Goal: Complete application form

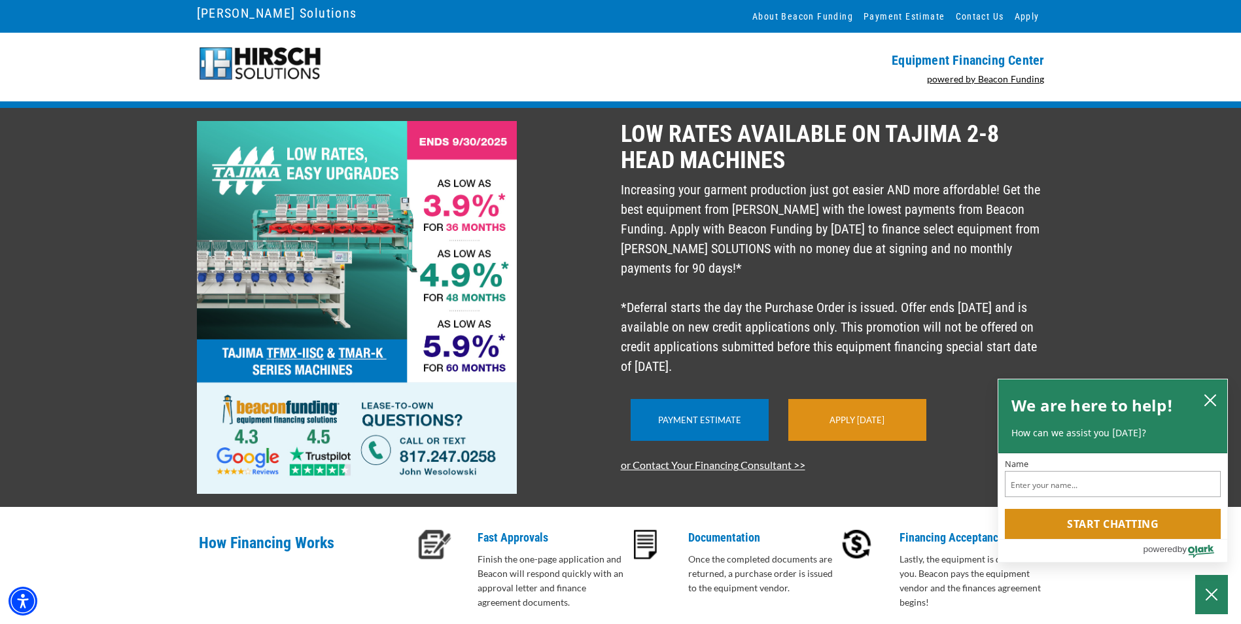
click at [866, 425] on link "Apply Today" at bounding box center [857, 420] width 55 height 10
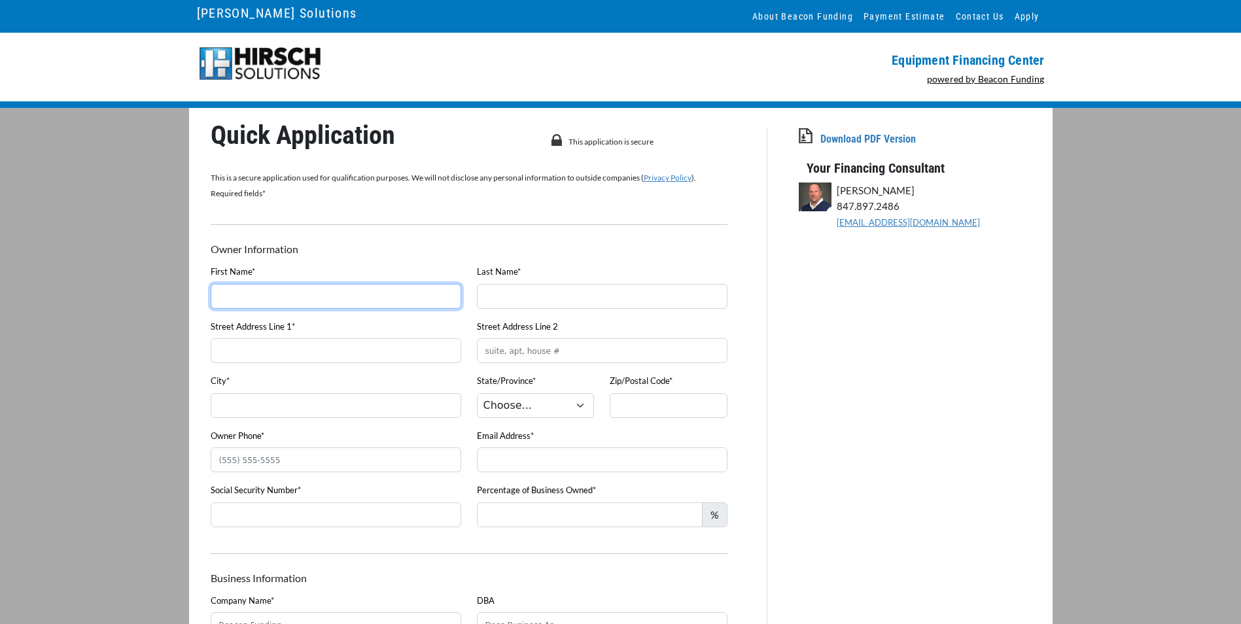
click at [389, 293] on input "First Name*" at bounding box center [336, 296] width 251 height 25
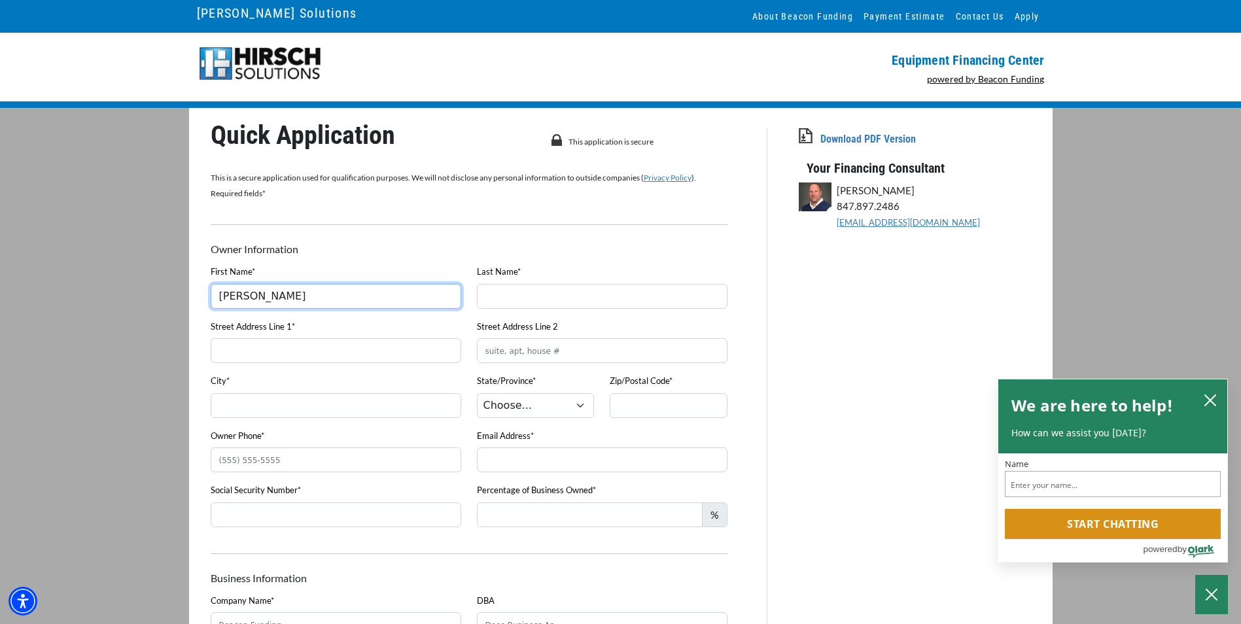
type input "[PERSON_NAME]"
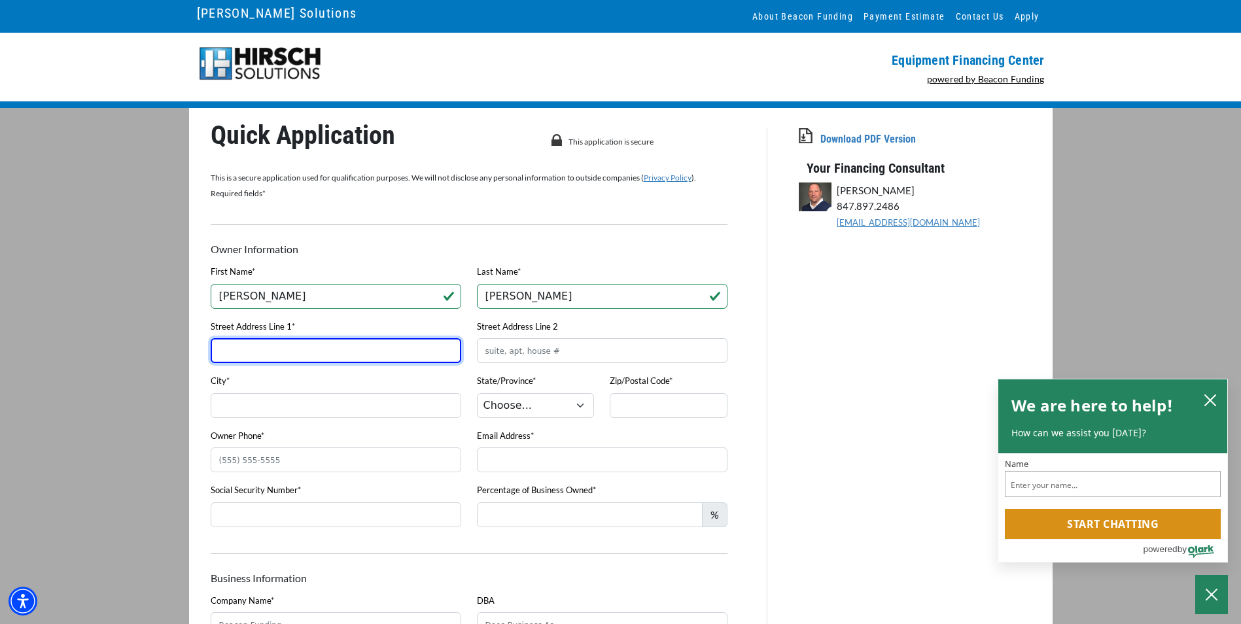
click at [277, 363] on input "Street Address Line 1*" at bounding box center [336, 350] width 251 height 25
type input "[STREET_ADDRESS]"
type input "Columbia ([PERSON_NAME])"
select select "26"
type input "39429"
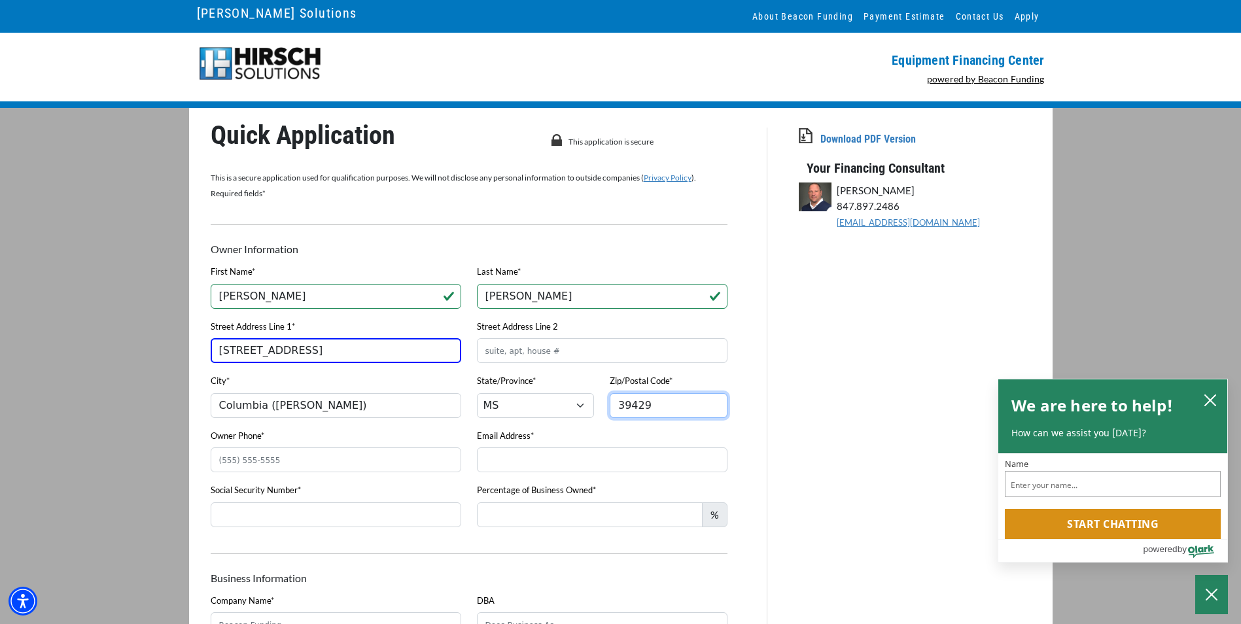
type input "6016061804"
type input "[PERSON_NAME][EMAIL_ADDRESS][DOMAIN_NAME]"
type input "[PHONE_NUMBER]"
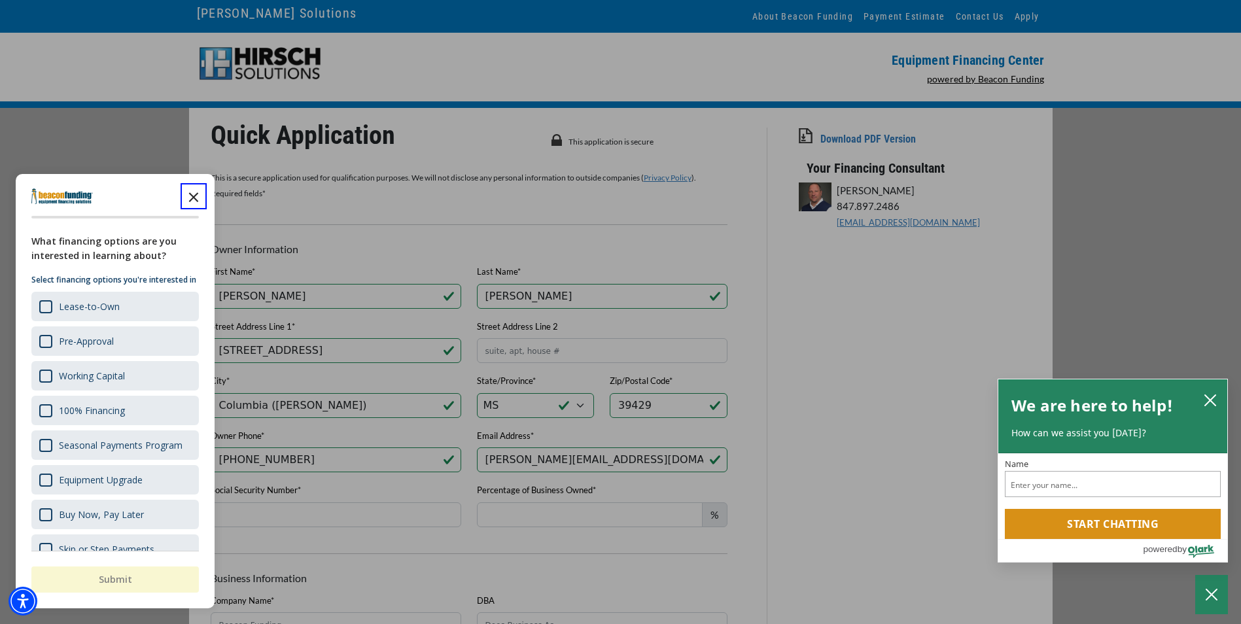
click at [198, 199] on icon "Close the survey" at bounding box center [194, 196] width 26 height 26
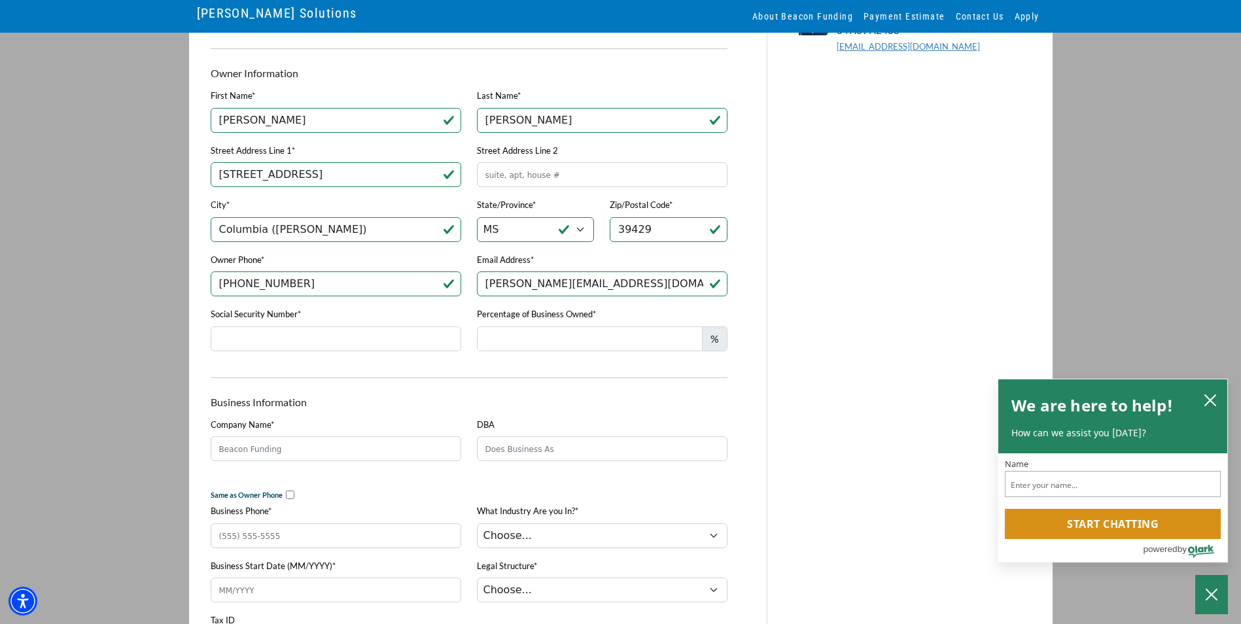
scroll to position [196, 0]
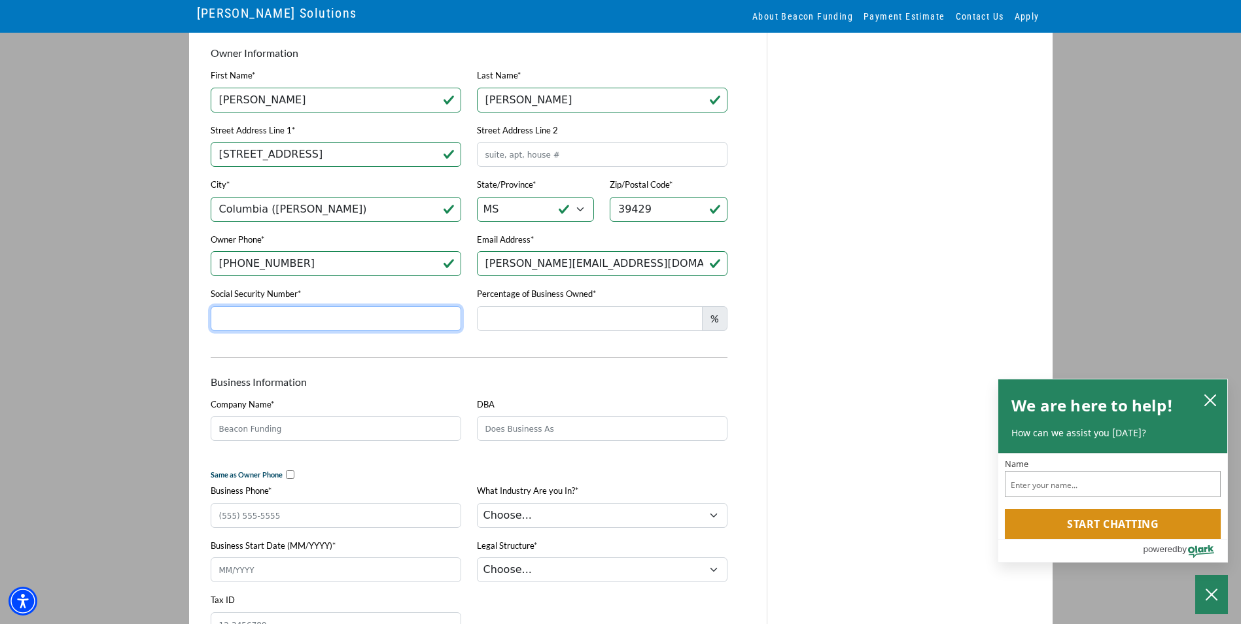
click at [285, 324] on input "Social Security Number*" at bounding box center [336, 318] width 251 height 25
type input "425-75-6131"
type input "0"
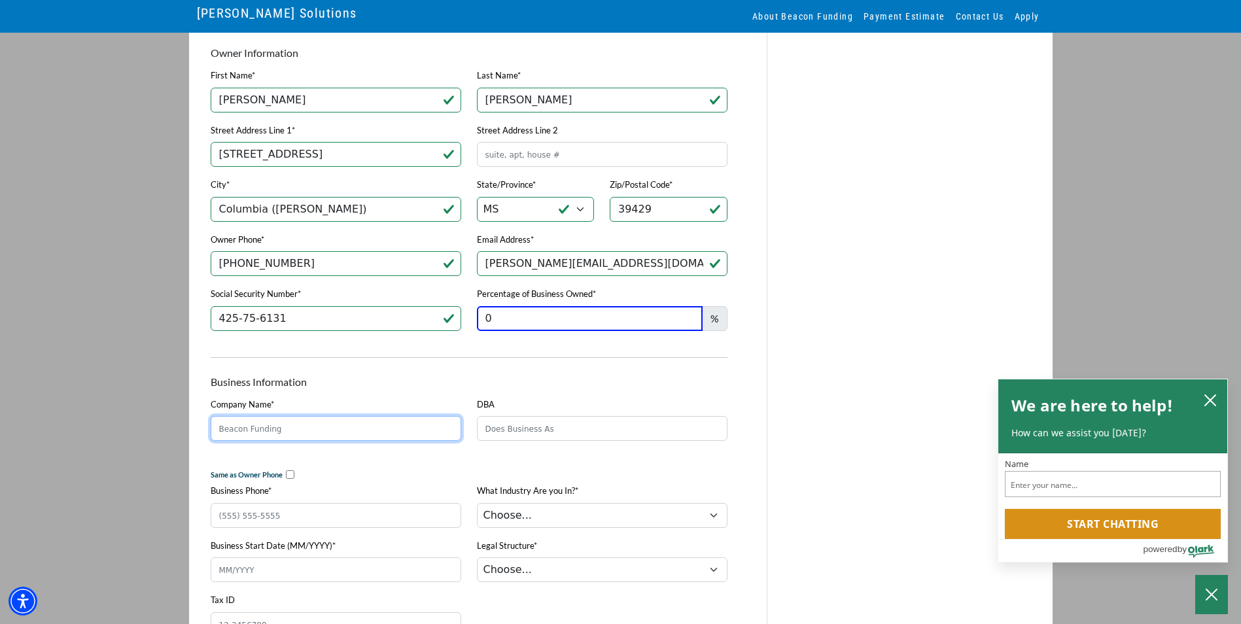
click at [313, 429] on input "Company Name*" at bounding box center [336, 428] width 251 height 25
type input "ALLY CO"
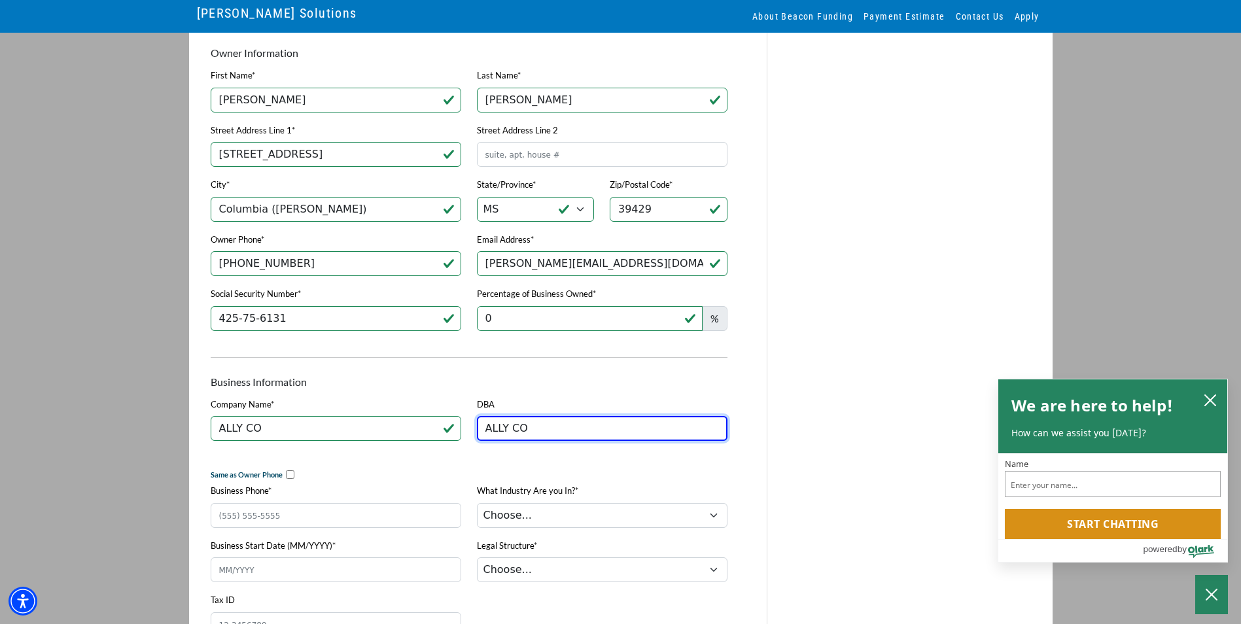
type input "ALLY CO"
click at [347, 429] on input "ALLY CO" at bounding box center [336, 428] width 251 height 25
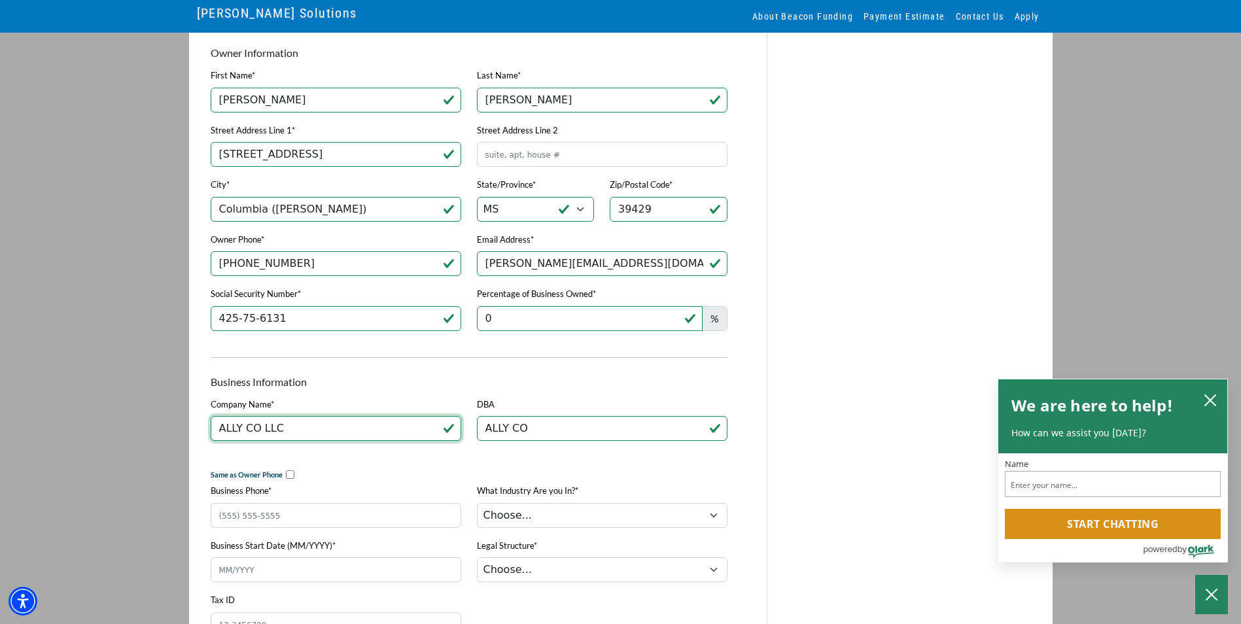
type input "ALLY CO LLC"
click at [280, 516] on input "Business Phone*" at bounding box center [336, 515] width 251 height 25
click at [286, 478] on input "checkbox" at bounding box center [290, 474] width 9 height 9
checkbox input "true"
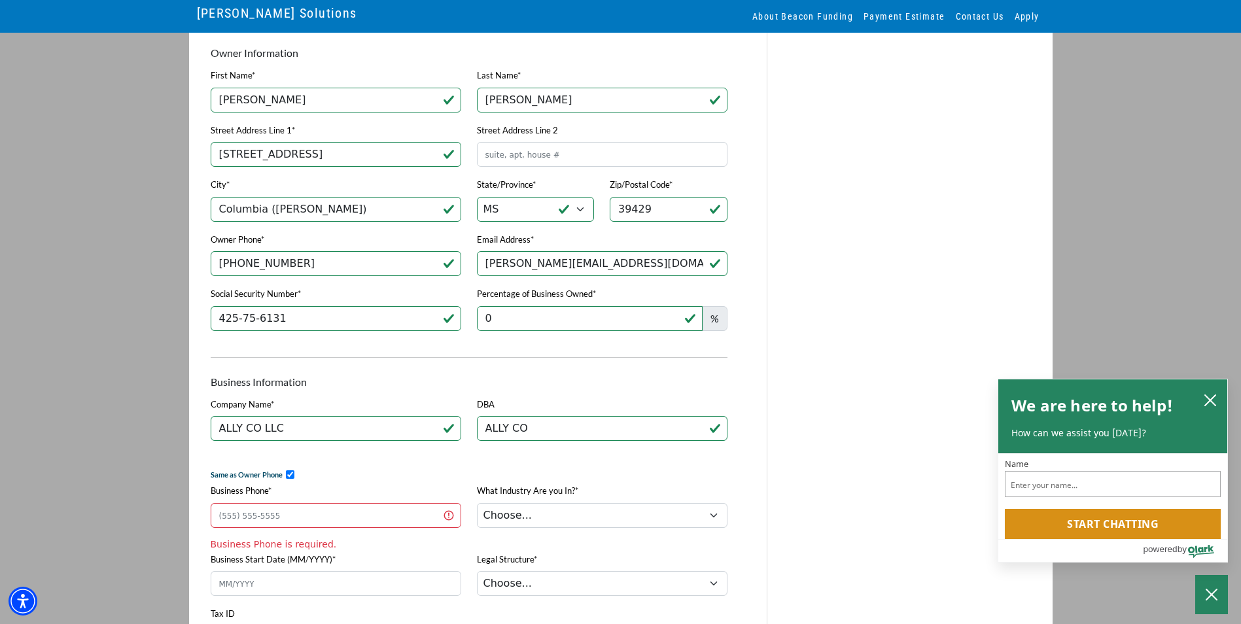
type input "[PHONE_NUMBER]"
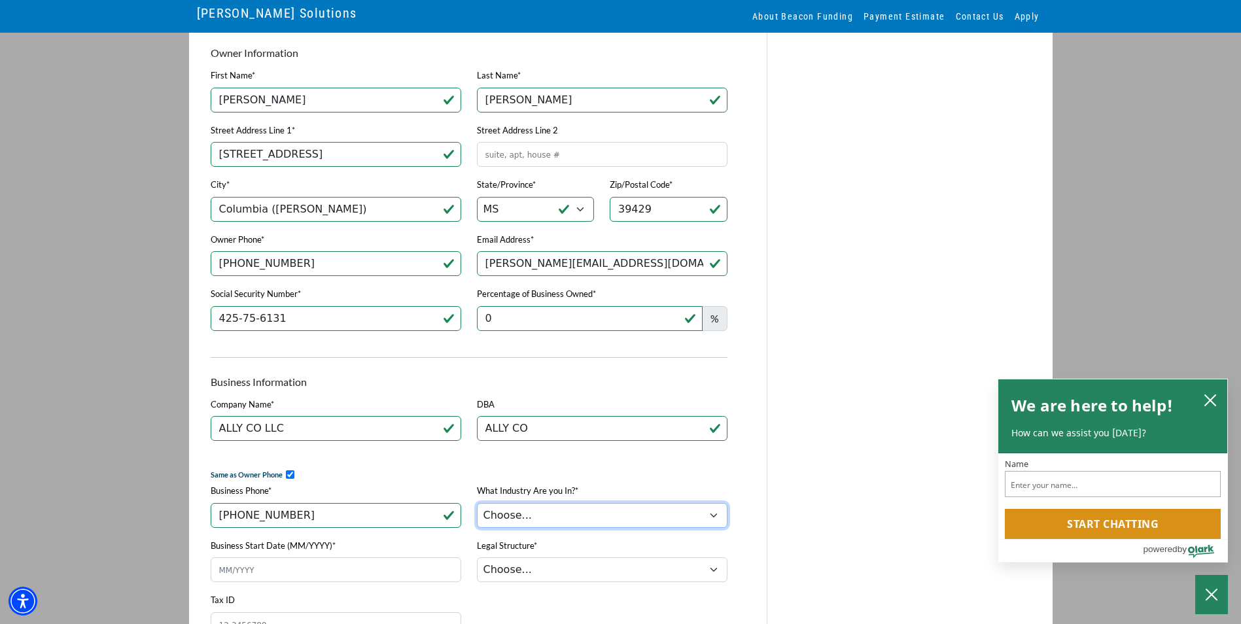
click at [554, 522] on select "Choose... Towing Landscape/Hardscape Decorated Apparel Septic Light Constructio…" at bounding box center [602, 515] width 251 height 25
select select "3"
click at [477, 508] on select "Choose... Towing Landscape/Hardscape Decorated Apparel Septic Light Constructio…" at bounding box center [602, 515] width 251 height 25
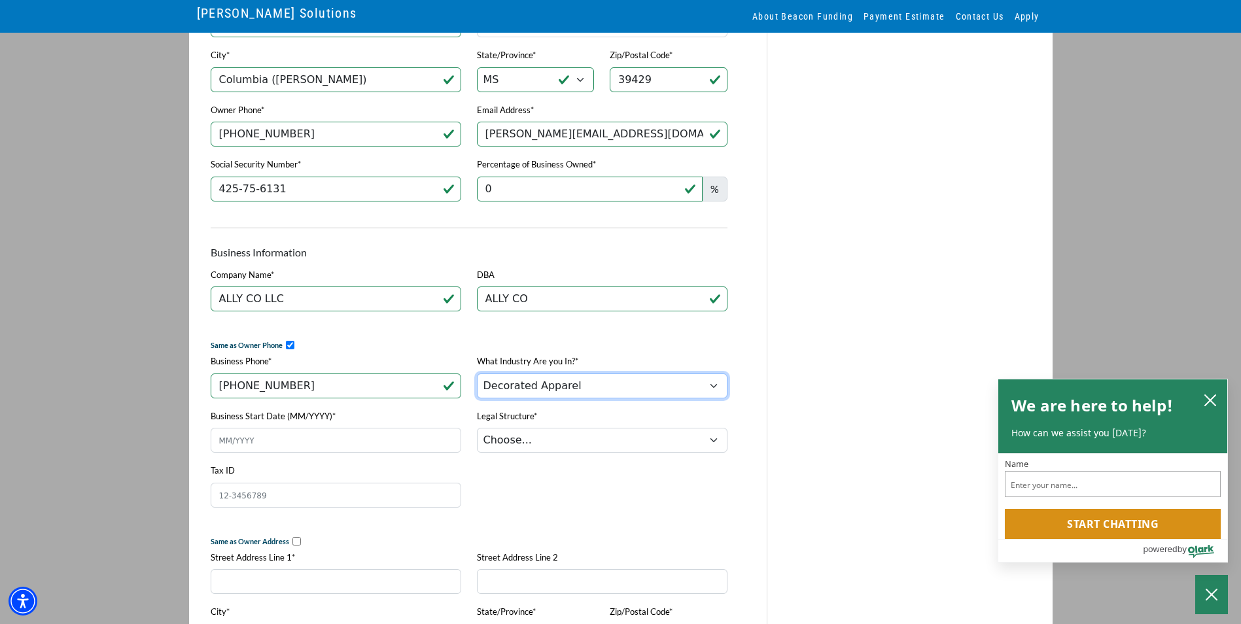
scroll to position [327, 0]
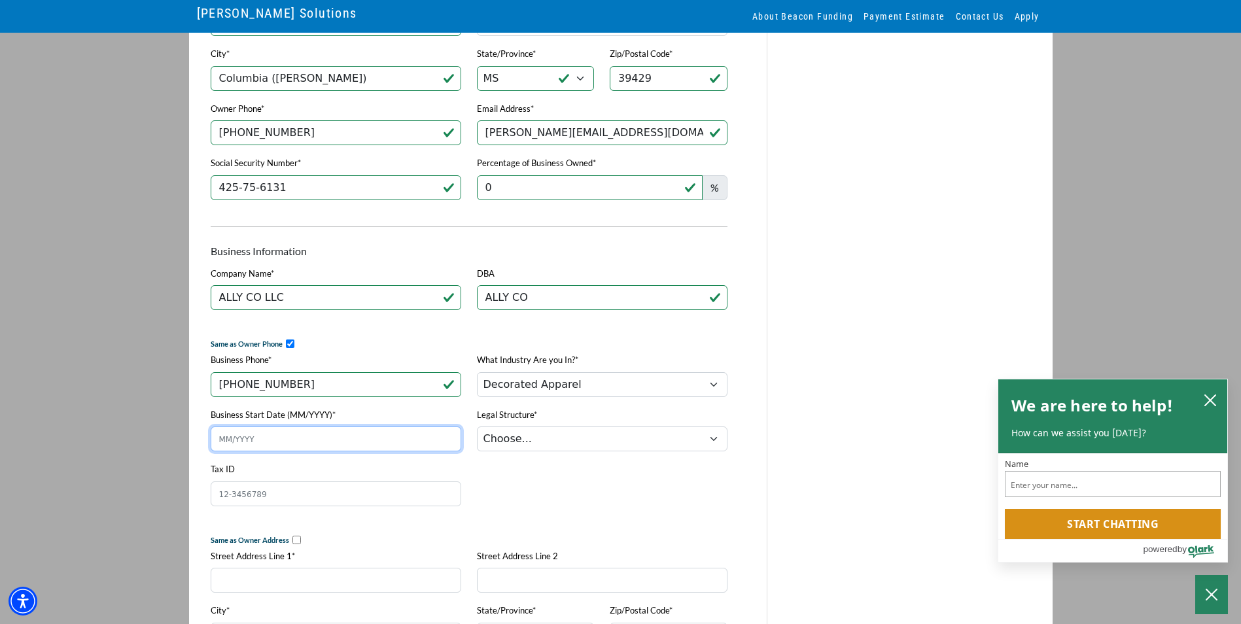
click at [397, 449] on input "Business Start Date (MM/YYYY)*" at bounding box center [336, 439] width 251 height 25
type input "0"
type input "01/2023"
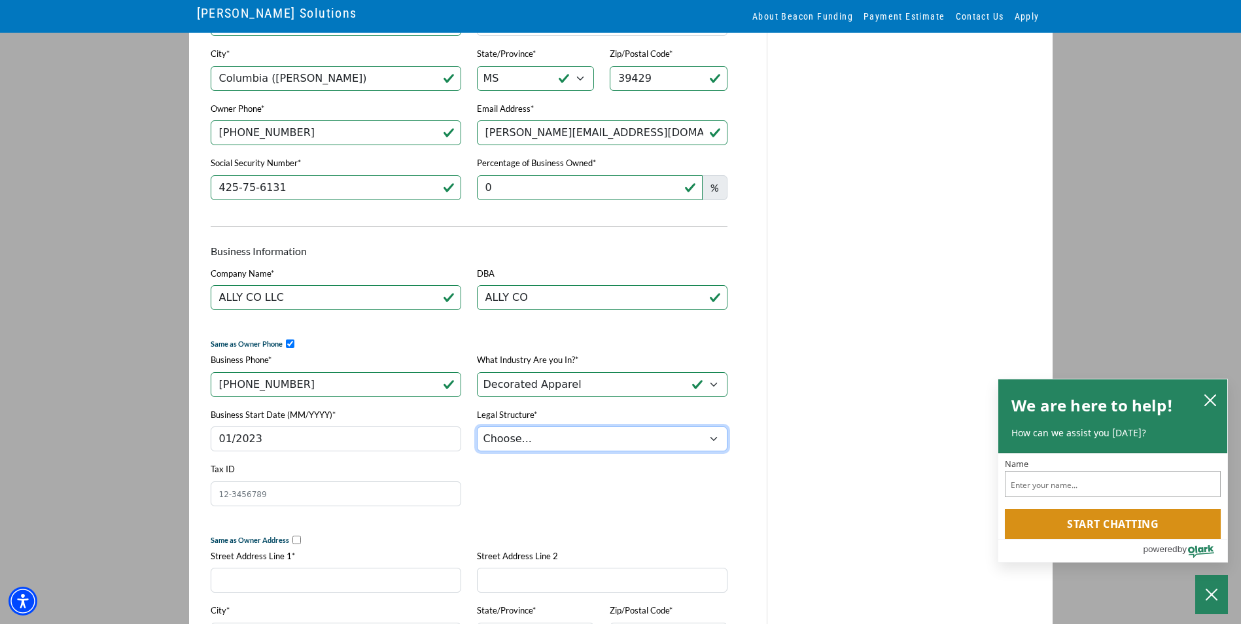
click at [523, 450] on select "Choose... Corporation LLC LLP Municipality Non-Profit Partnership Proprietorship" at bounding box center [602, 439] width 251 height 25
select select "2"
click at [477, 433] on select "Choose... Corporation LLC LLP Municipality Non-Profit Partnership Proprietorship" at bounding box center [602, 439] width 251 height 25
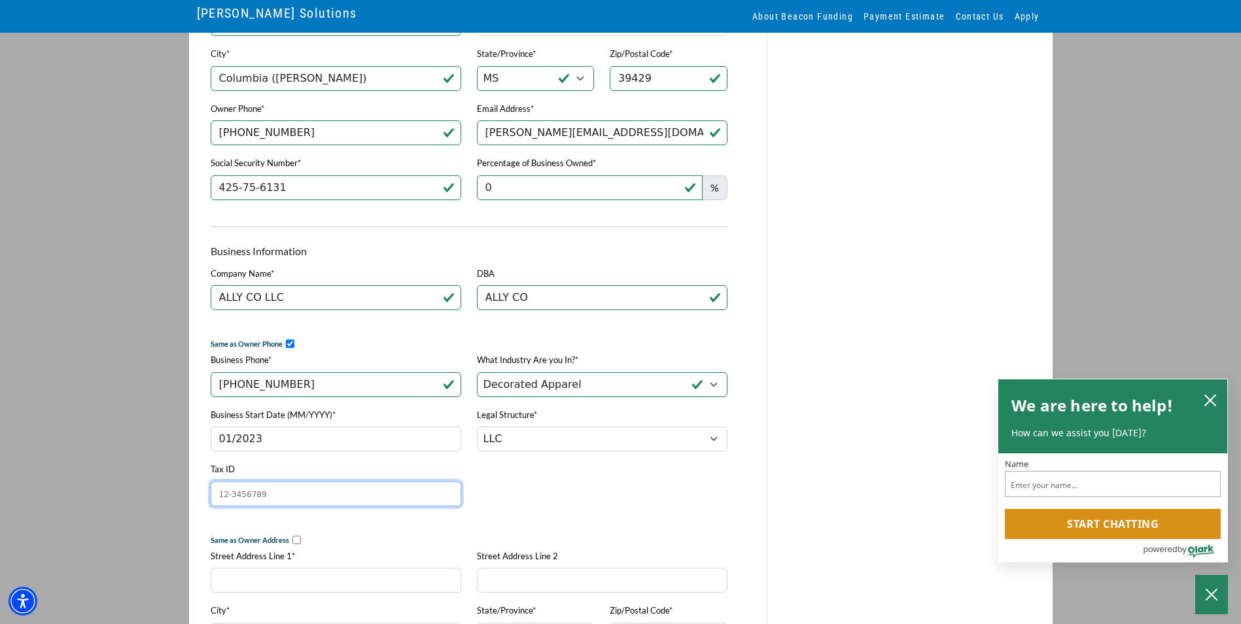
click at [344, 496] on input "Tax ID" at bounding box center [336, 494] width 251 height 25
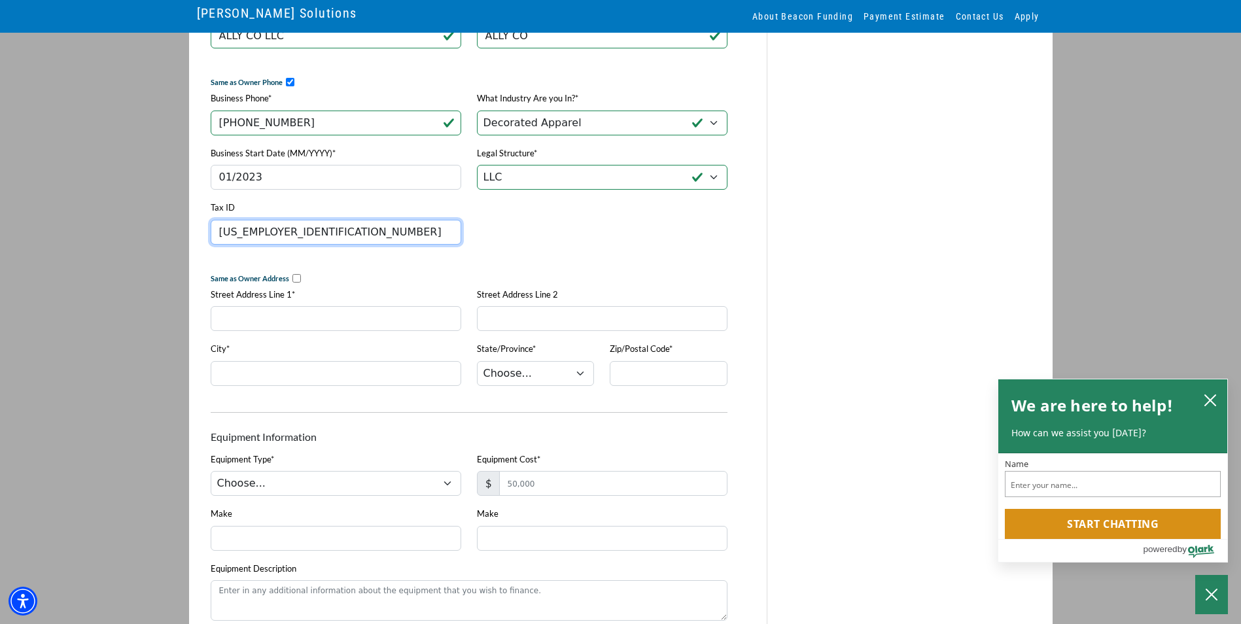
type input "[US_EMPLOYER_IDENTIFICATION_NUMBER]"
click at [296, 283] on input "checkbox" at bounding box center [297, 278] width 9 height 9
checkbox input "true"
type input "[STREET_ADDRESS]"
type input "Columbia ([PERSON_NAME])"
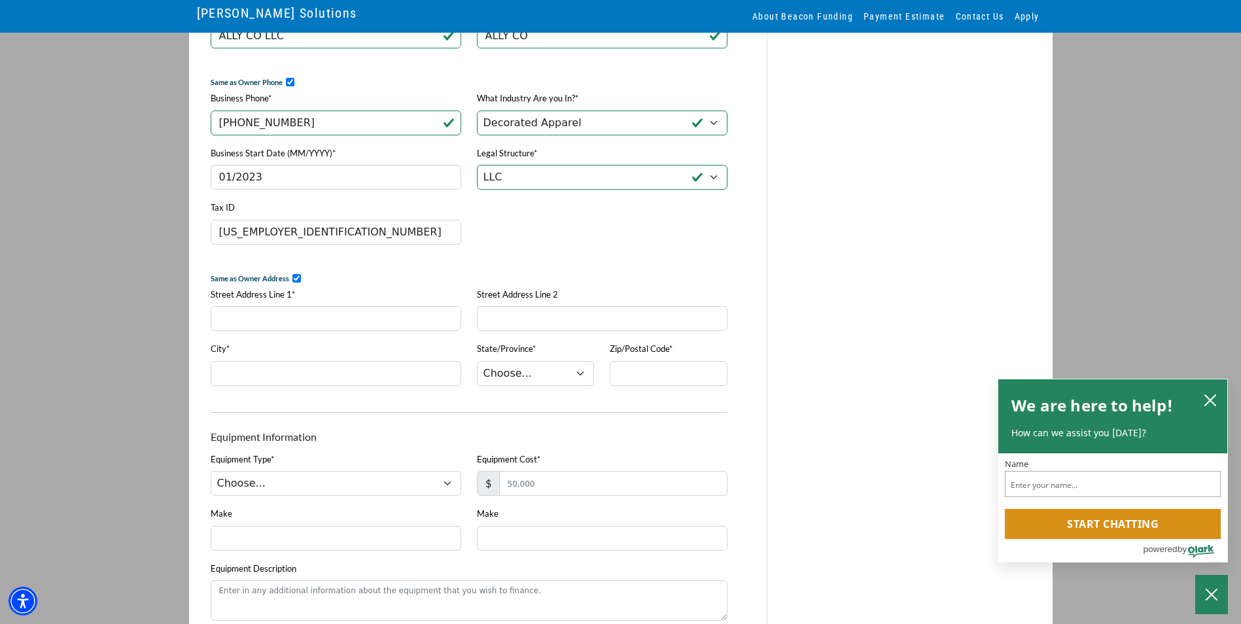
select select "26"
type input "39429"
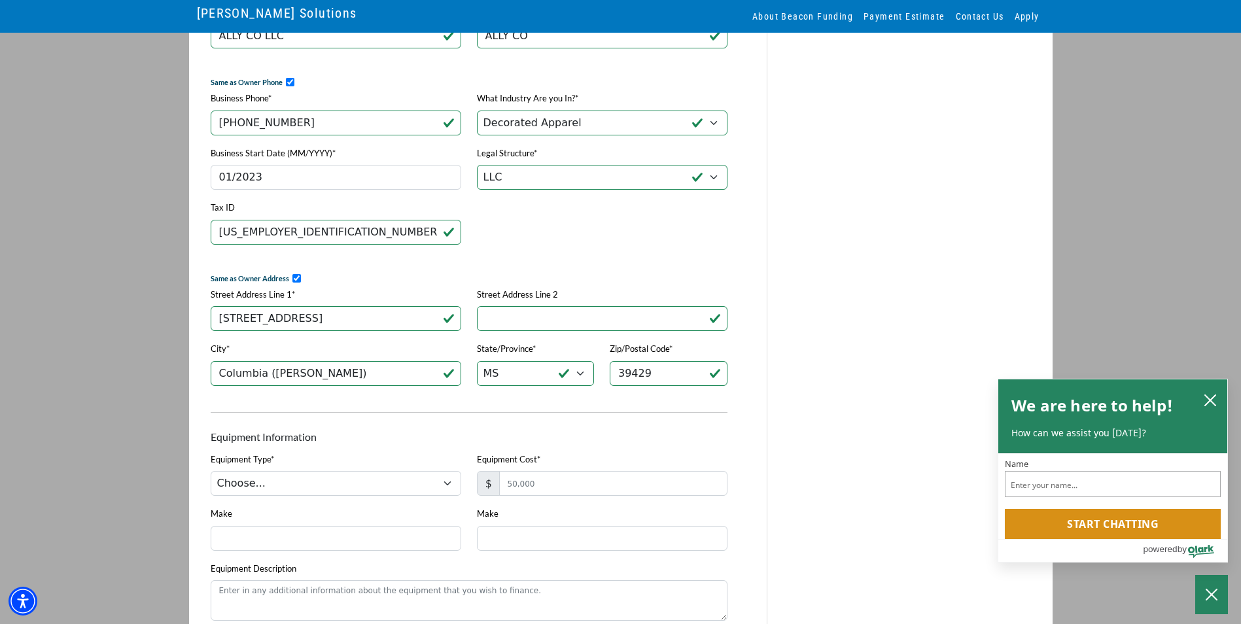
scroll to position [654, 0]
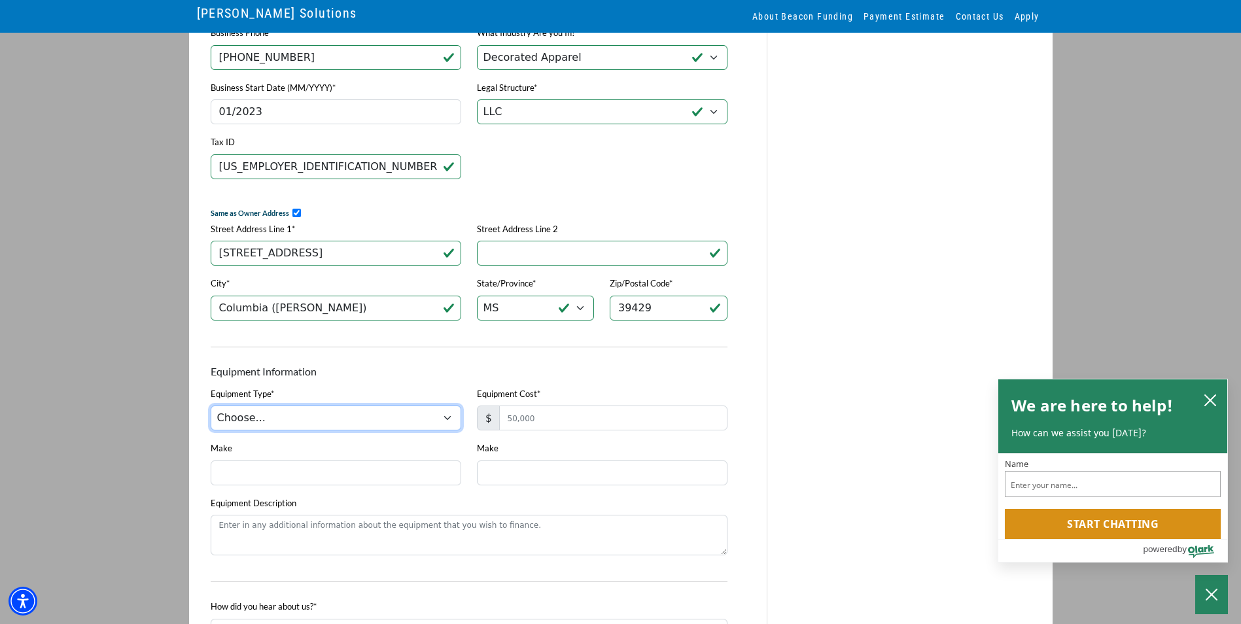
click at [318, 425] on select "Choose... DTG Printing Embroidery Screen Printing Software and Automation Texti…" at bounding box center [336, 418] width 251 height 25
select select "1"
click at [211, 415] on select "Choose... DTG Printing Embroidery Screen Printing Software and Automation Texti…" at bounding box center [336, 418] width 251 height 25
drag, startPoint x: 548, startPoint y: 423, endPoint x: 486, endPoint y: 426, distance: 62.9
click at [486, 426] on div "$" at bounding box center [602, 423] width 251 height 35
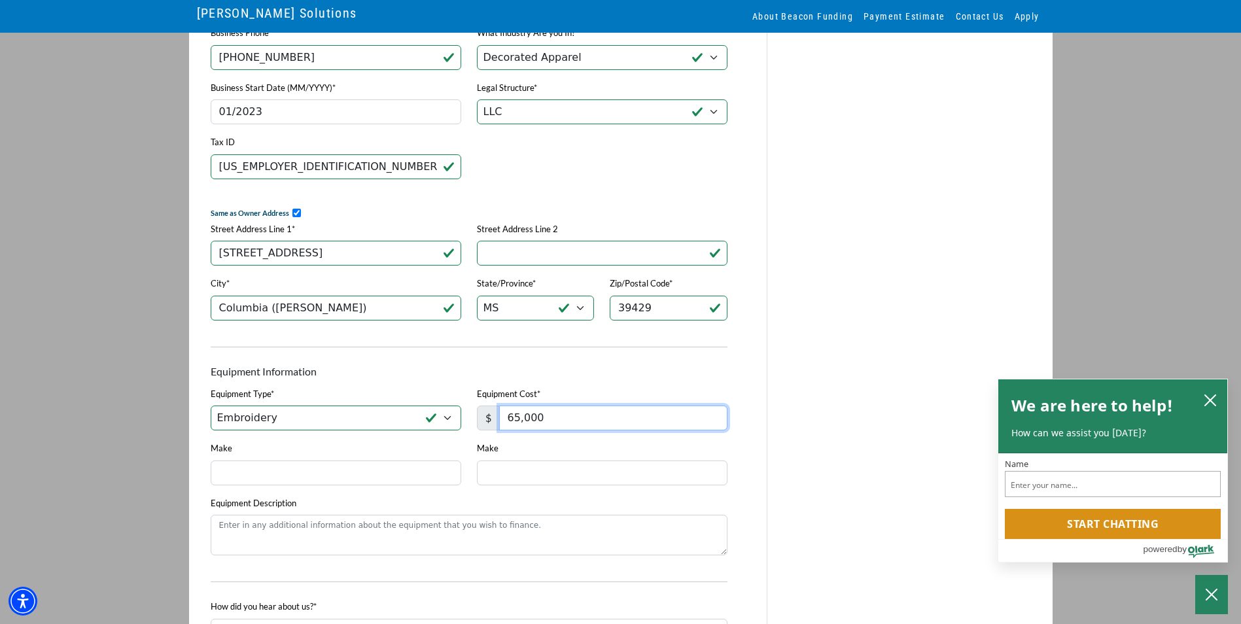
type input "65,000"
click at [369, 471] on input "Make" at bounding box center [336, 473] width 251 height 25
type input "TAJIMA"
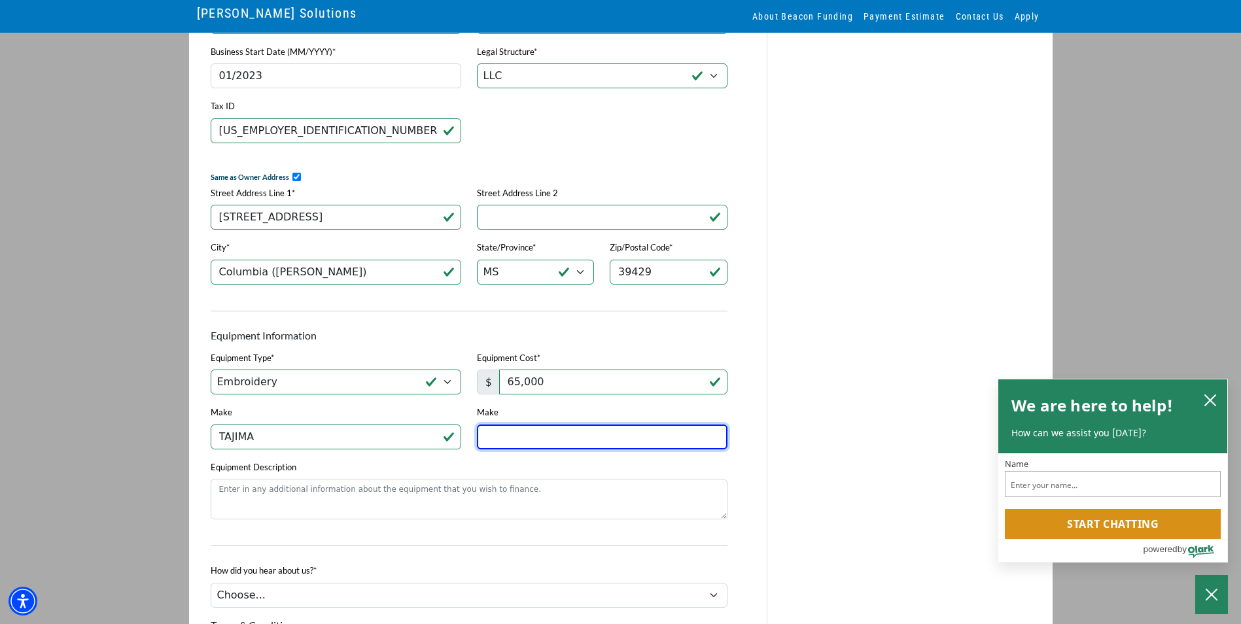
scroll to position [720, 0]
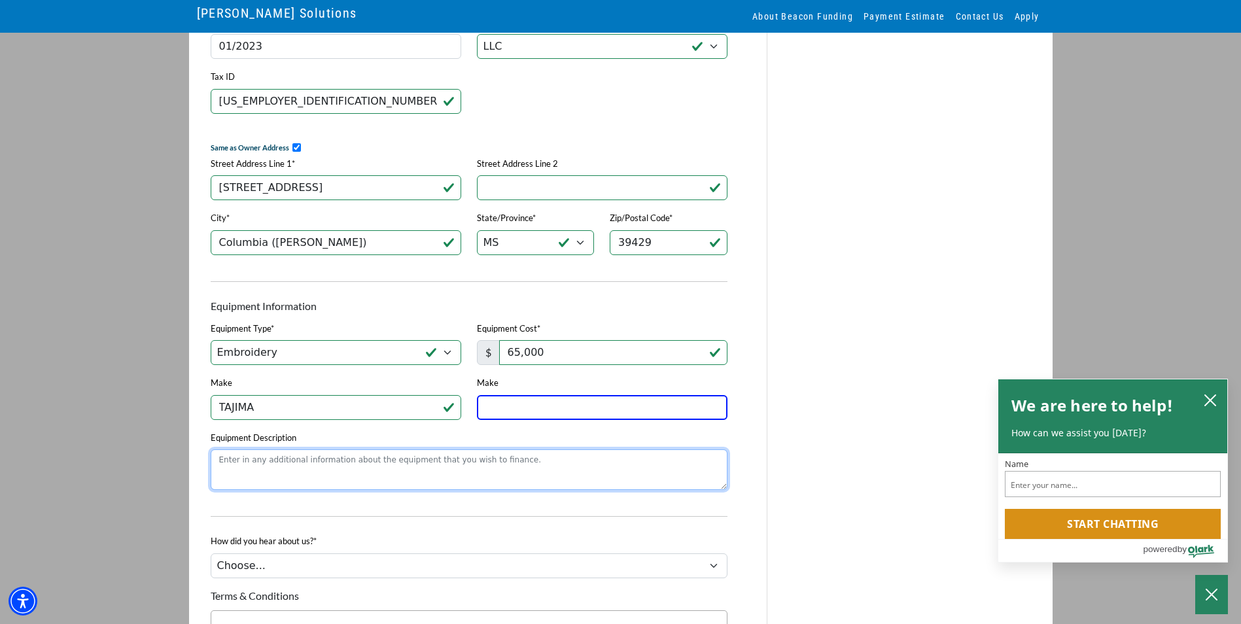
click at [348, 487] on textarea "Equipment Description" at bounding box center [469, 470] width 517 height 41
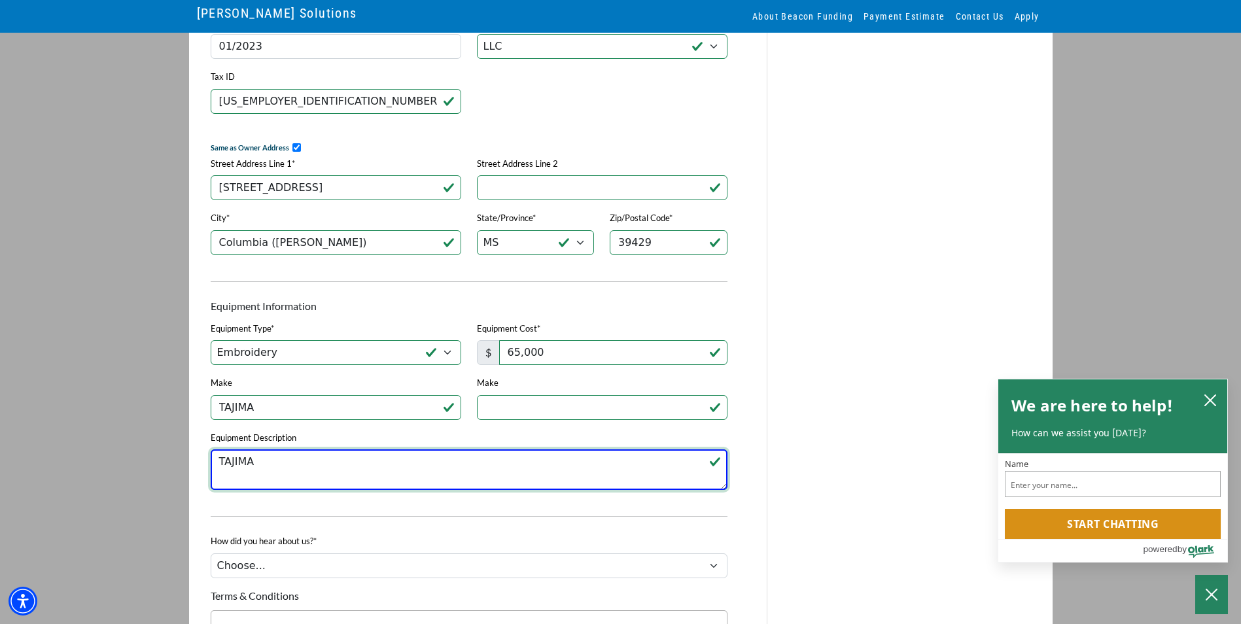
click at [446, 470] on textarea "TAJIMA" at bounding box center [469, 470] width 517 height 41
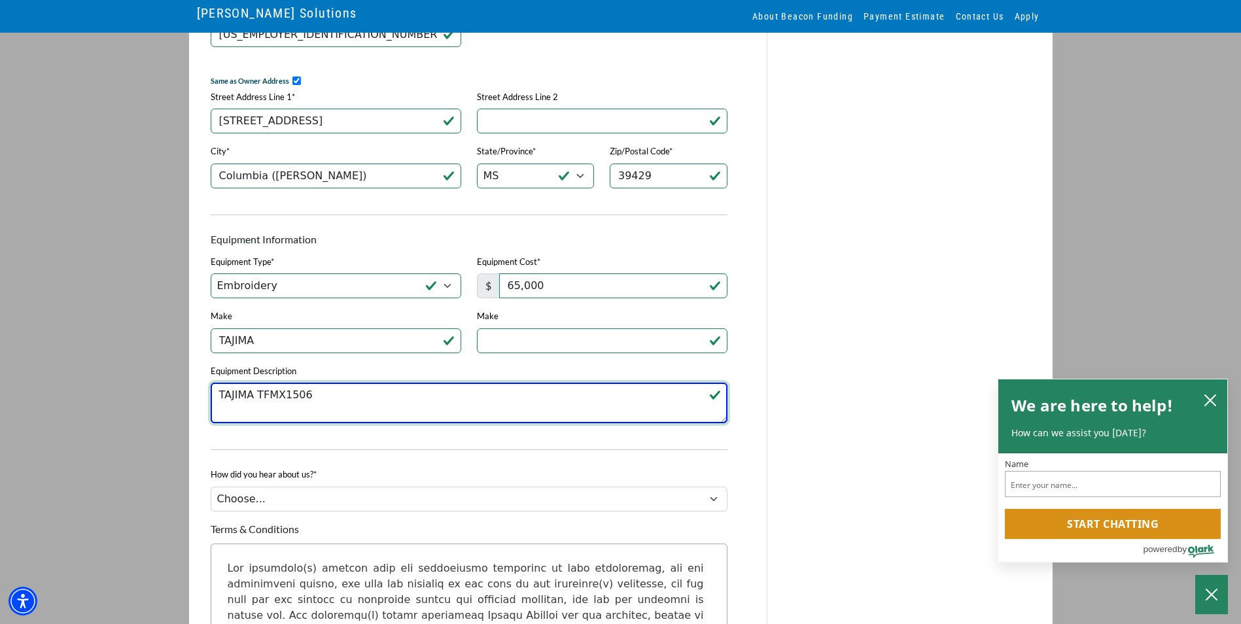
scroll to position [851, 0]
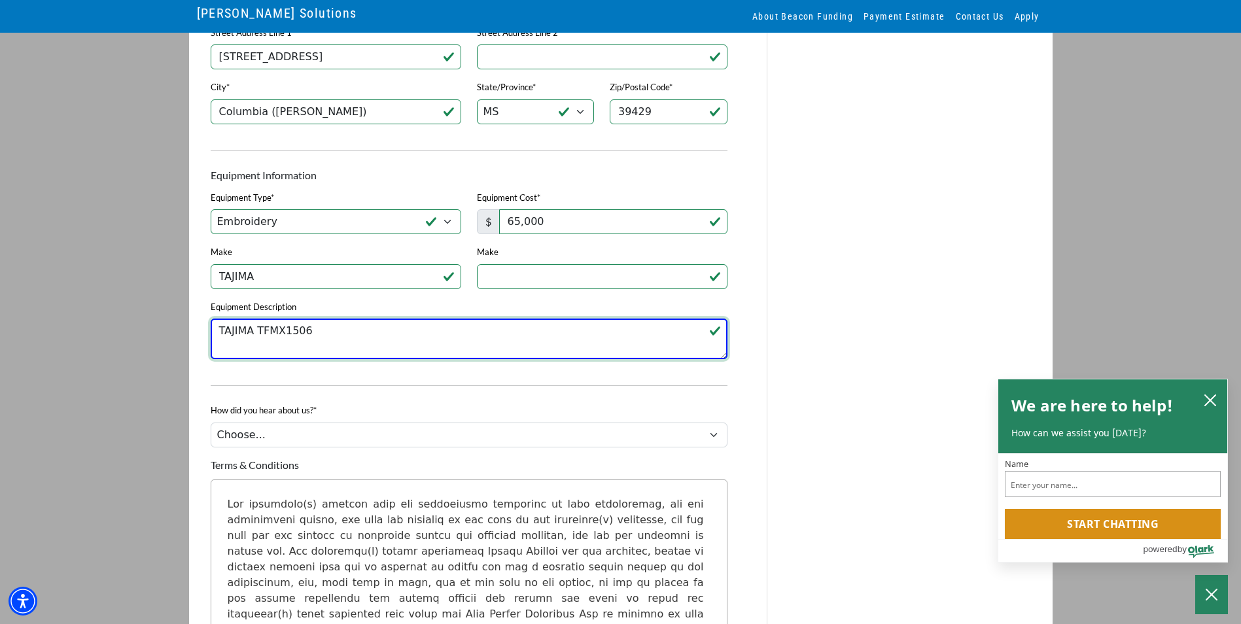
type textarea "TAJIMA TFMX1506"
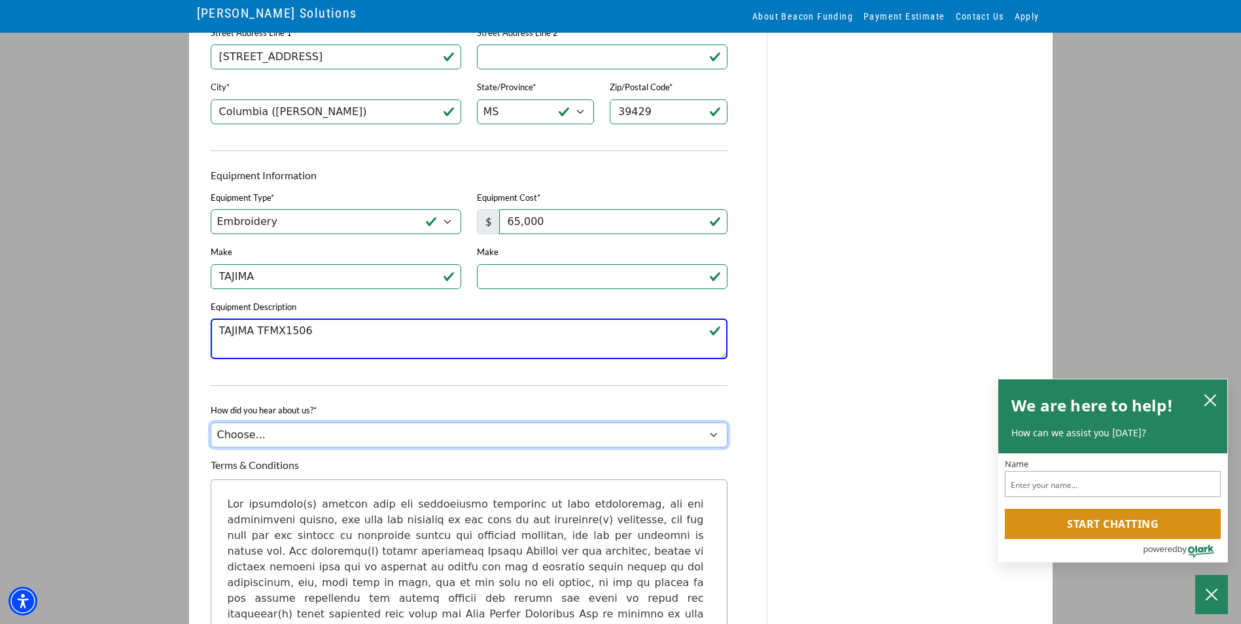
click at [302, 435] on select "Choose... Internet Search Vendor Referral Word of Mouth Client Referral Email E…" at bounding box center [469, 435] width 517 height 25
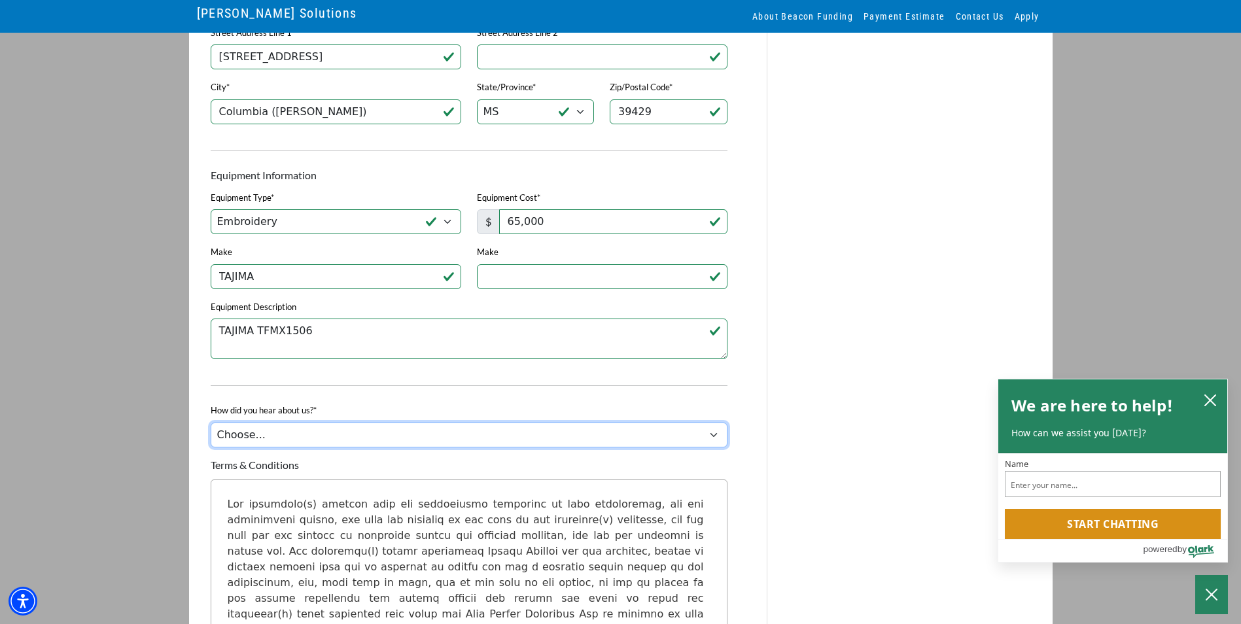
select select "14"
click at [211, 433] on select "Choose... Internet Search Vendor Referral Word of Mouth Client Referral Email E…" at bounding box center [469, 435] width 517 height 25
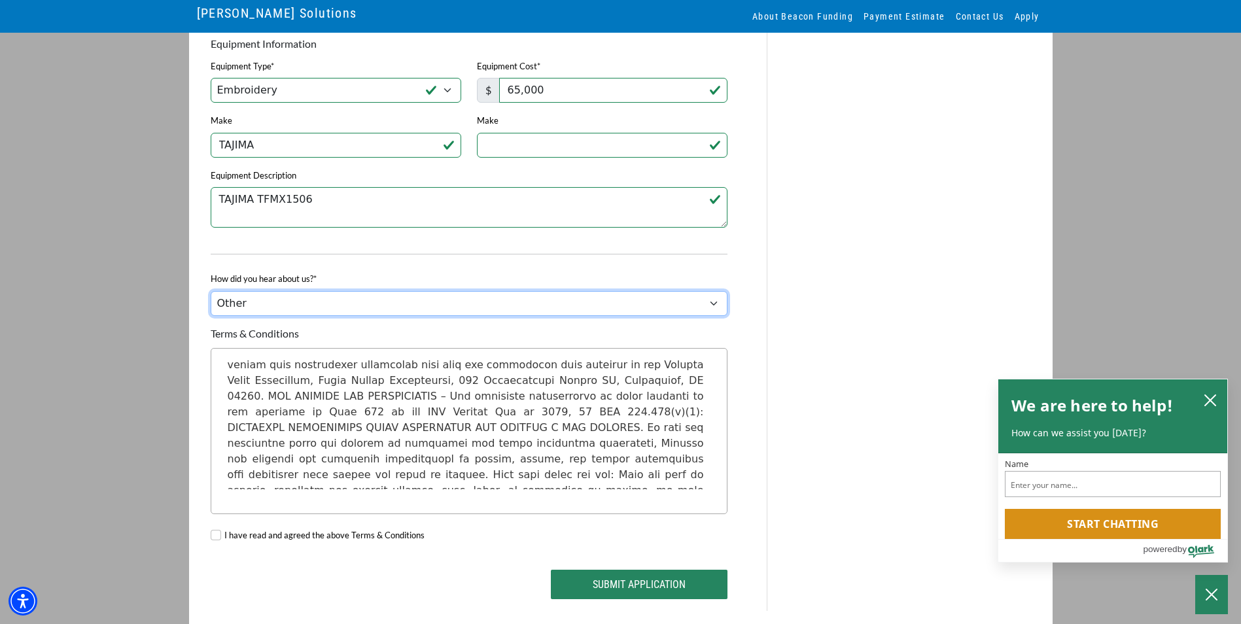
scroll to position [1035, 0]
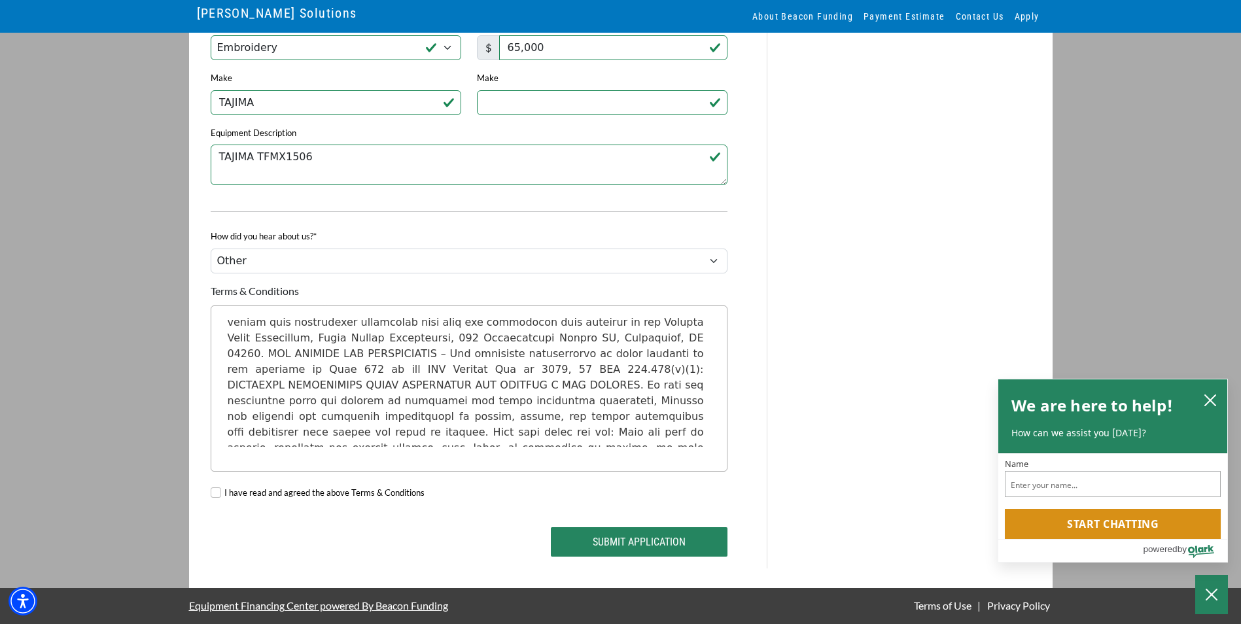
click at [224, 495] on label "I have read and agreed the above Terms & Conditions" at bounding box center [324, 493] width 200 height 13
click at [221, 495] on input "I have read and agreed the above Terms & Conditions" at bounding box center [216, 493] width 10 height 10
checkbox input "true"
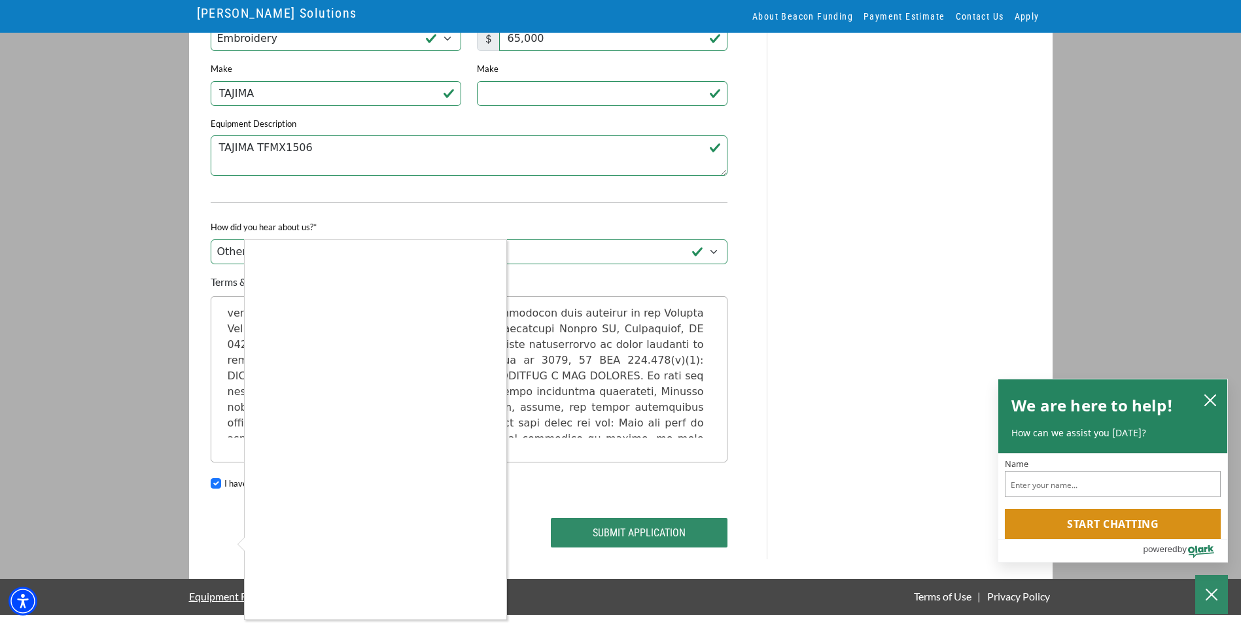
click at [620, 552] on div at bounding box center [620, 312] width 1241 height 624
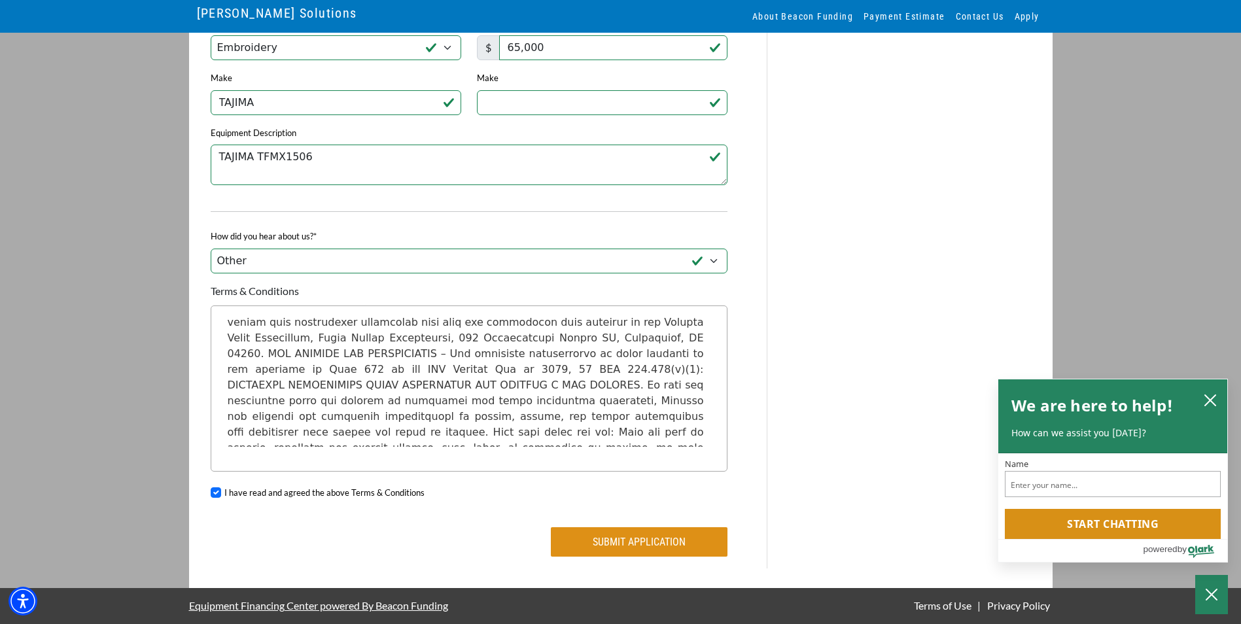
click at [675, 538] on button "Submit Application" at bounding box center [639, 541] width 177 height 29
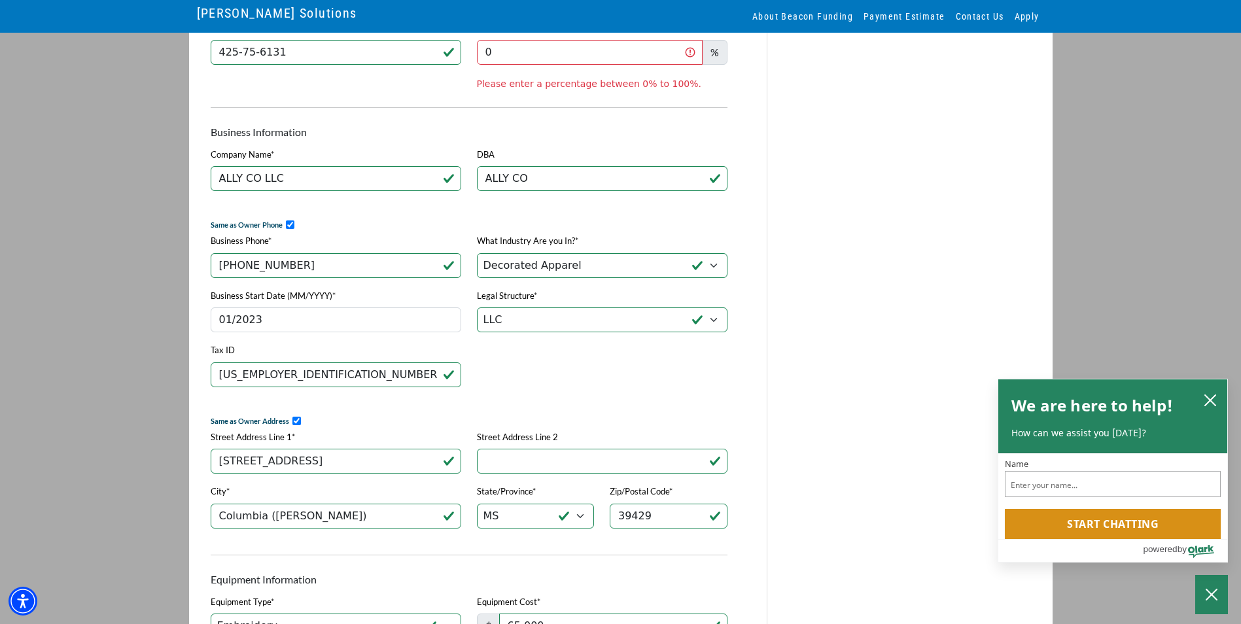
scroll to position [266, 0]
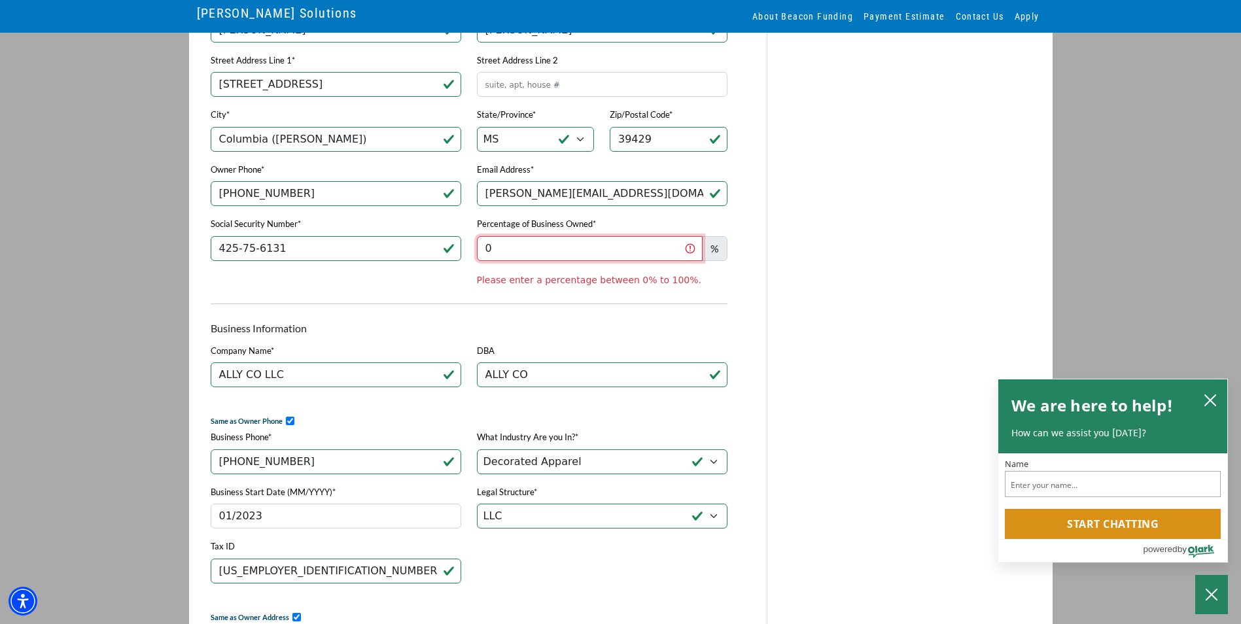
click at [610, 253] on input "0" at bounding box center [590, 248] width 226 height 25
click at [746, 277] on div "Quick Application This application is secure This is a secure application used …" at bounding box center [474, 602] width 586 height 1482
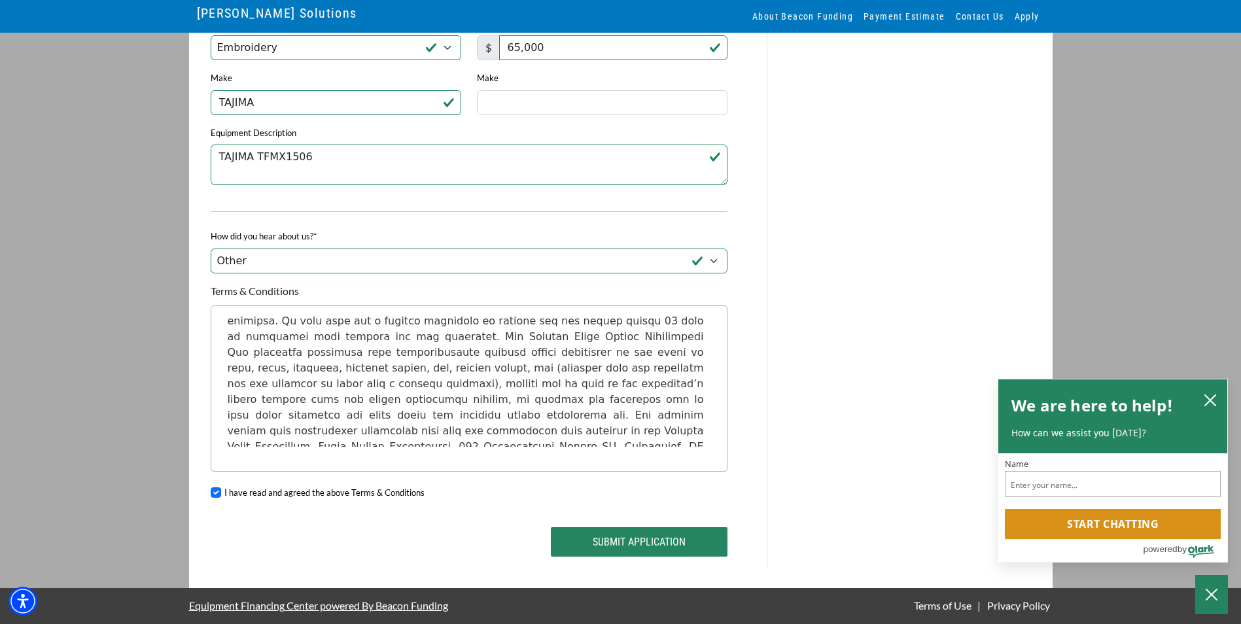
scroll to position [327, 0]
click at [617, 533] on button "Submit Application" at bounding box center [639, 541] width 177 height 29
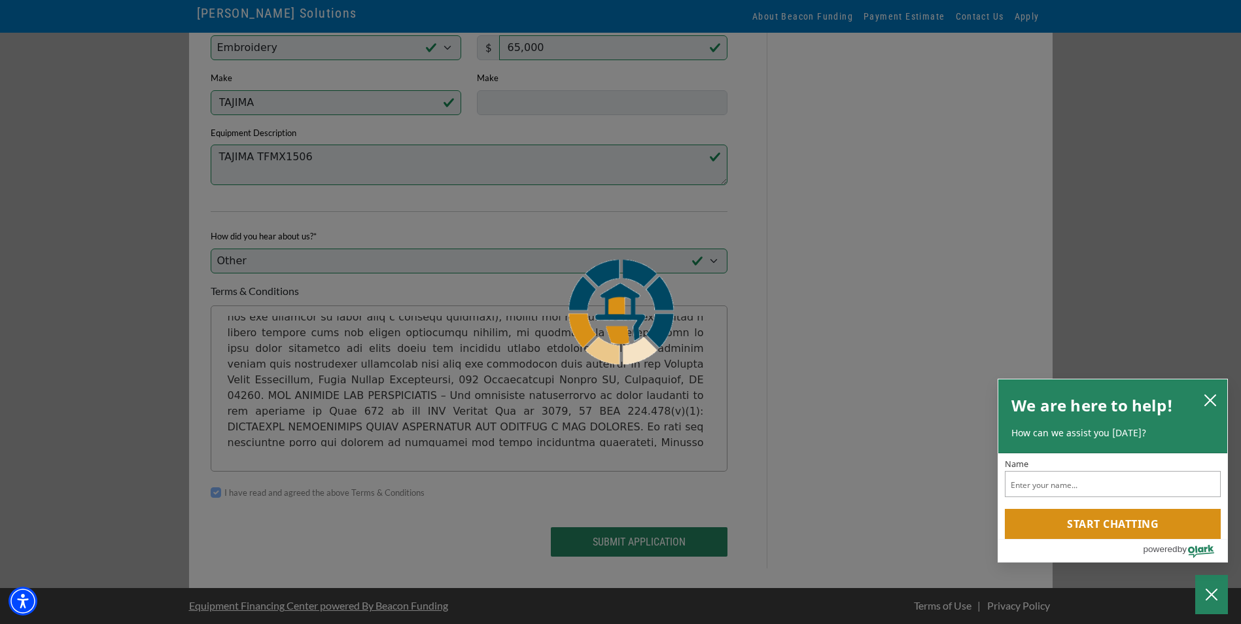
scroll to position [1052, 0]
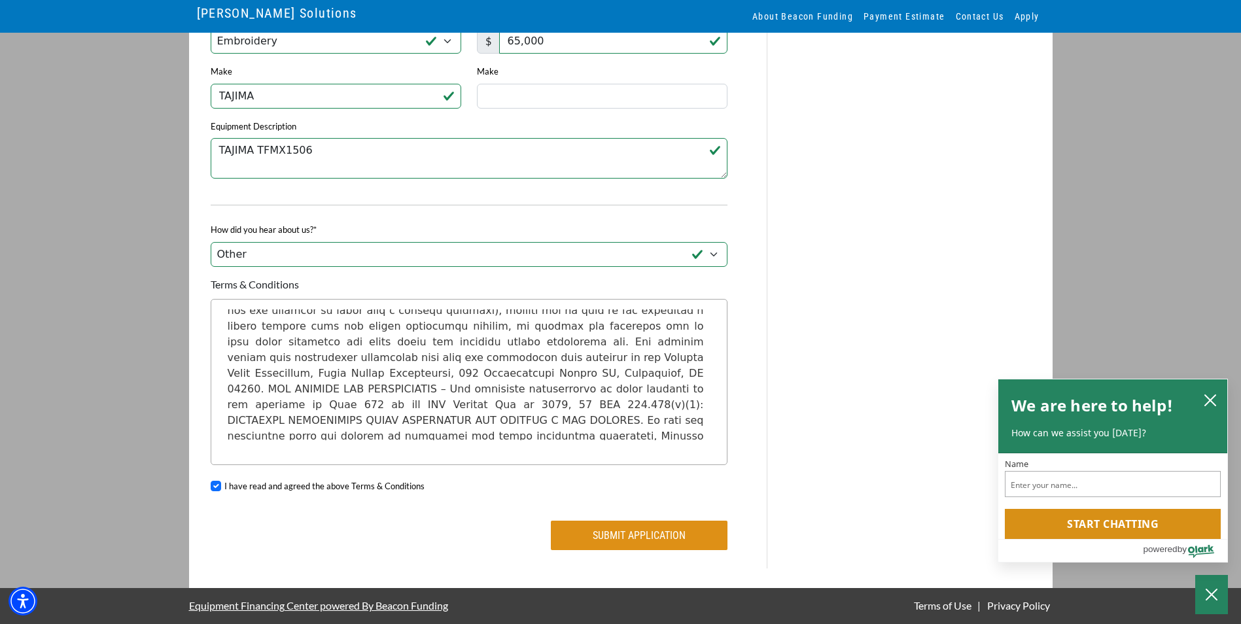
click at [613, 549] on button "Submit Application" at bounding box center [639, 535] width 177 height 29
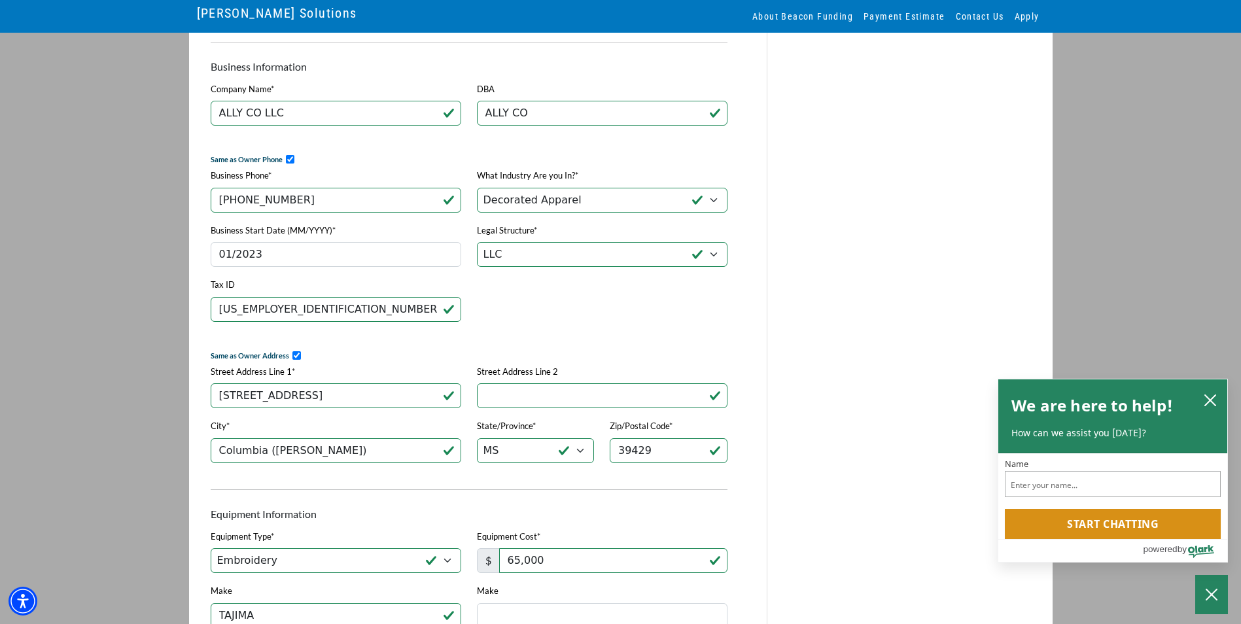
scroll to position [135, 0]
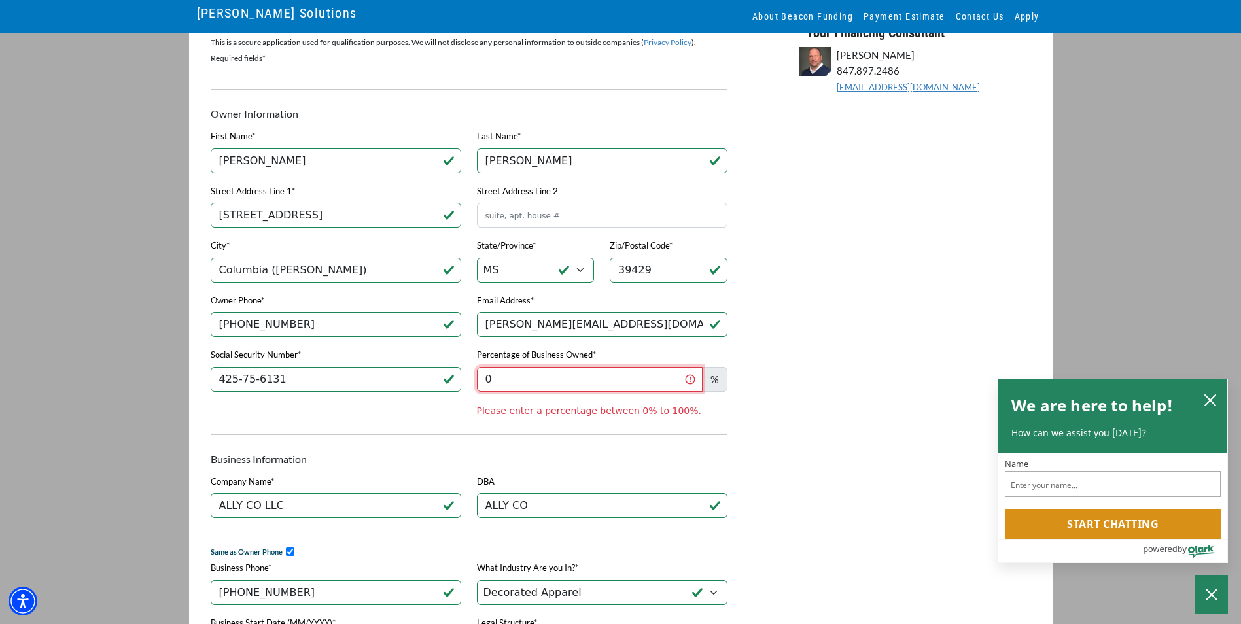
click at [570, 376] on input "0" at bounding box center [590, 379] width 226 height 25
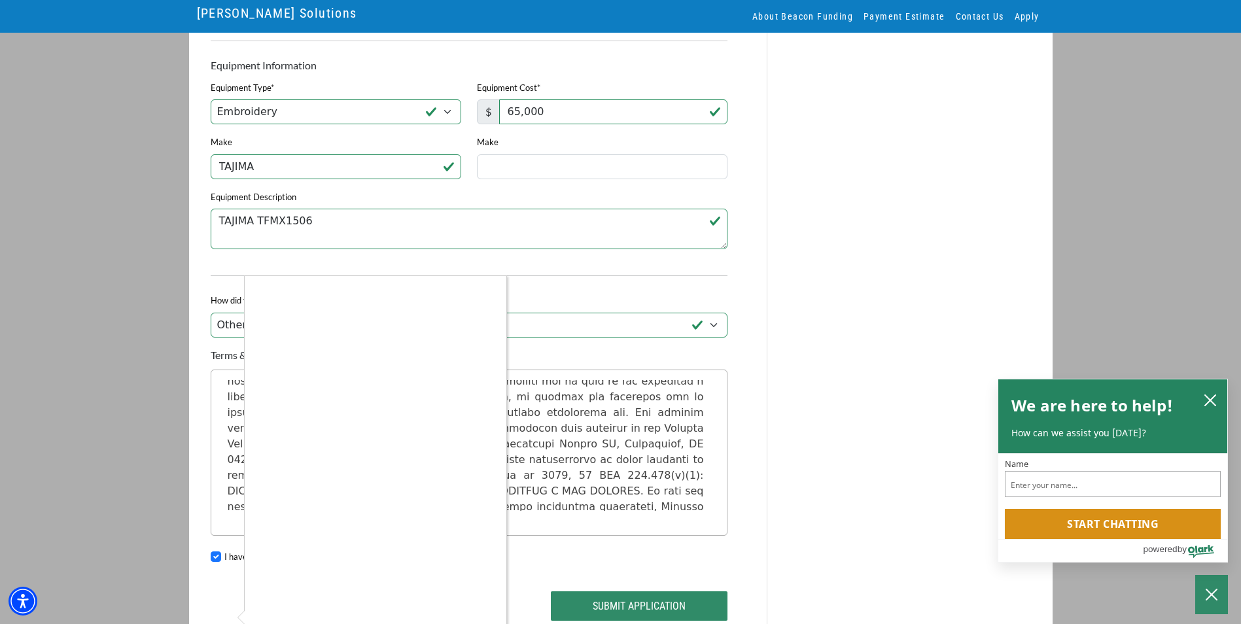
scroll to position [1035, 0]
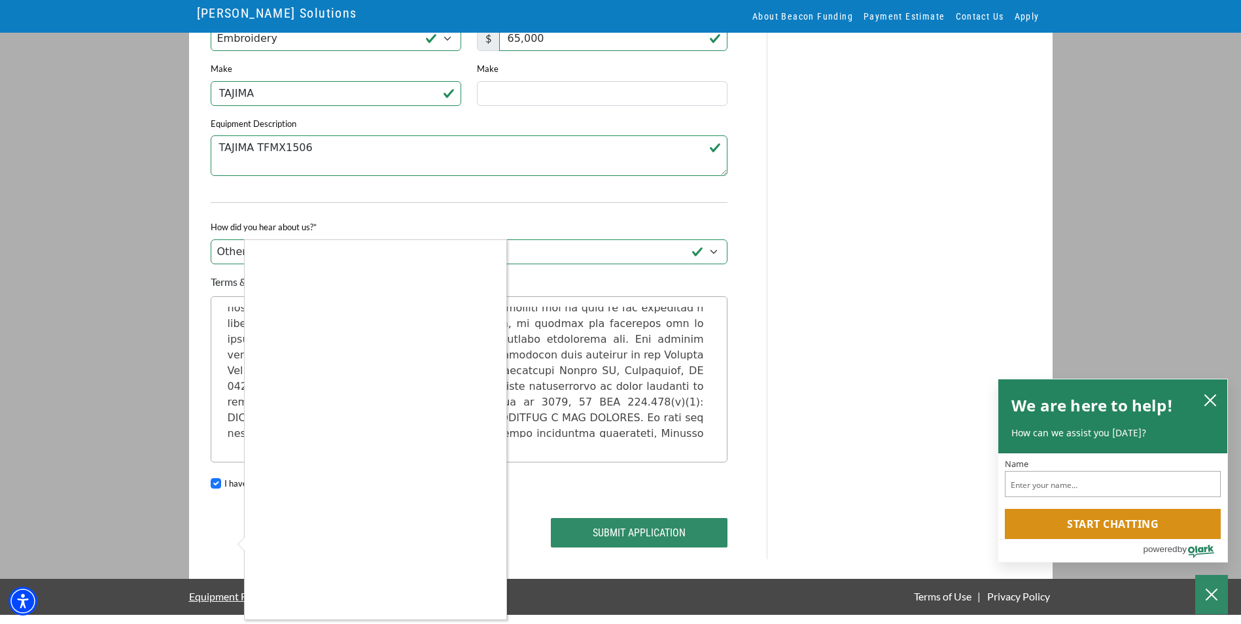
click at [635, 537] on div at bounding box center [620, 312] width 1241 height 624
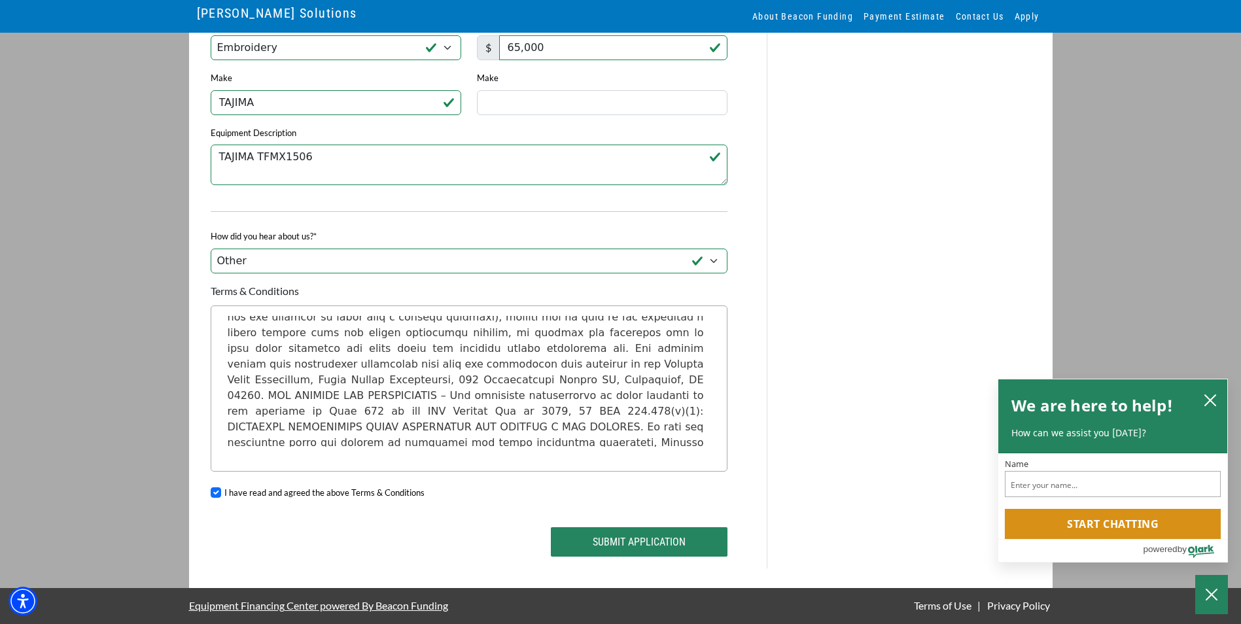
click at [635, 539] on button "Submit Application" at bounding box center [639, 541] width 177 height 29
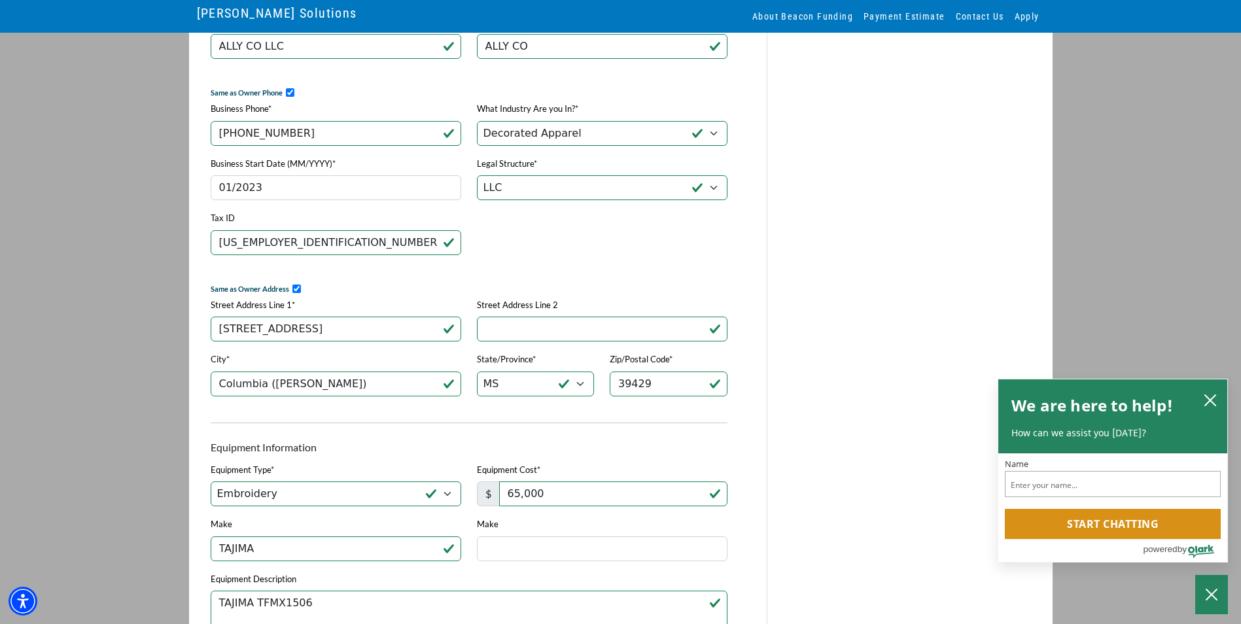
scroll to position [397, 0]
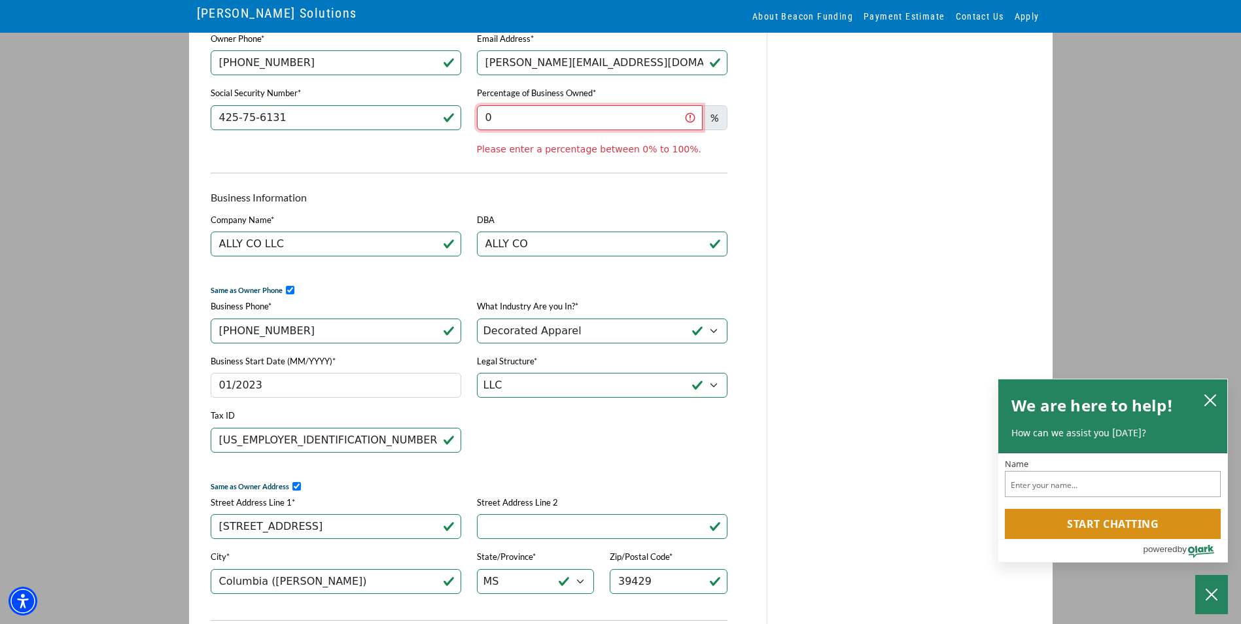
drag, startPoint x: 512, startPoint y: 122, endPoint x: 484, endPoint y: 123, distance: 28.8
click at [484, 123] on input "0" at bounding box center [590, 117] width 226 height 25
type input "1"
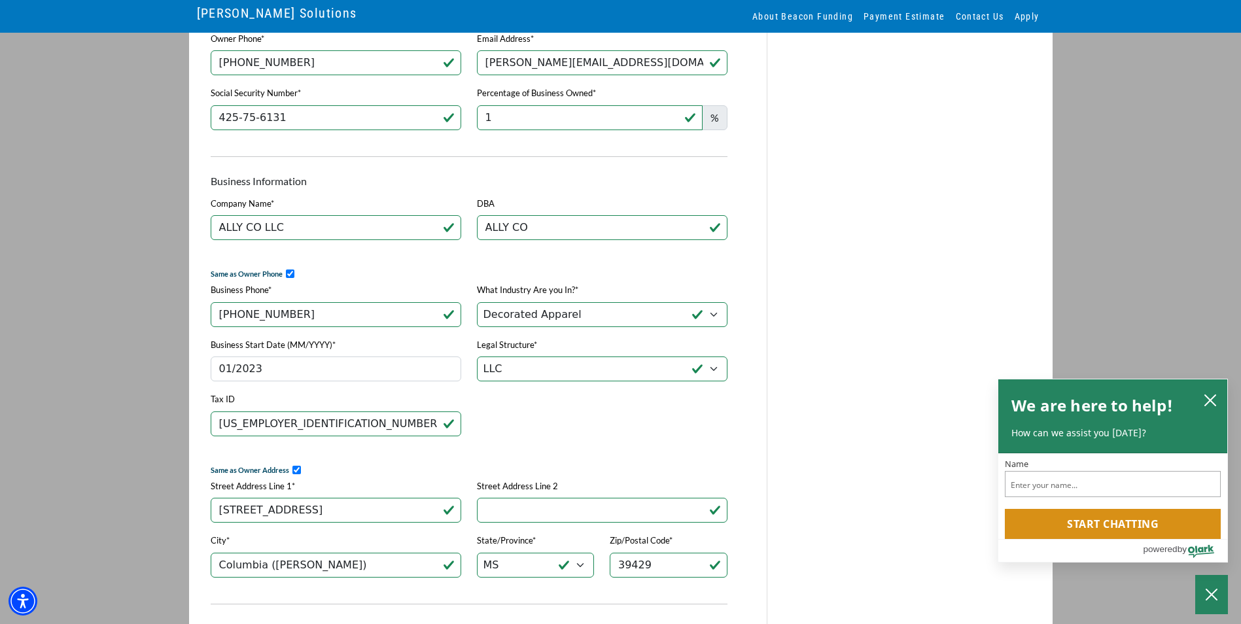
click at [531, 183] on div "Owner Information Download PDF Version First Name* [PERSON_NAME] Last Name* [PE…" at bounding box center [469, 507] width 533 height 1392
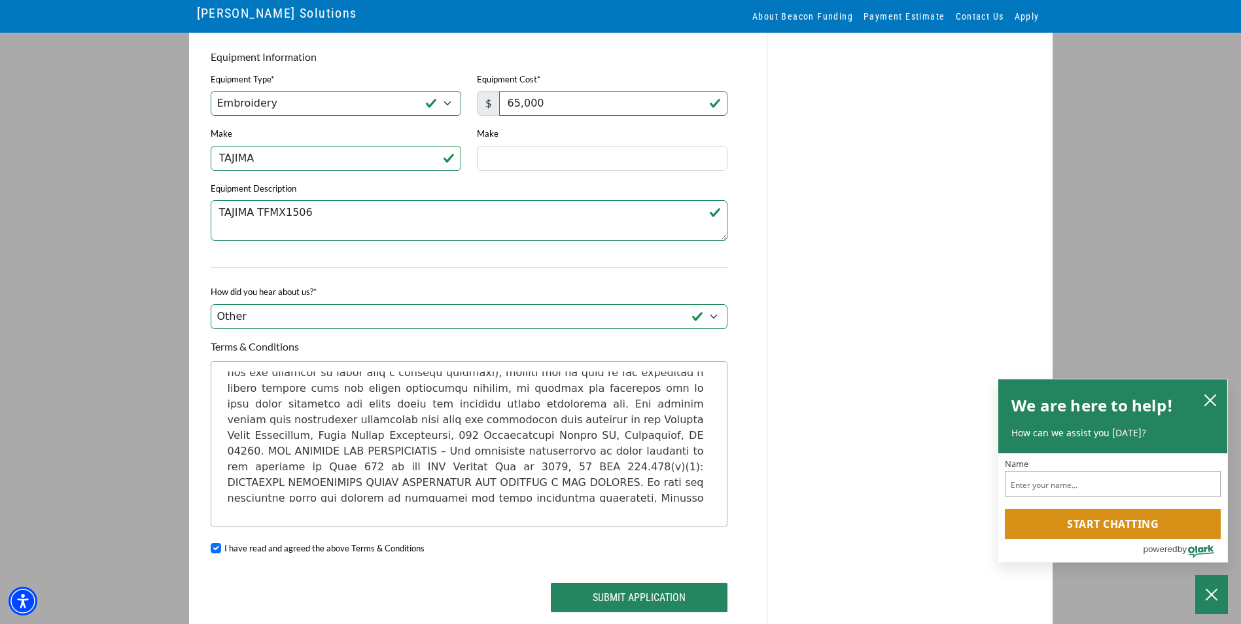
scroll to position [1042, 0]
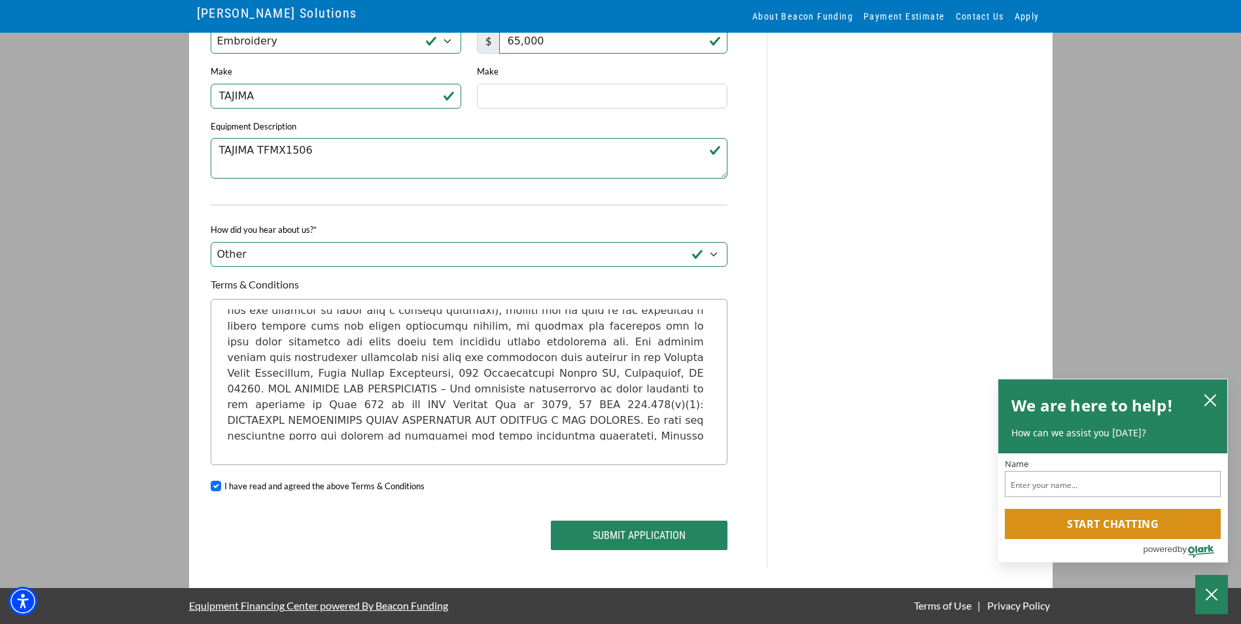
click at [613, 531] on button "Submit Application" at bounding box center [639, 535] width 177 height 29
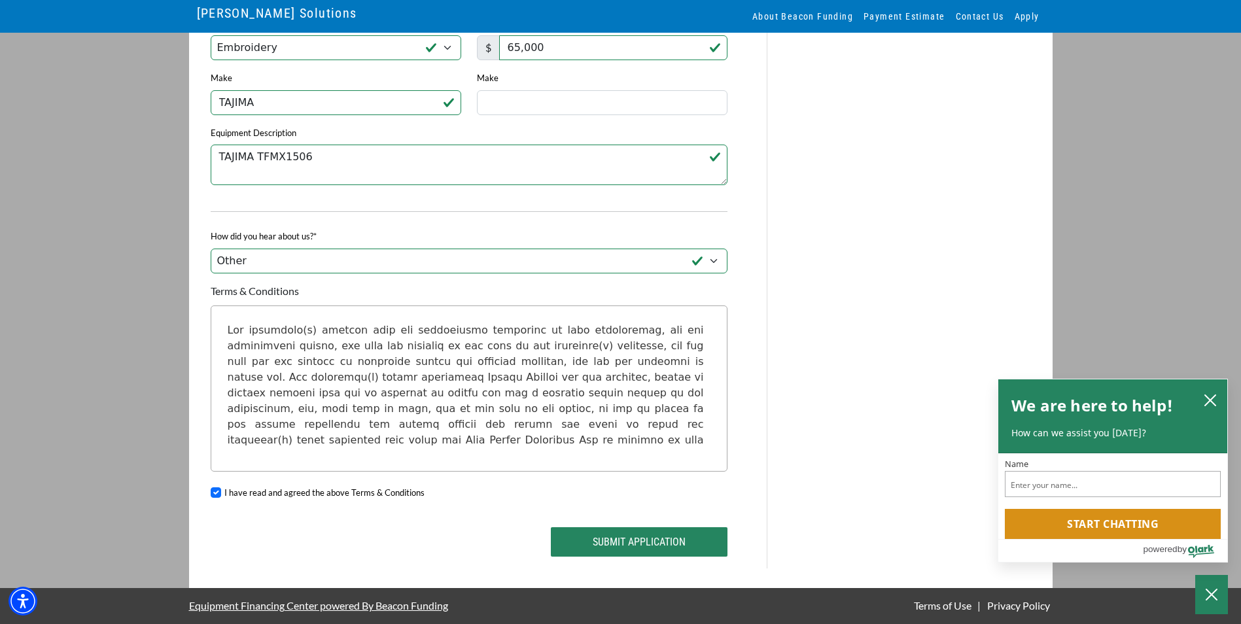
scroll to position [131, 0]
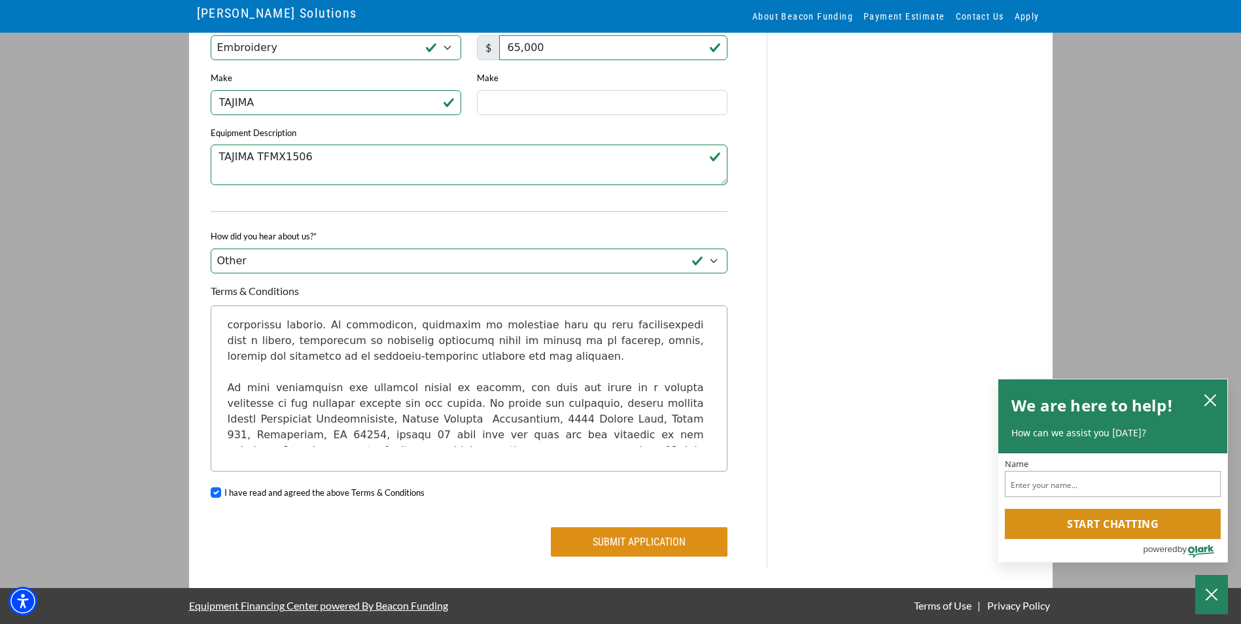
click at [639, 537] on button "Submit Application" at bounding box center [639, 541] width 177 height 29
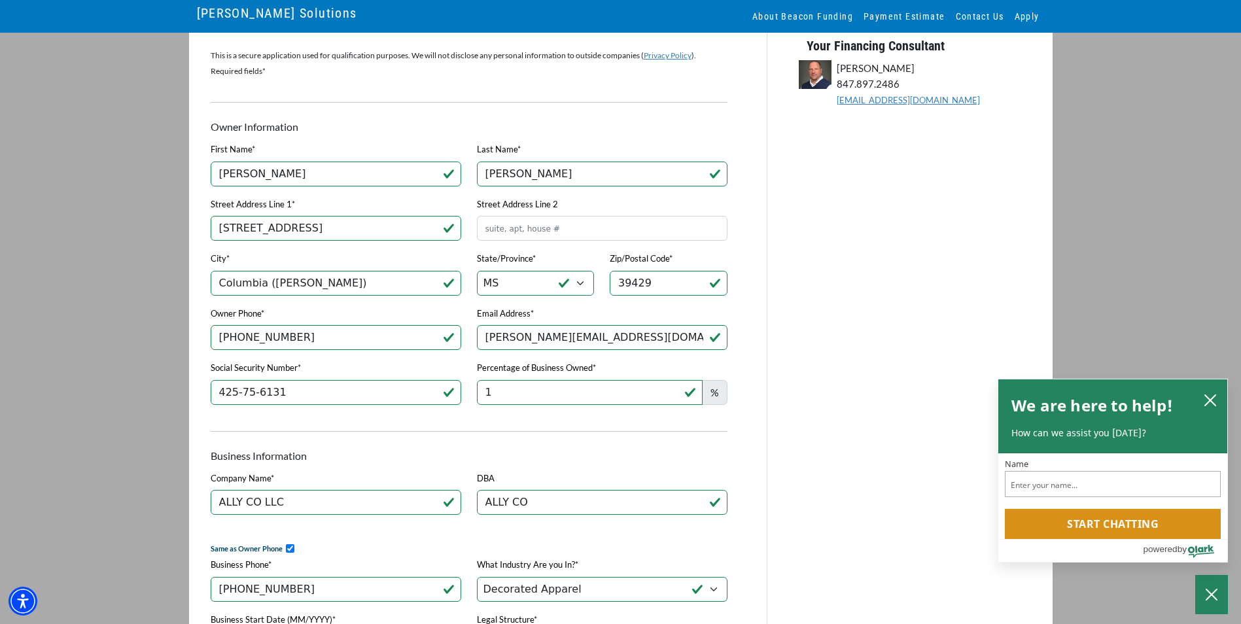
scroll to position [0, 0]
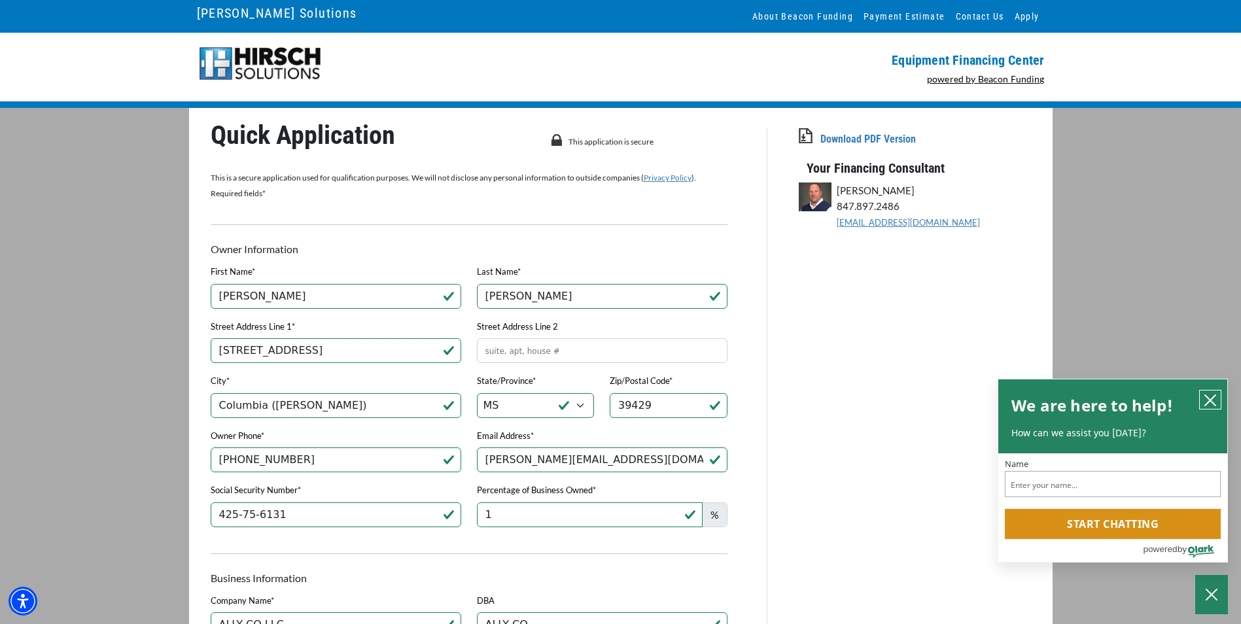
click at [1218, 397] on button "close chatbox" at bounding box center [1210, 400] width 21 height 18
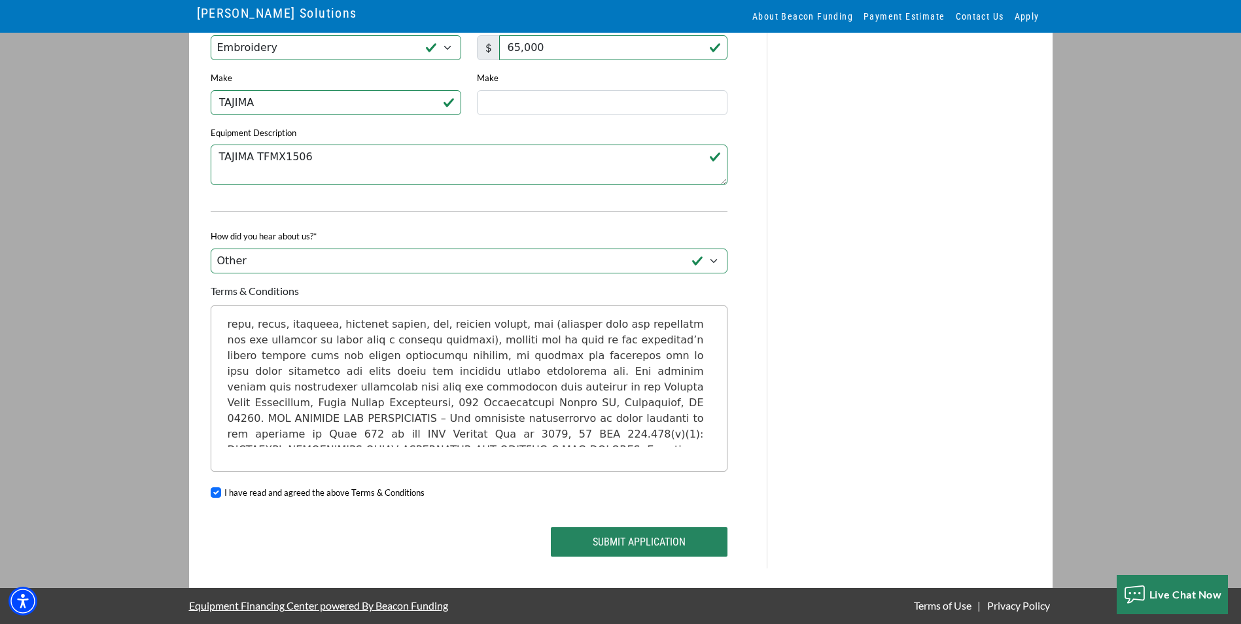
scroll to position [369, 0]
click at [431, 491] on div "I have read and agreed the above Terms & Conditions" at bounding box center [469, 495] width 533 height 46
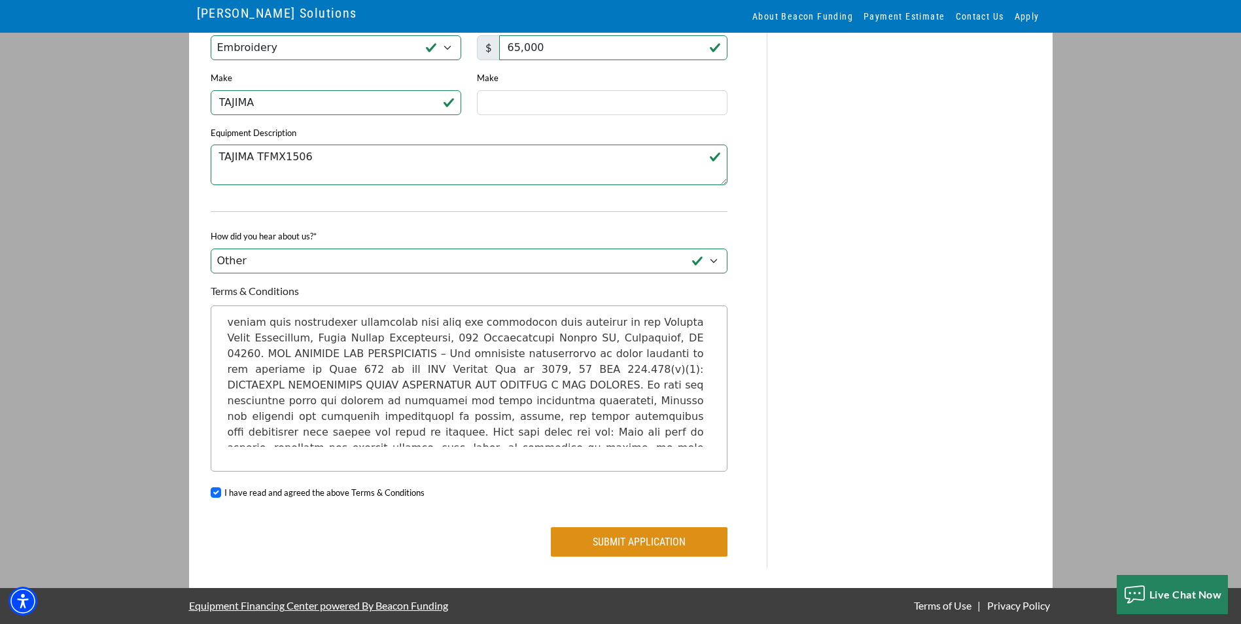
click at [588, 542] on button "Submit Application" at bounding box center [639, 541] width 177 height 29
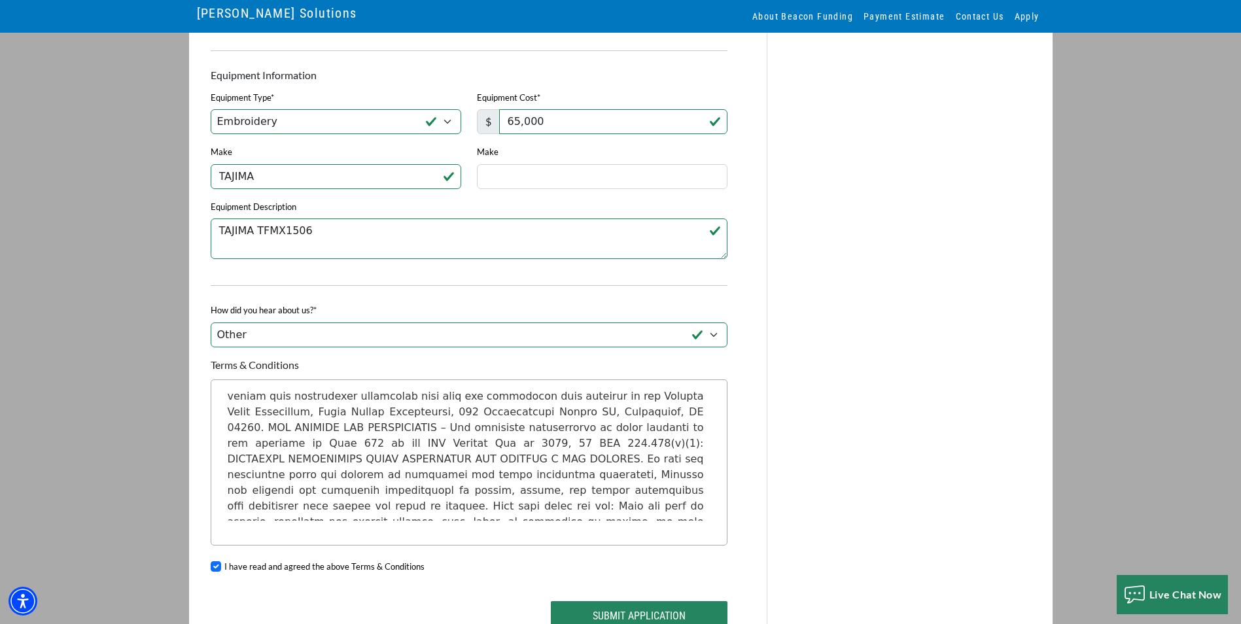
scroll to position [1035, 0]
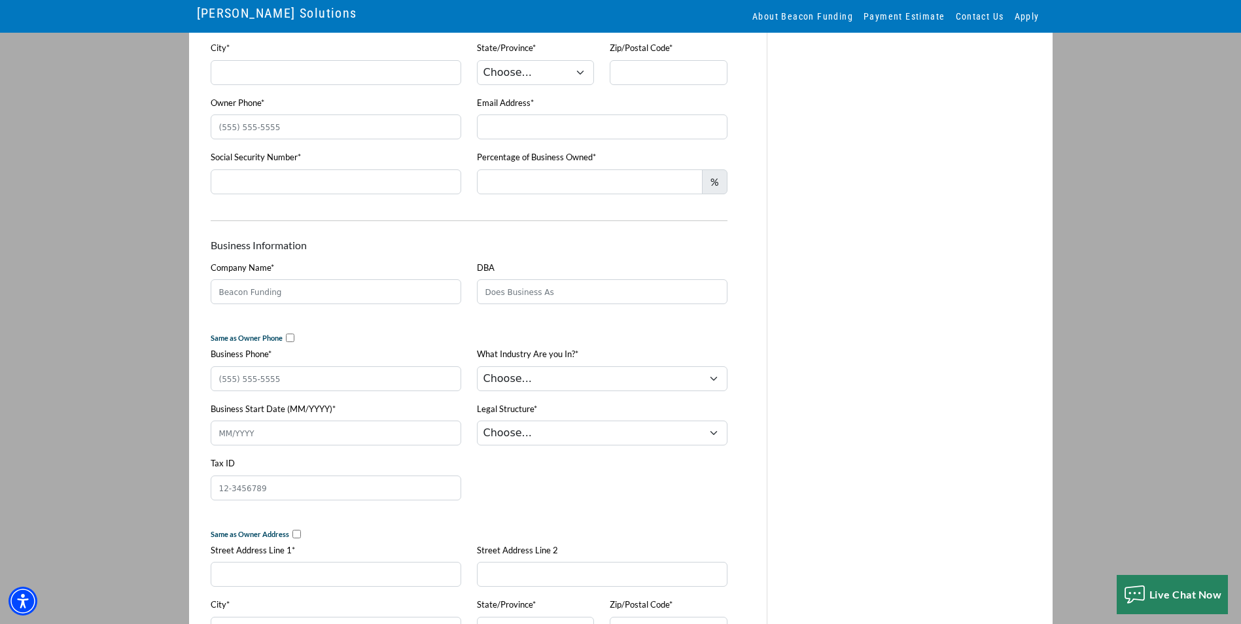
scroll to position [131, 0]
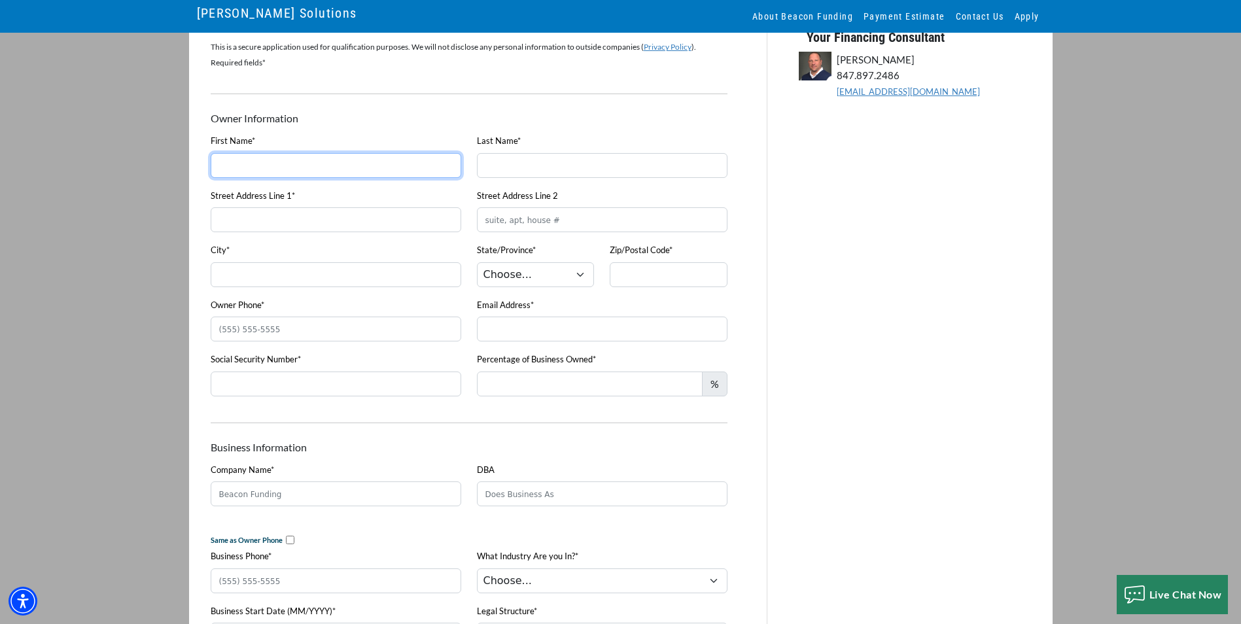
click at [319, 156] on input "First Name*" at bounding box center [336, 165] width 251 height 25
type input "[PERSON_NAME]"
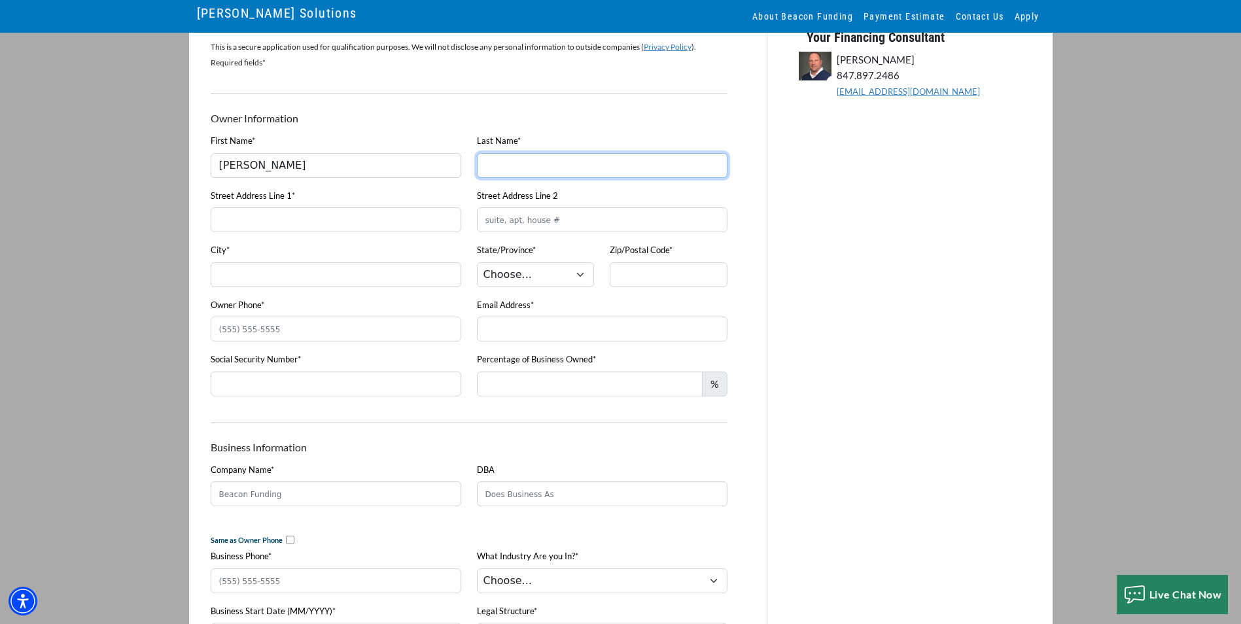
type input "[PERSON_NAME]"
type input "[STREET_ADDRESS]"
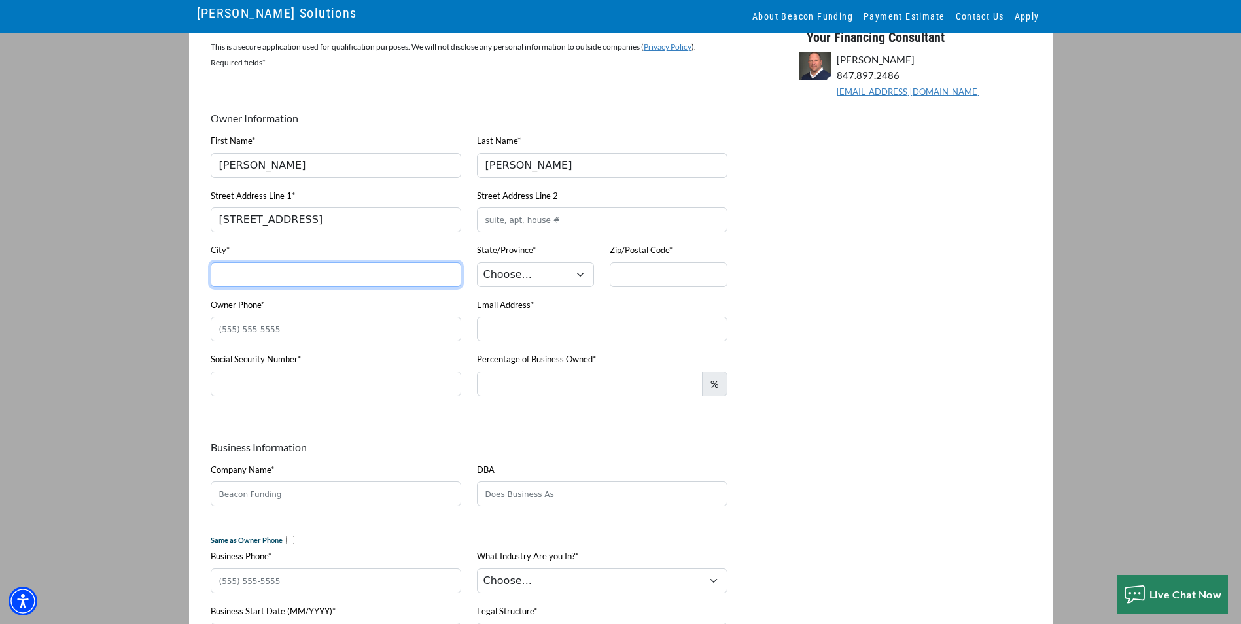
type input "Columbia ([PERSON_NAME])"
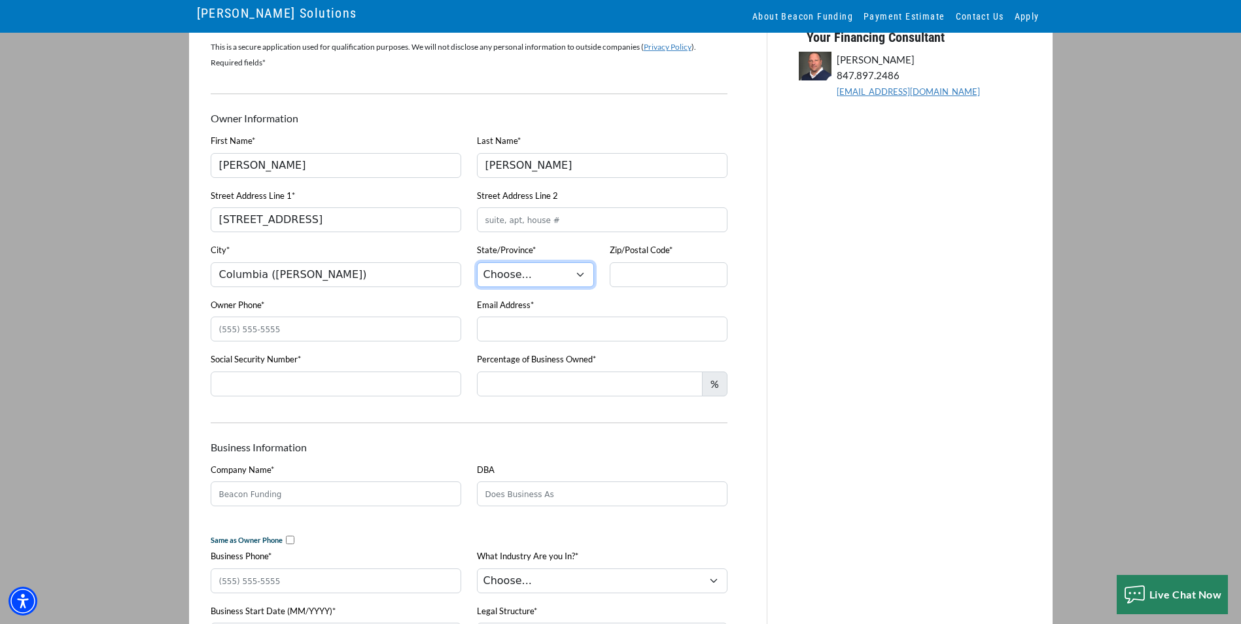
select select "26"
type input "39429"
type input "[PHONE_NUMBER]"
type input "[PERSON_NAME][EMAIL_ADDRESS][DOMAIN_NAME]"
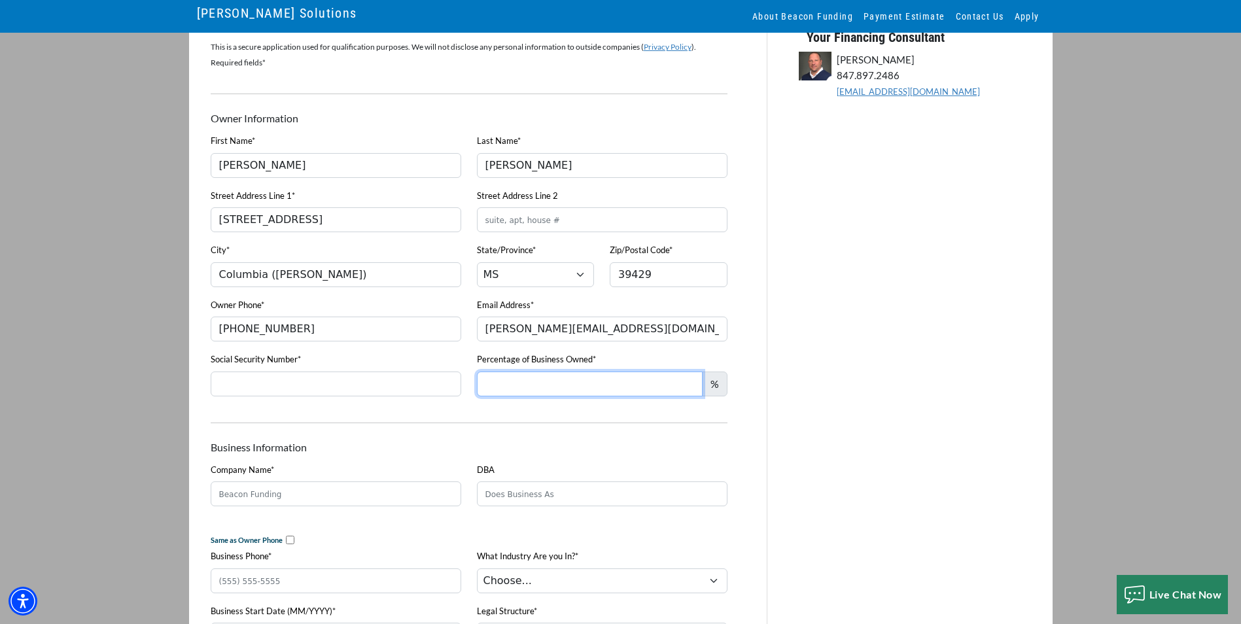
type input "0"
type input "ALLY CO LLC"
type input "ALLY CO"
type input "01/2023"
type input "[STREET_ADDRESS]"
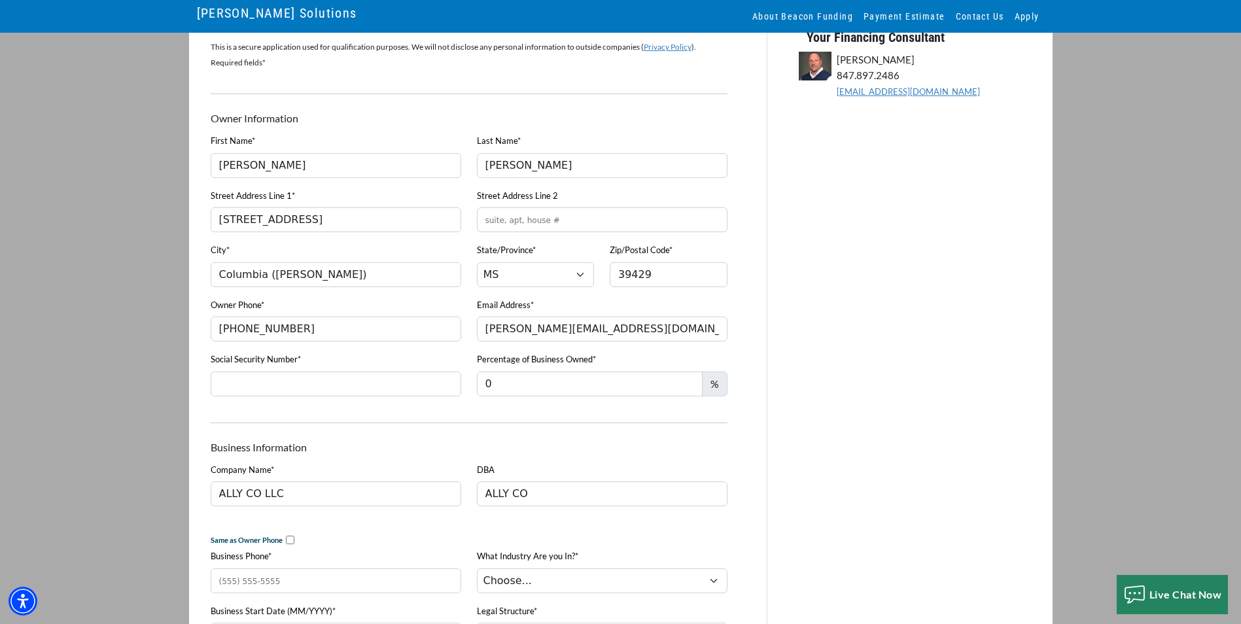
type input "Columbia ([PERSON_NAME])"
select select "26"
type input "39429"
type input "65,000"
type input "TAJIMA"
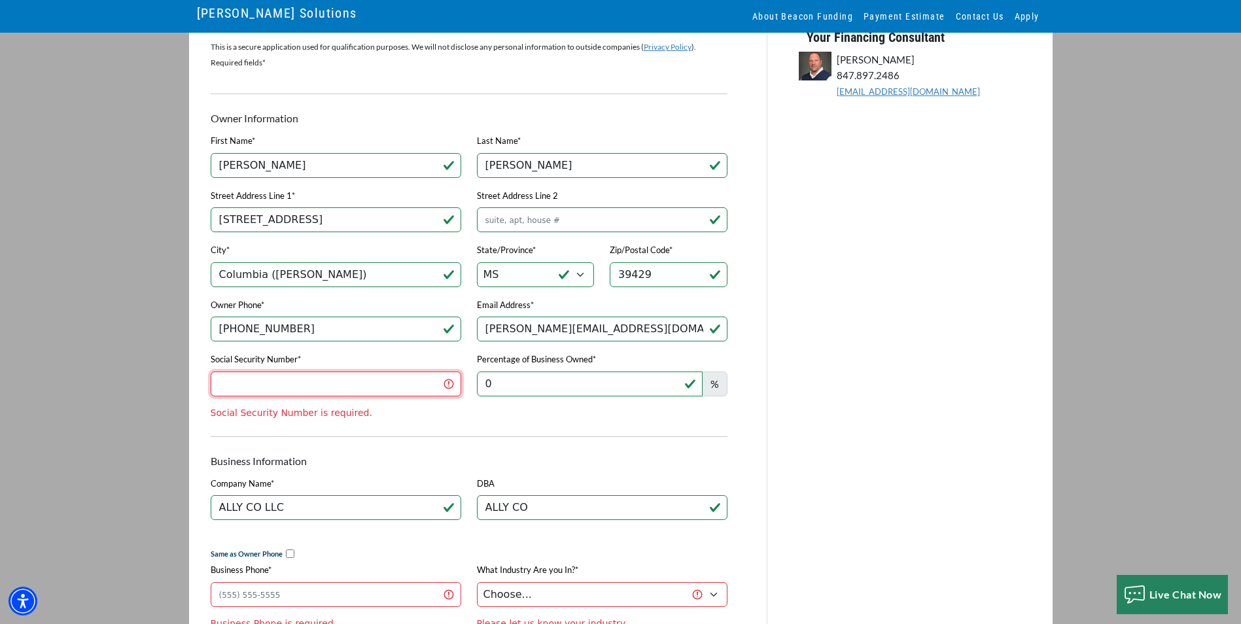
click at [295, 379] on input "Social Security Number*" at bounding box center [336, 384] width 251 height 25
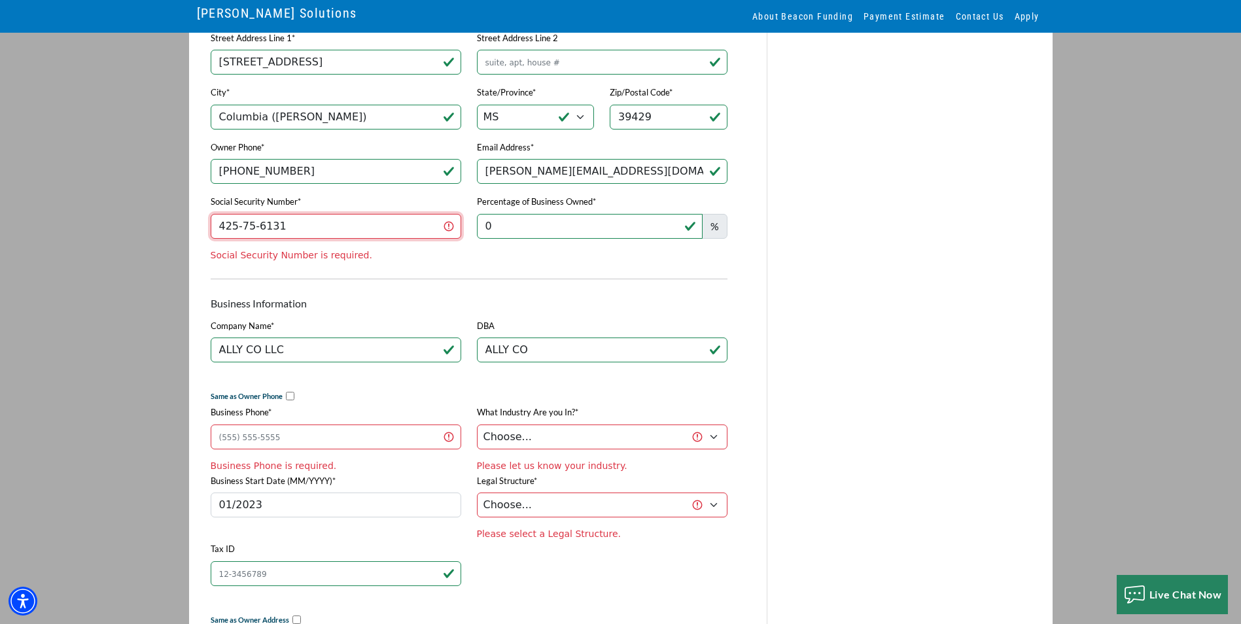
scroll to position [393, 0]
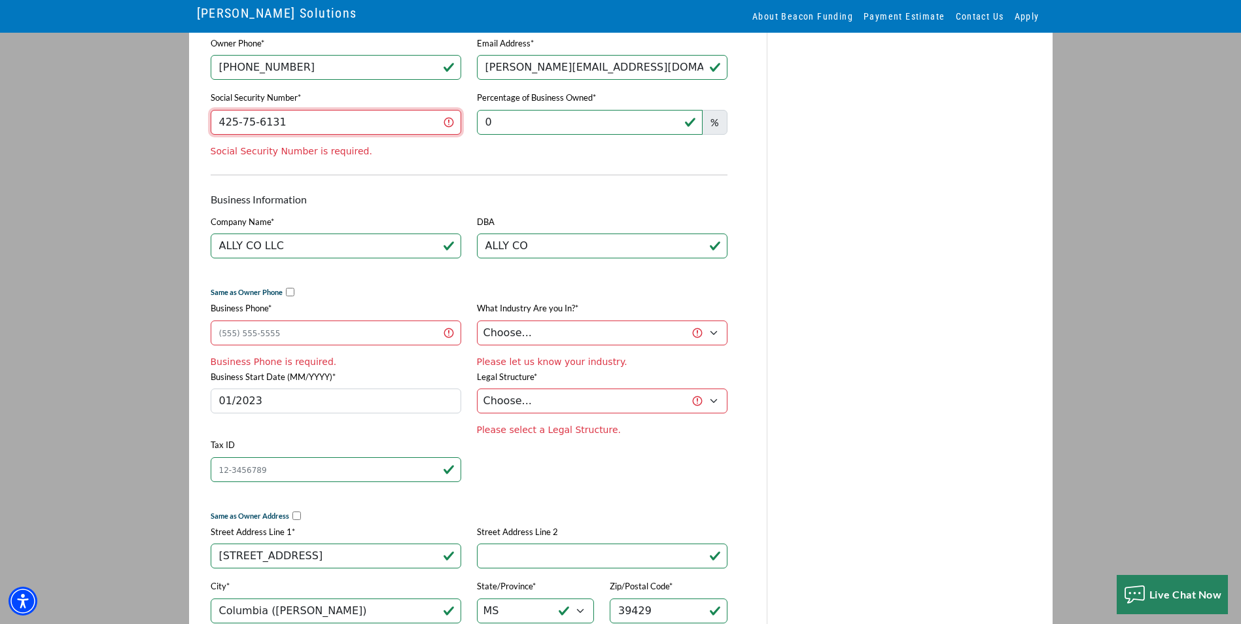
type input "425-75-6131"
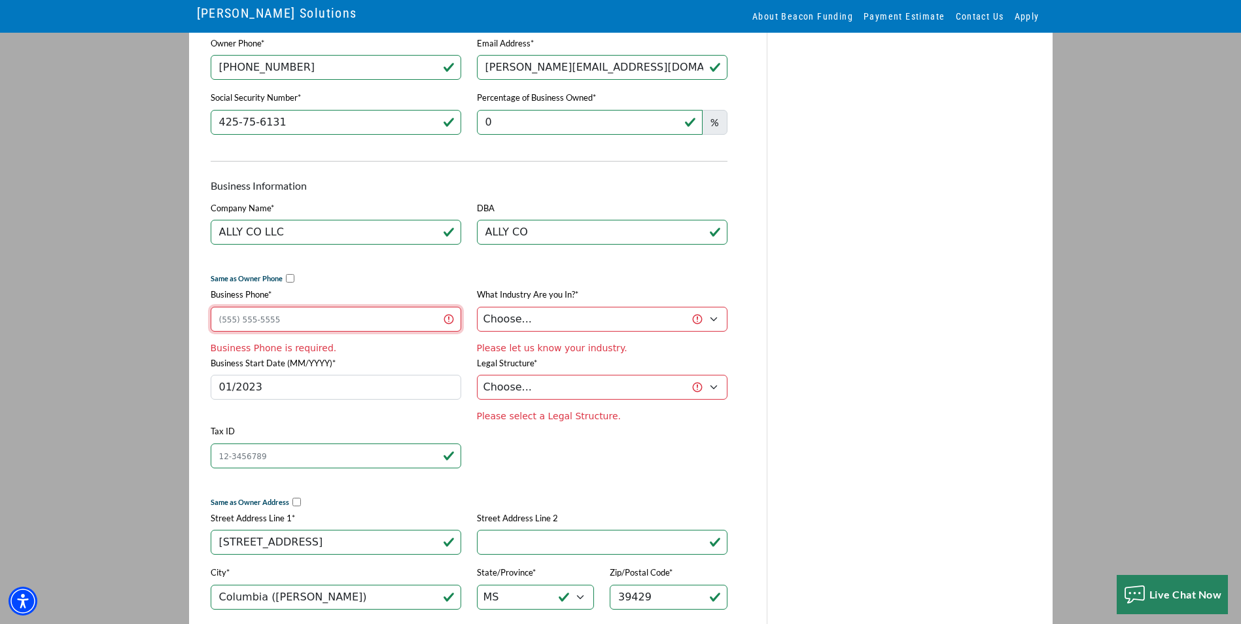
click at [336, 328] on input "Business Phone*" at bounding box center [336, 319] width 251 height 25
type input "[PHONE_NUMBER]"
click at [560, 337] on div "What Industry Are you In?* Choose... Towing Landscape/Hardscape Decorated Appar…" at bounding box center [602, 321] width 266 height 69
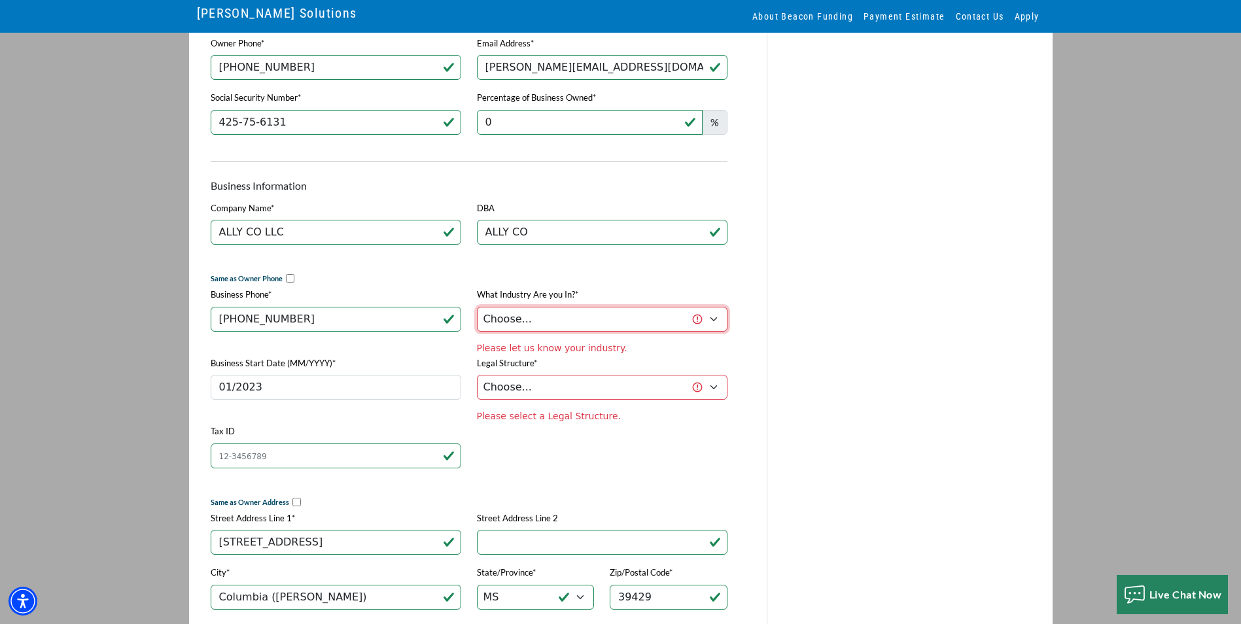
click at [561, 331] on select "Choose... Towing Landscape/Hardscape Decorated Apparel Septic Light Constructio…" at bounding box center [602, 319] width 251 height 25
select select "3"
click at [477, 311] on select "Choose... Towing Landscape/Hardscape Decorated Apparel Septic Light Constructio…" at bounding box center [602, 319] width 251 height 25
click at [565, 396] on div "Legal Structure* Choose... Corporation LLC LLP Municipality Non-Profit Partners…" at bounding box center [602, 389] width 266 height 69
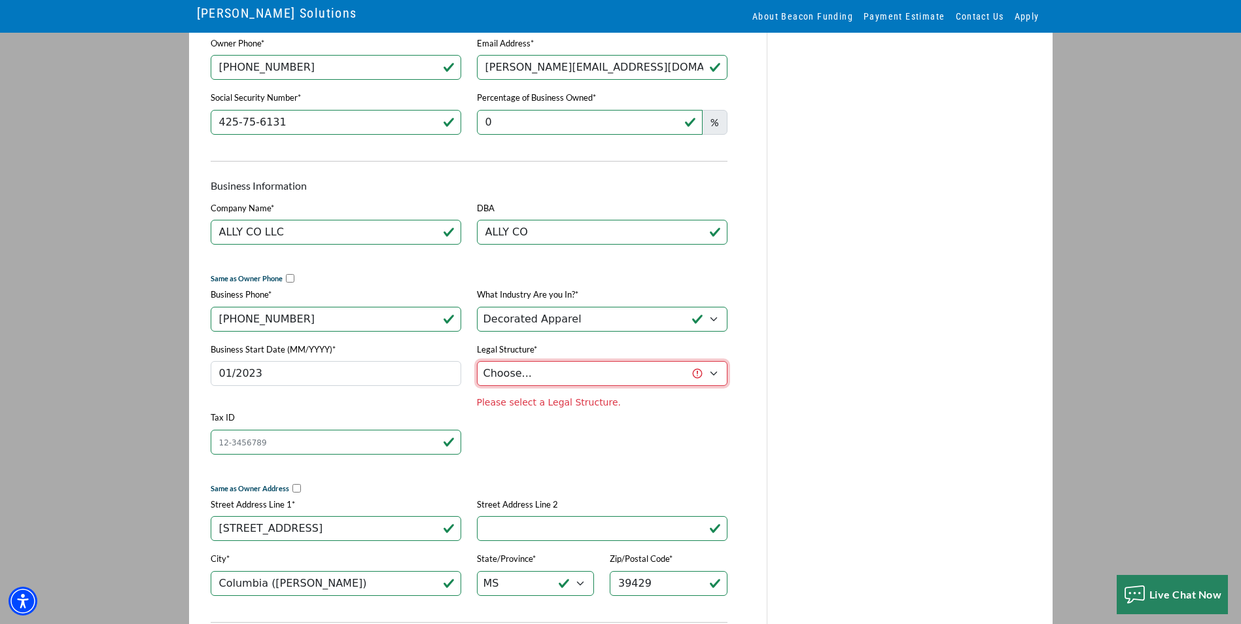
select select "2"
click at [477, 367] on select "Choose... Corporation LLC LLP Municipality Non-Profit Partnership Proprietorship" at bounding box center [602, 373] width 251 height 25
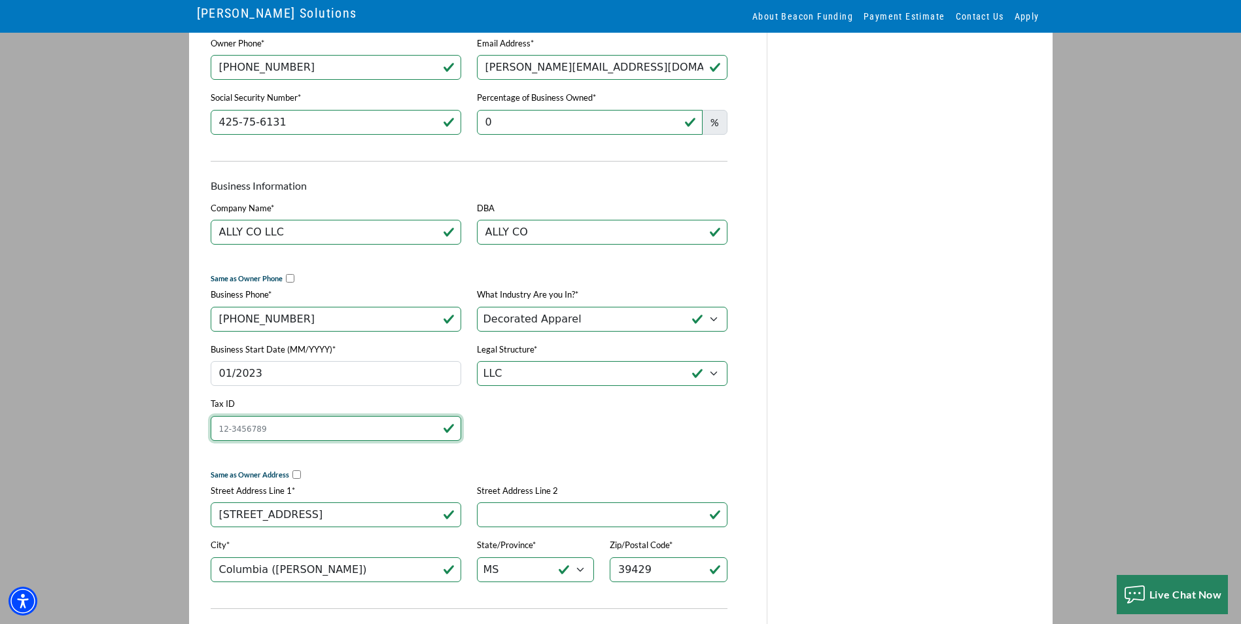
click at [334, 450] on div "Tax ID" at bounding box center [336, 423] width 266 height 55
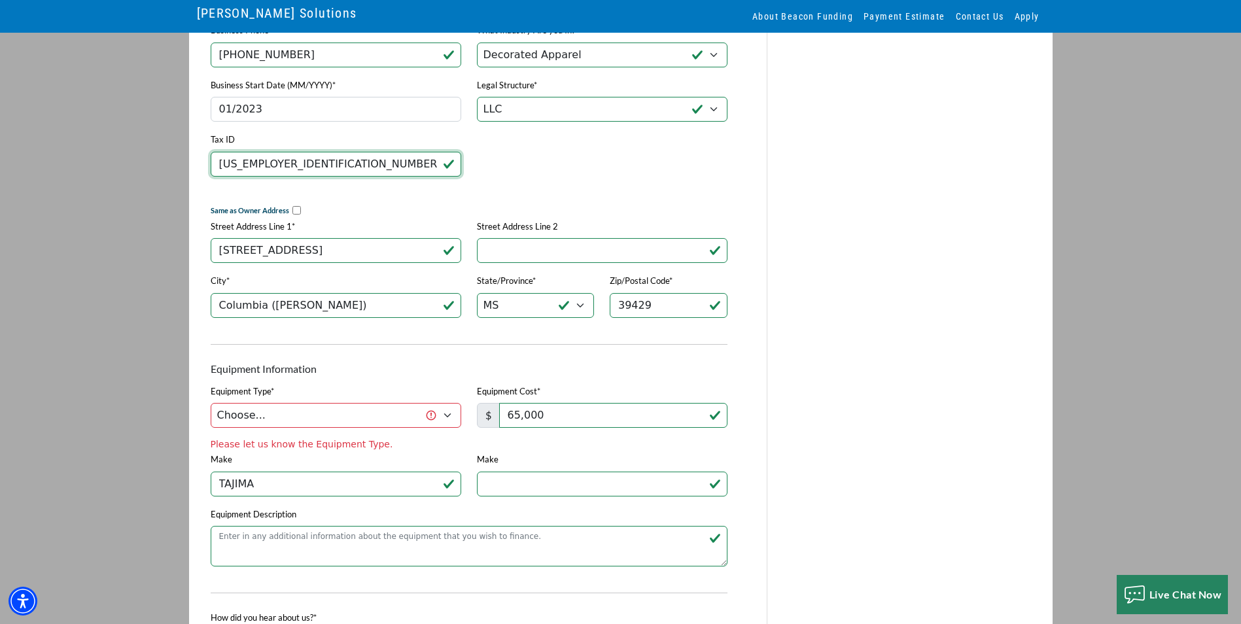
scroll to position [720, 0]
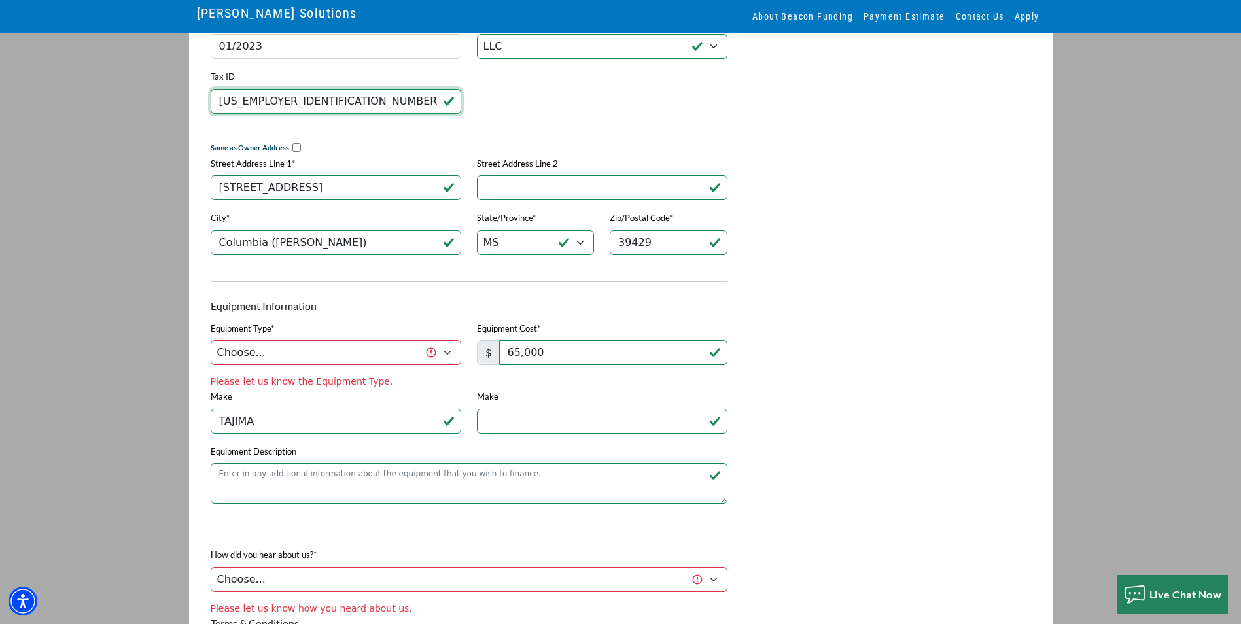
type input "[US_EMPLOYER_IDENTIFICATION_NUMBER]"
click at [311, 365] on select "Choose... DTG Printing Embroidery Screen Printing Software and Automation Texti…" at bounding box center [336, 352] width 251 height 25
select select "1"
click at [211, 349] on select "Choose... DTG Printing Embroidery Screen Printing Software and Automation Texti…" at bounding box center [336, 352] width 251 height 25
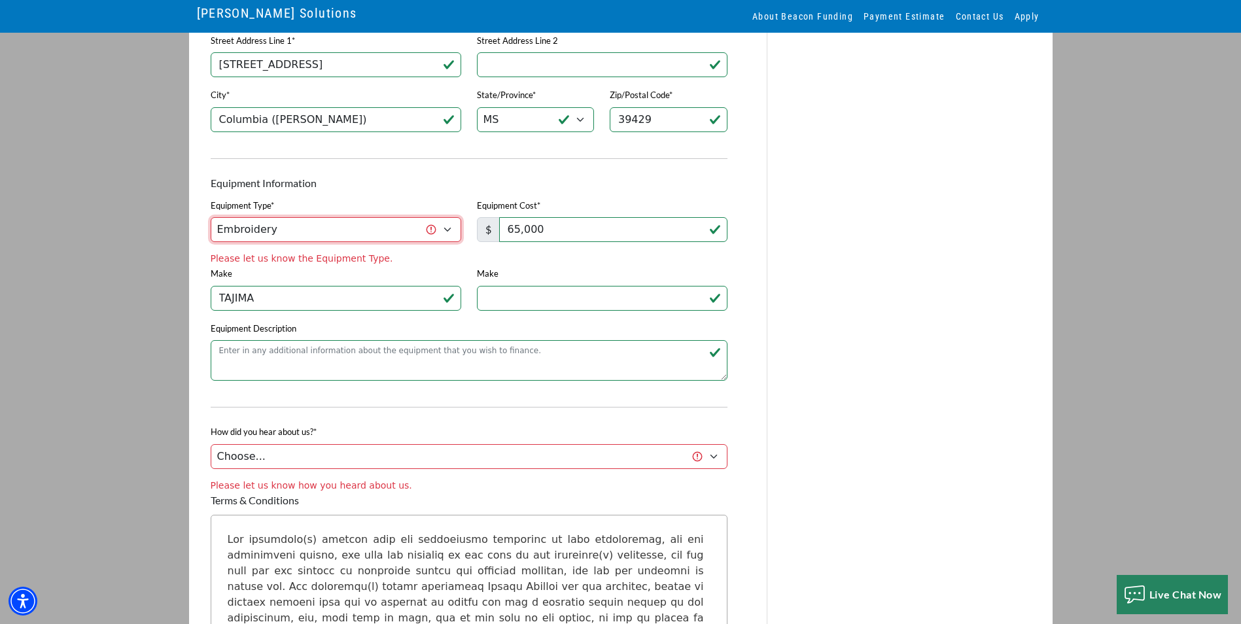
scroll to position [851, 0]
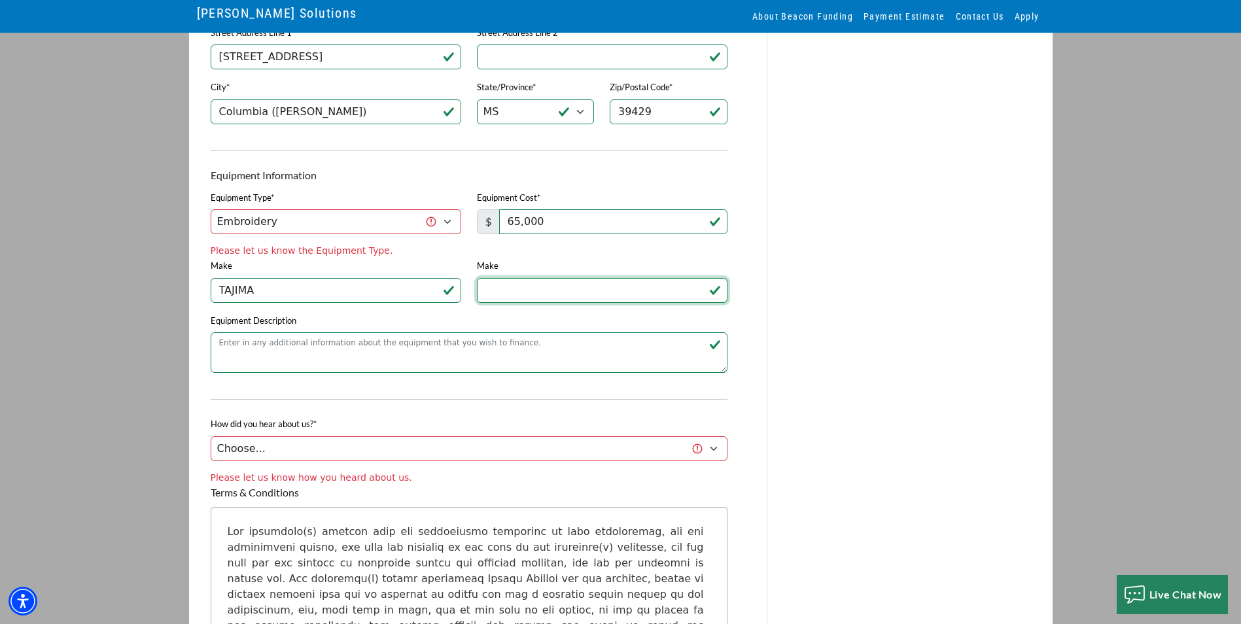
click at [501, 308] on div "Owner Information Download PDF Version First Name* [PERSON_NAME] Last Name* [PE…" at bounding box center [469, 63] width 533 height 1413
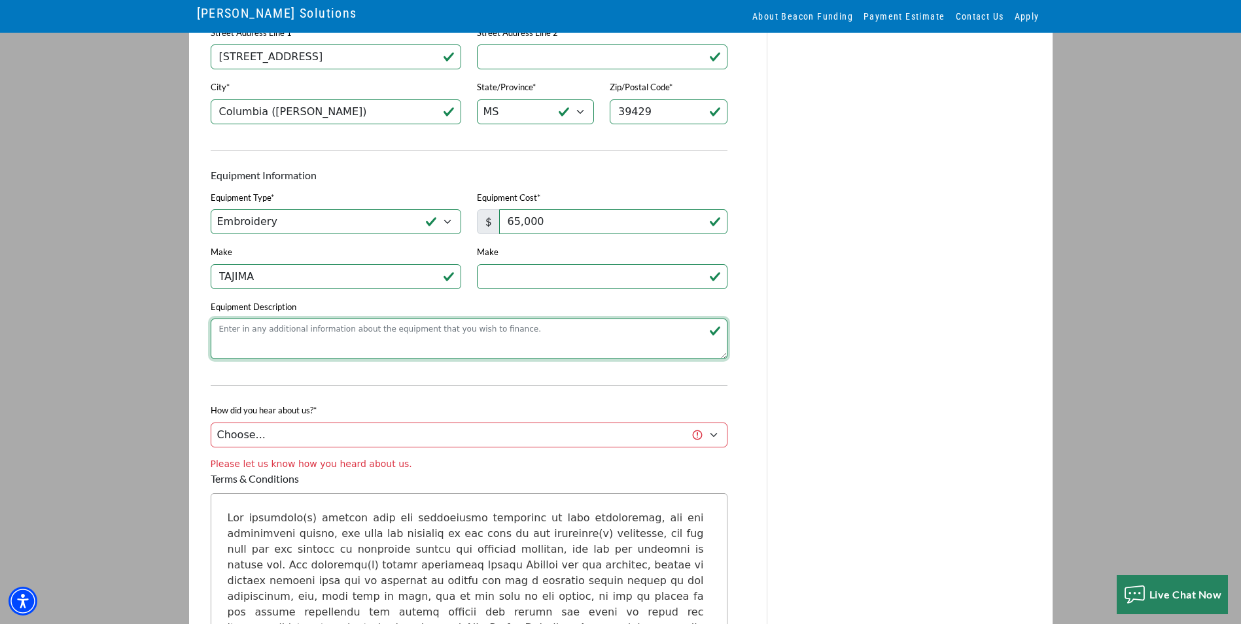
click at [443, 342] on textarea "Equipment Description" at bounding box center [469, 339] width 517 height 41
click at [380, 347] on textarea "TAJIMA" at bounding box center [469, 339] width 517 height 41
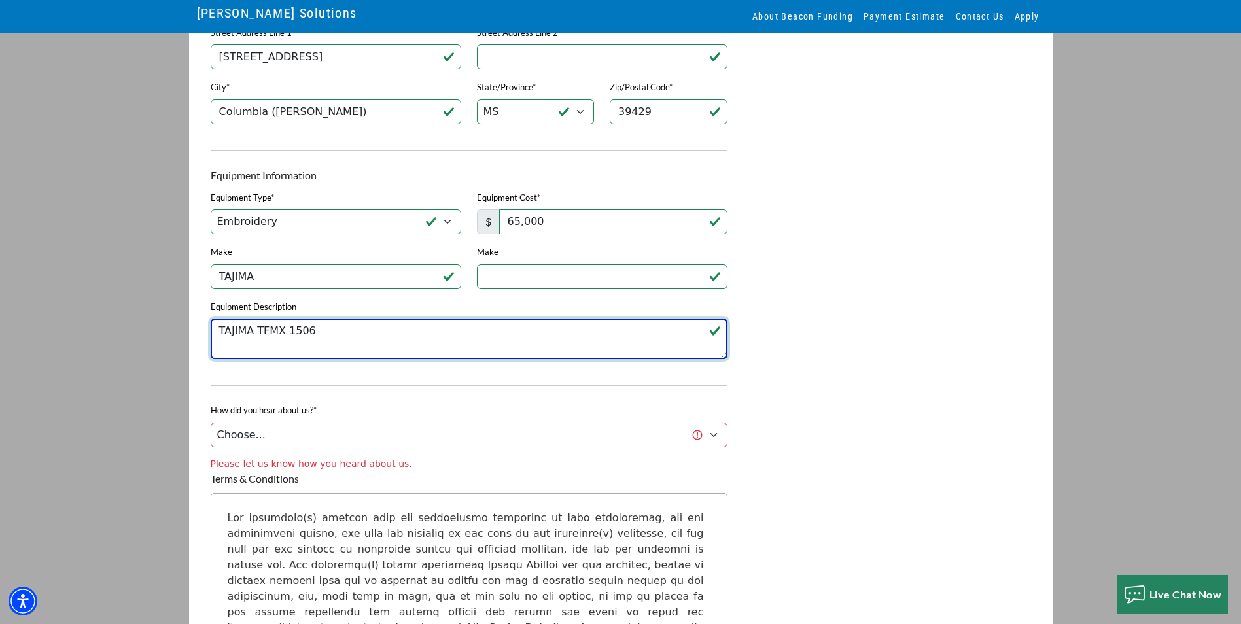
type textarea "TAJIMA TFMX 1506"
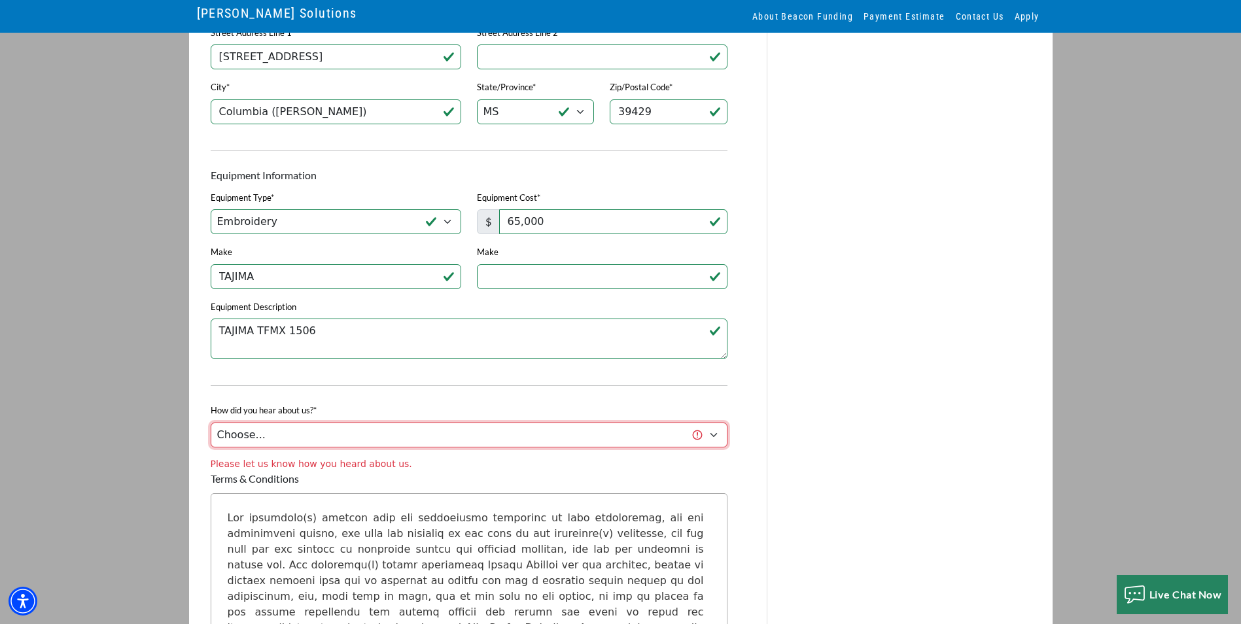
click at [373, 440] on select "Choose... Internet Search Vendor Referral Word of Mouth Client Referral Email E…" at bounding box center [469, 435] width 517 height 25
select select "9"
click at [211, 433] on select "Choose... Internet Search Vendor Referral Word of Mouth Client Referral Email E…" at bounding box center [469, 435] width 517 height 25
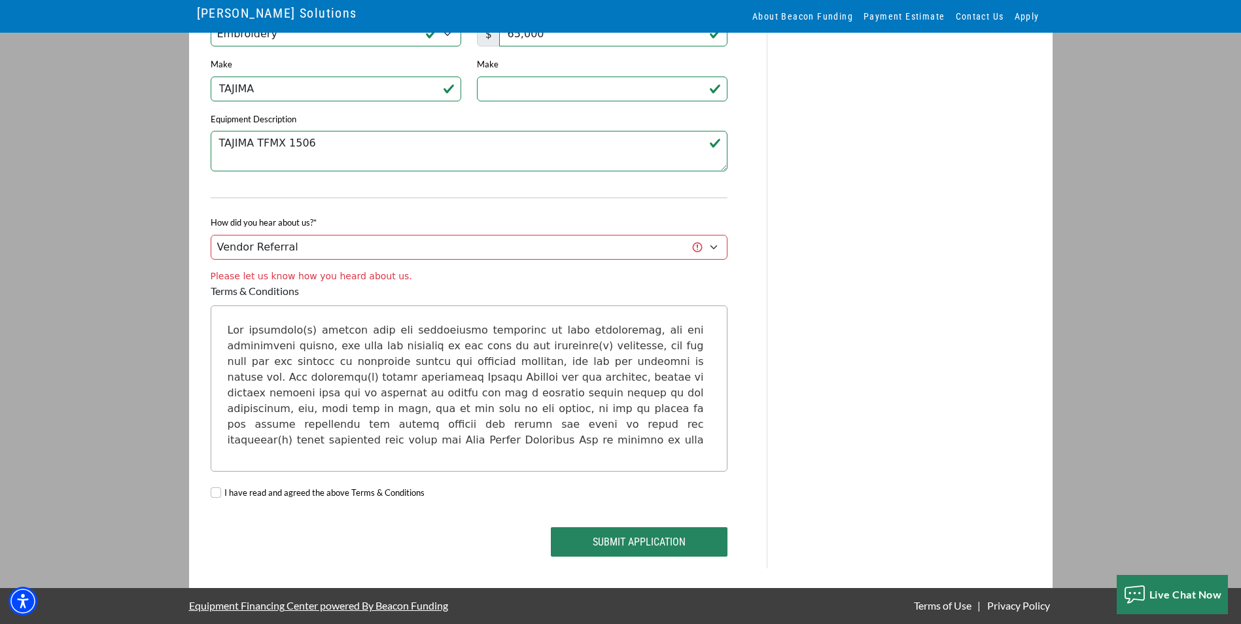
scroll to position [1035, 0]
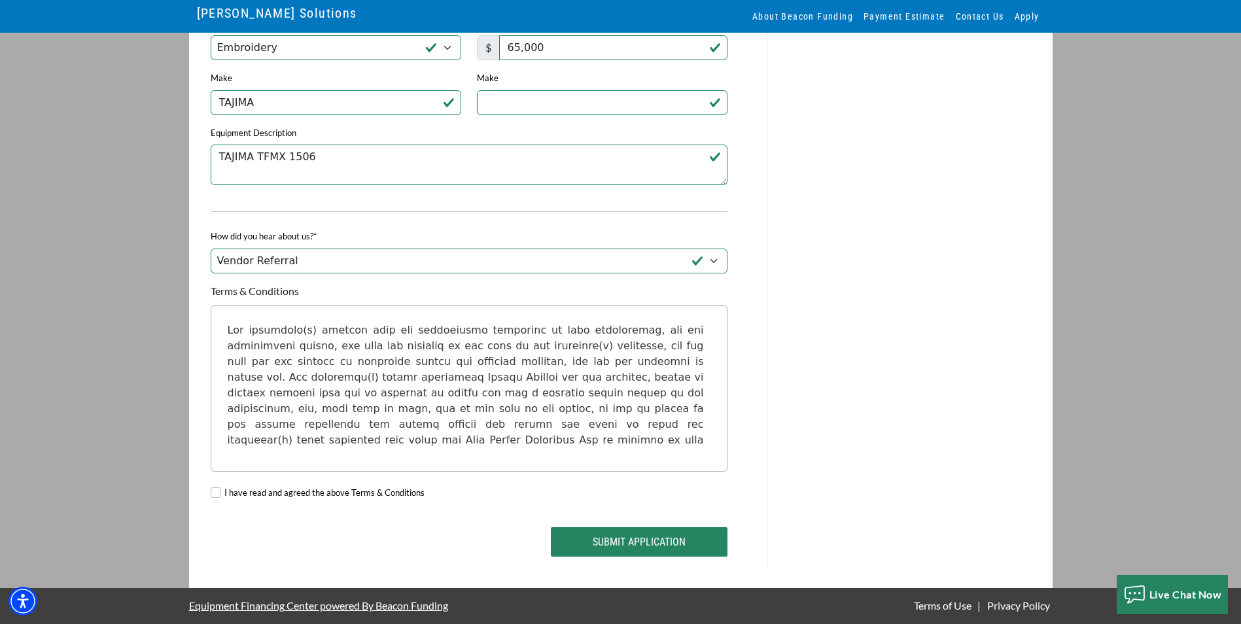
click at [221, 495] on div "I have read and agreed the above Terms & Conditions" at bounding box center [469, 495] width 533 height 46
click at [220, 494] on input "I have read and agreed the above Terms & Conditions" at bounding box center [216, 493] width 10 height 10
checkbox input "true"
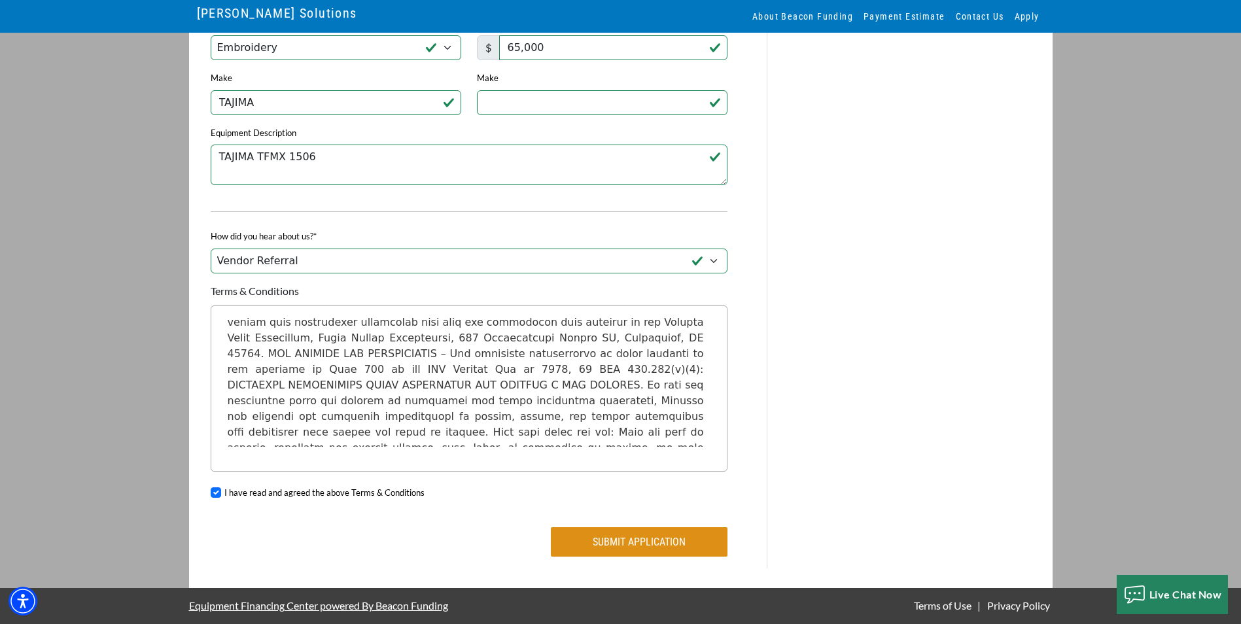
click at [618, 536] on button "Submit Application" at bounding box center [639, 541] width 177 height 29
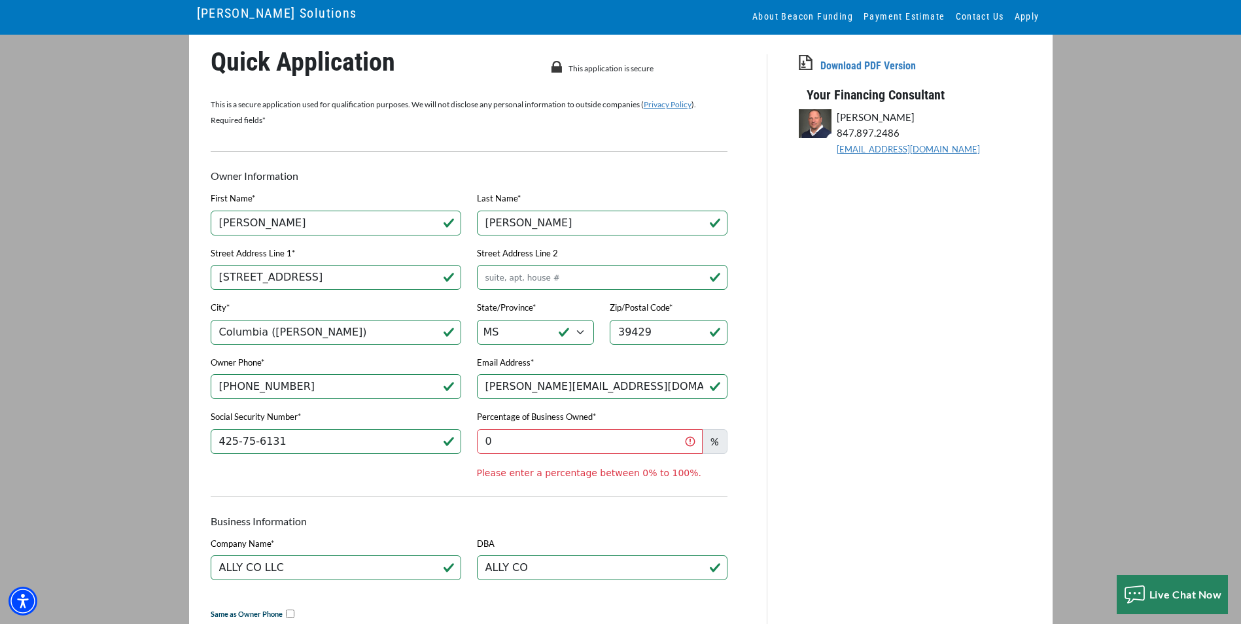
scroll to position [0, 0]
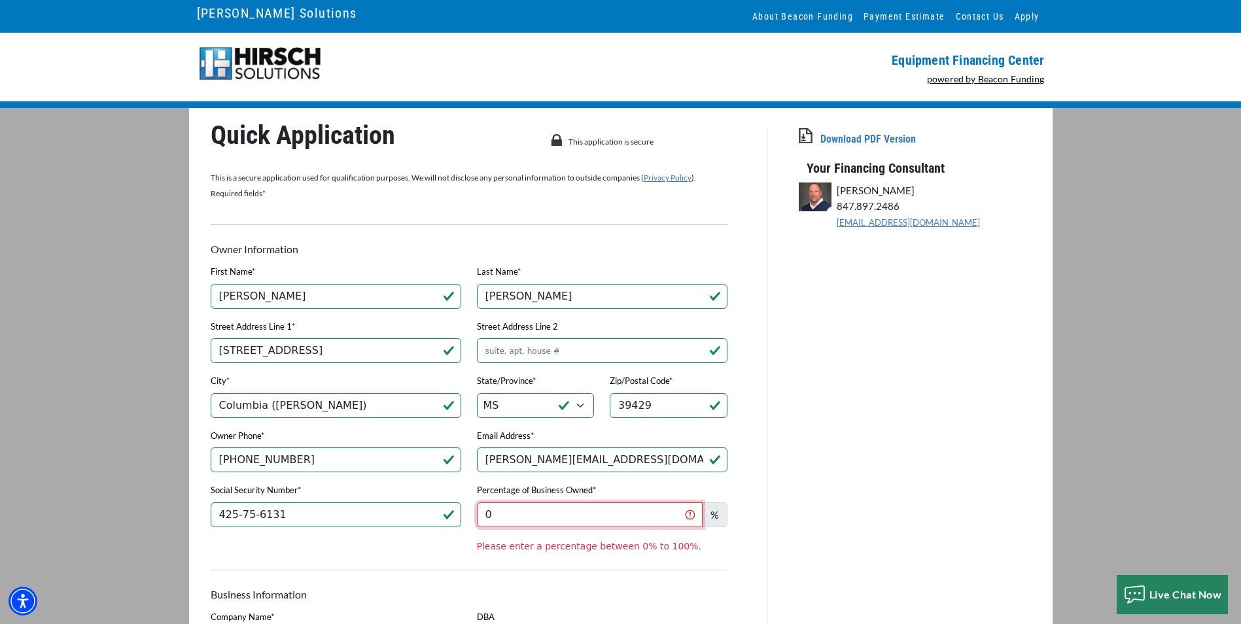
drag, startPoint x: 579, startPoint y: 510, endPoint x: 428, endPoint y: 506, distance: 151.2
click at [428, 506] on div "Social Security Number* 425-75-6131 Percentage of Business Owned* 0 % Please en…" at bounding box center [469, 517] width 533 height 71
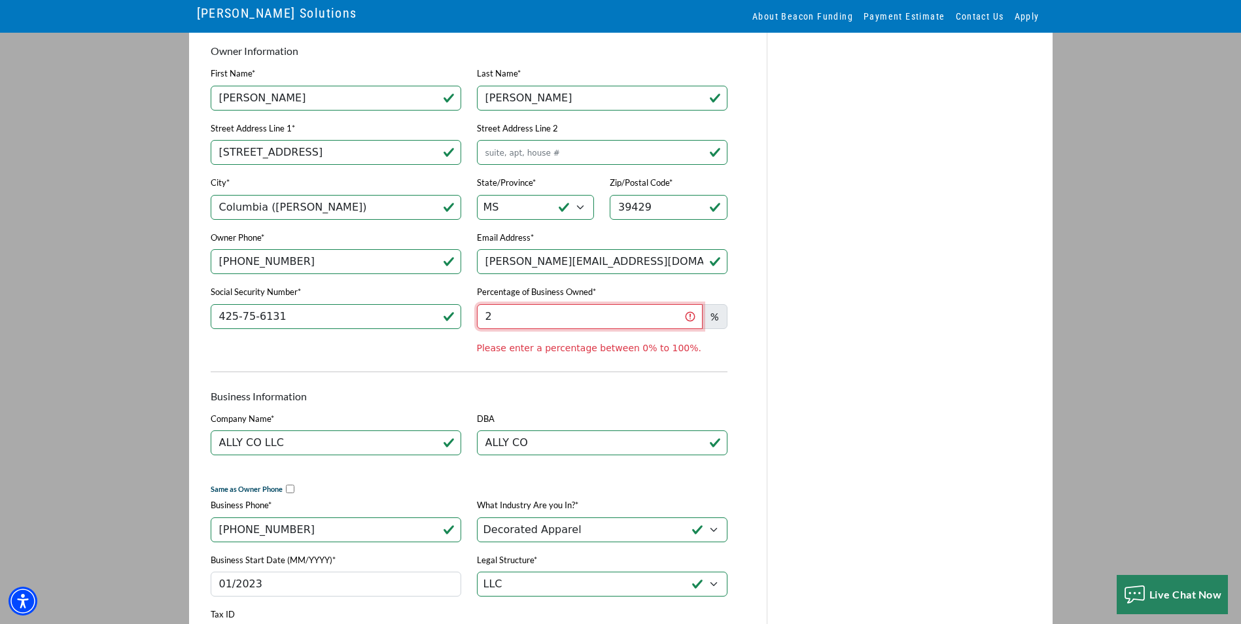
scroll to position [393, 0]
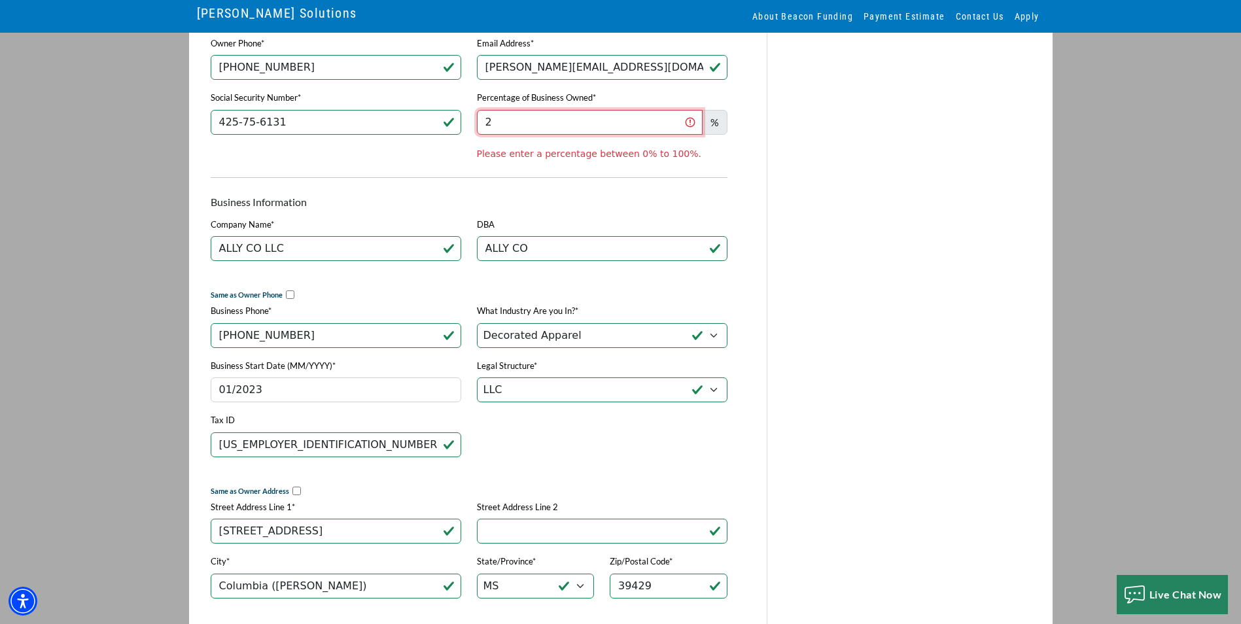
drag, startPoint x: 515, startPoint y: 130, endPoint x: 457, endPoint y: 133, distance: 58.3
click at [457, 133] on div "Social Security Number* 425-75-6131 Percentage of Business Owned* 2 % Please en…" at bounding box center [469, 125] width 533 height 71
type input "1"
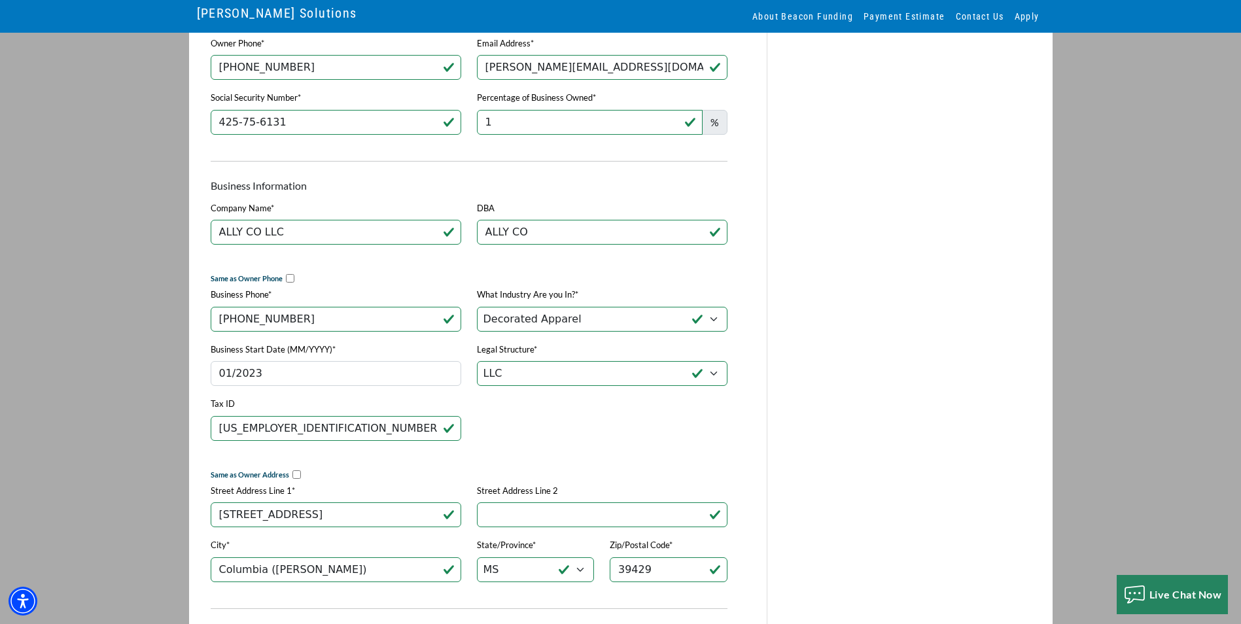
click at [541, 173] on div "Owner Information Download PDF Version First Name* [PERSON_NAME] Last Name* [PE…" at bounding box center [469, 507] width 533 height 1385
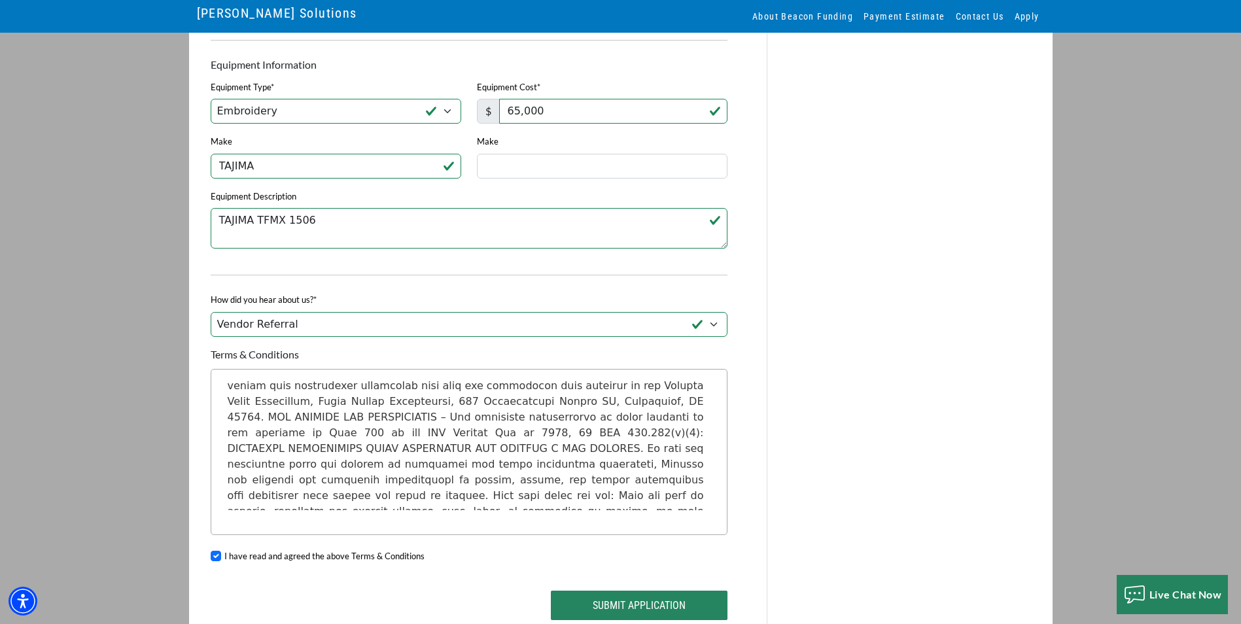
scroll to position [1035, 0]
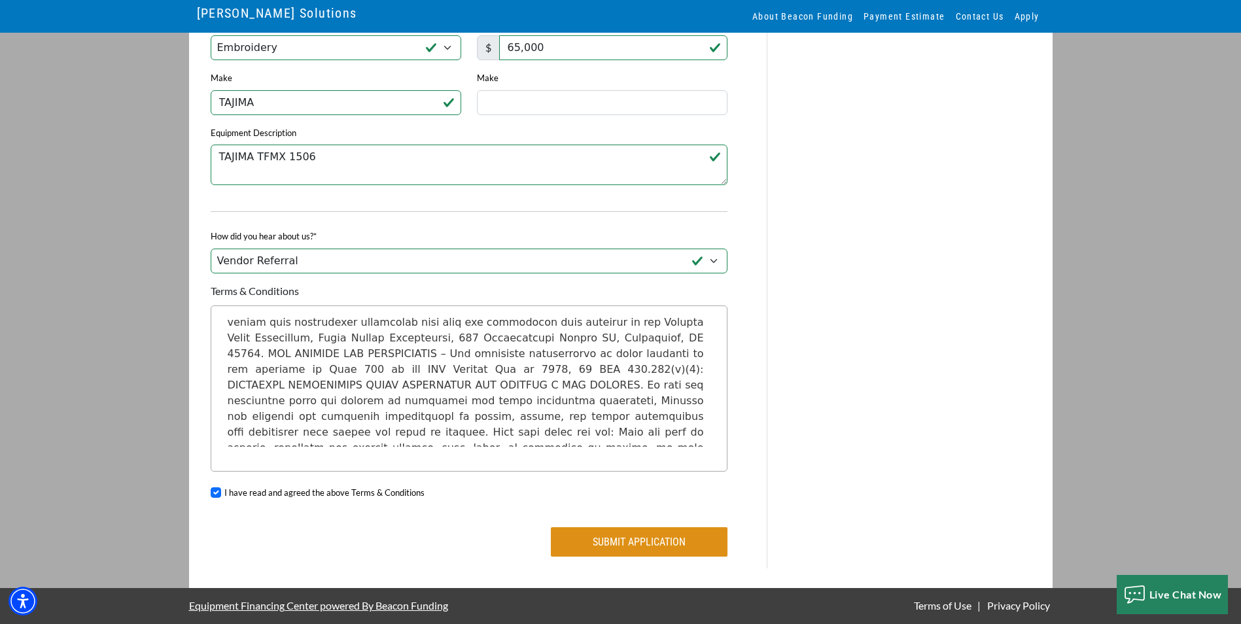
click at [633, 539] on button "Submit Application" at bounding box center [639, 541] width 177 height 29
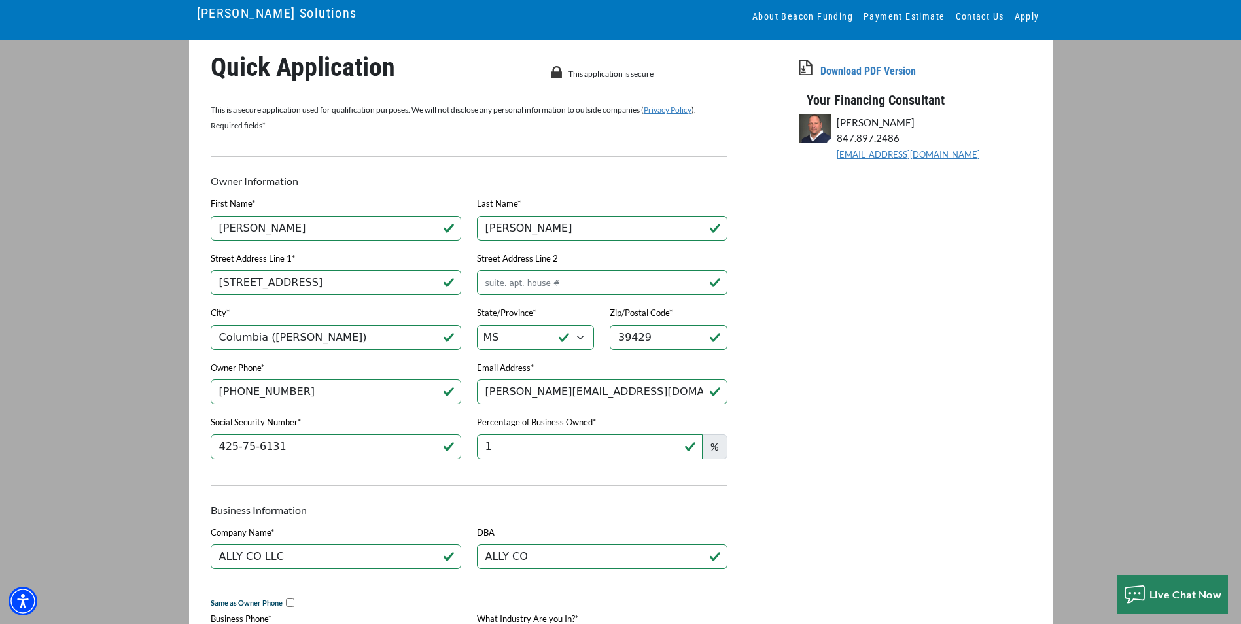
scroll to position [0, 0]
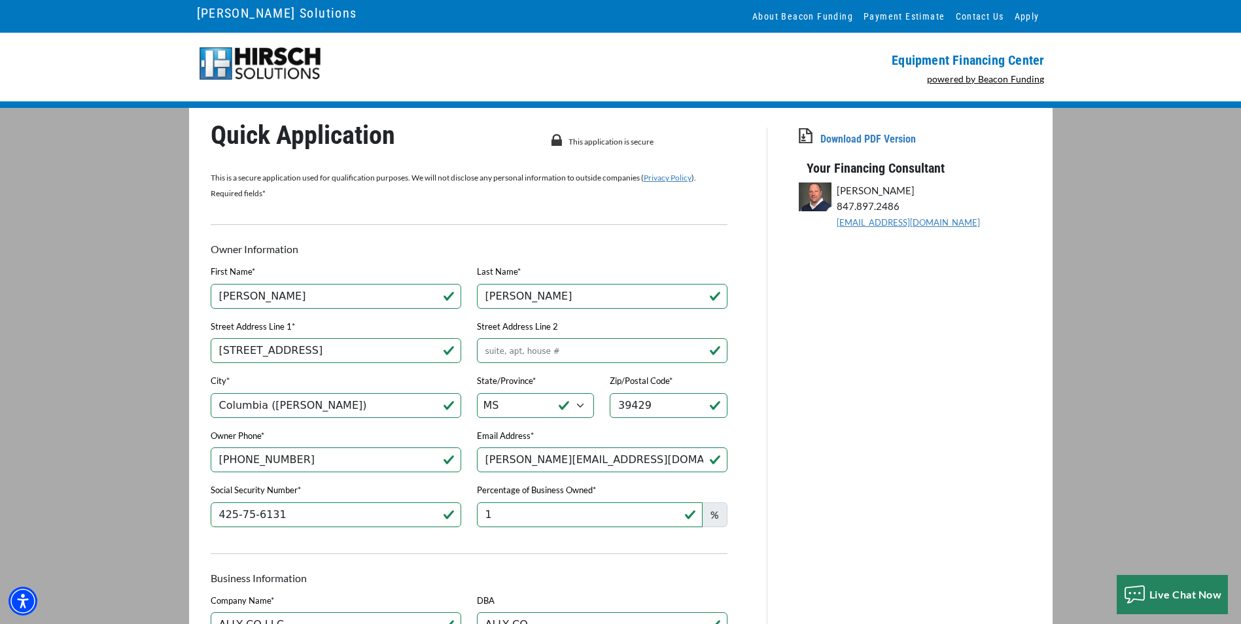
click at [871, 224] on link "[EMAIL_ADDRESS][DOMAIN_NAME]" at bounding box center [908, 222] width 143 height 10
drag, startPoint x: 974, startPoint y: 222, endPoint x: 839, endPoint y: 233, distance: 135.9
drag, startPoint x: 839, startPoint y: 233, endPoint x: 861, endPoint y: 243, distance: 24.3
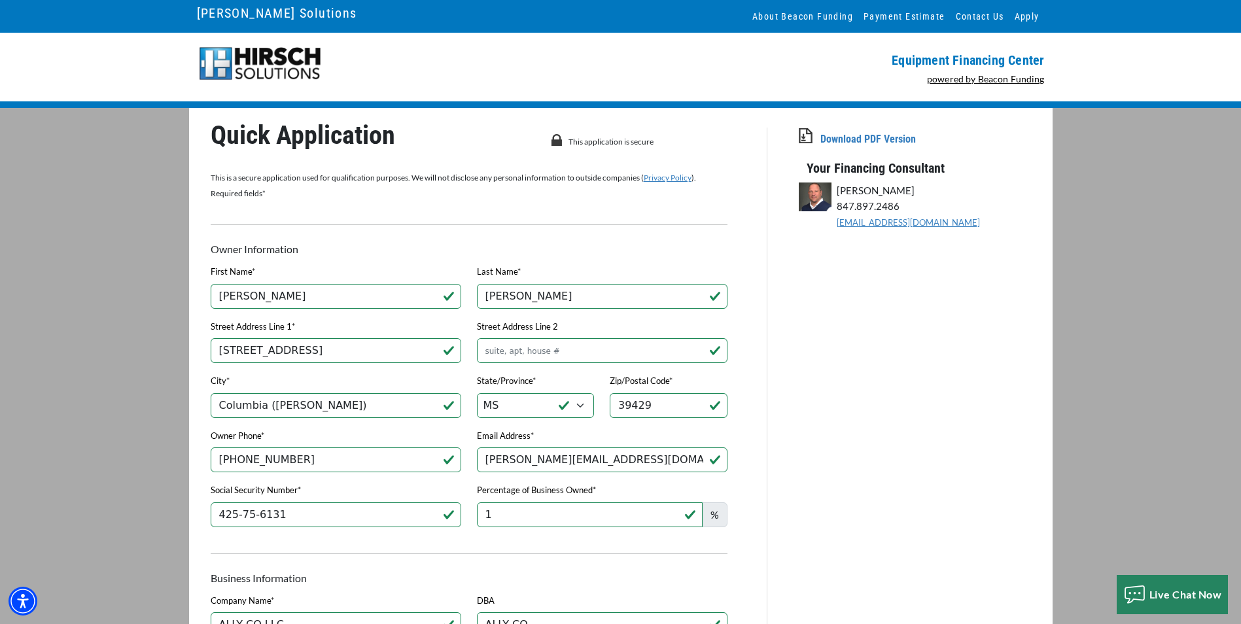
click at [981, 219] on p "[EMAIL_ADDRESS][DOMAIN_NAME]" at bounding box center [934, 222] width 194 height 16
drag, startPoint x: 959, startPoint y: 243, endPoint x: 948, endPoint y: 248, distance: 12.6
click at [888, 196] on p "[PERSON_NAME]" at bounding box center [934, 191] width 194 height 16
drag, startPoint x: 966, startPoint y: 224, endPoint x: 823, endPoint y: 229, distance: 143.4
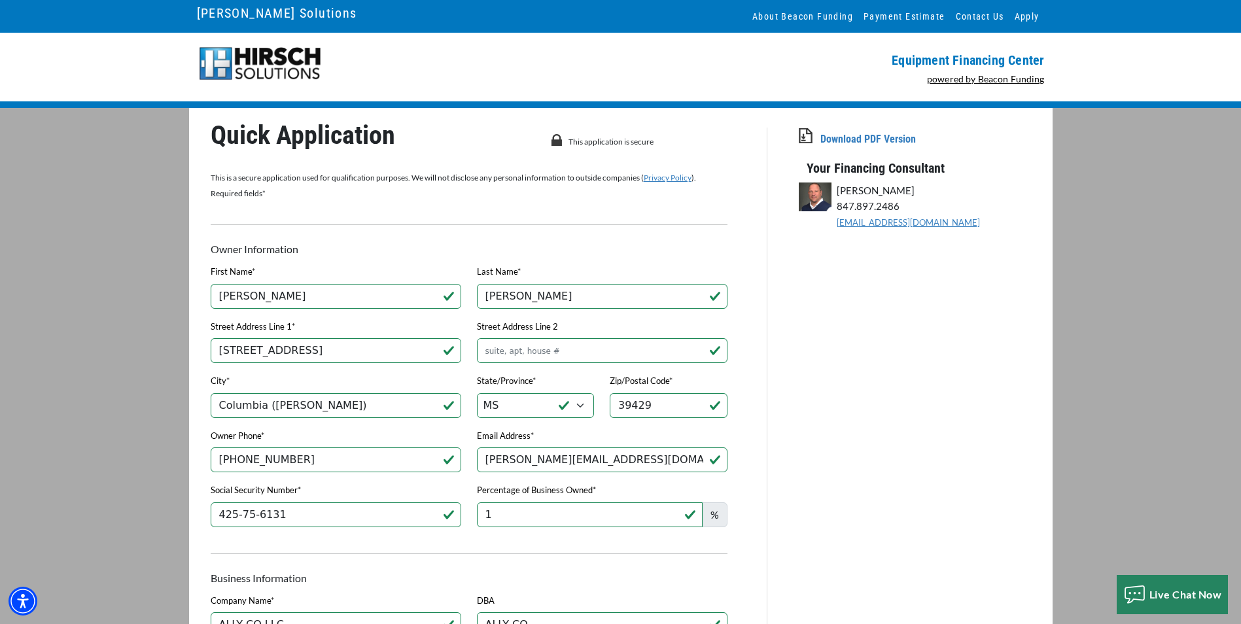
click at [823, 229] on div "[PERSON_NAME] 847.897.2486 [EMAIL_ADDRESS][DOMAIN_NAME]" at bounding box center [930, 207] width 218 height 48
drag, startPoint x: 823, startPoint y: 229, endPoint x: 854, endPoint y: 226, distance: 30.9
copy link "[EMAIL_ADDRESS][DOMAIN_NAME]"
